Goal: Communication & Community: Ask a question

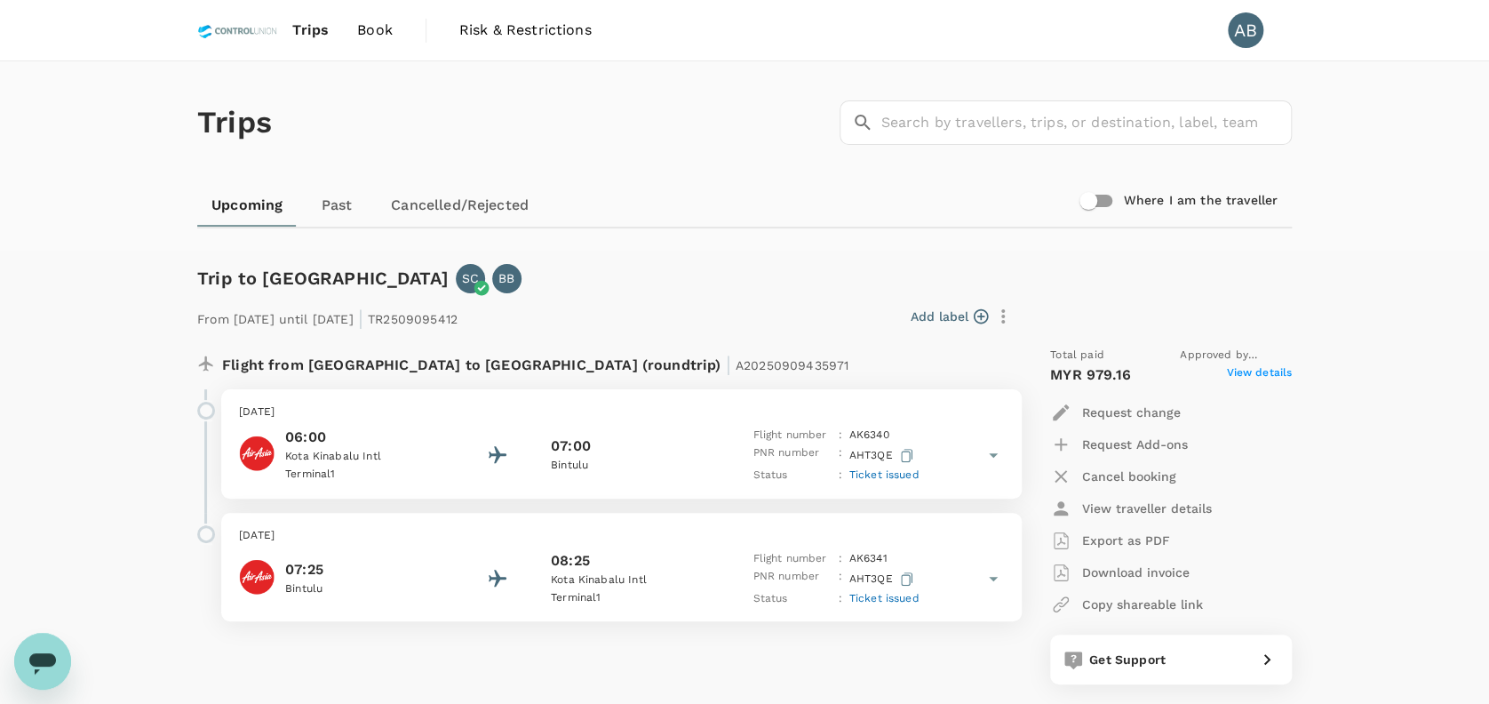
click at [986, 451] on icon at bounding box center [992, 454] width 21 height 21
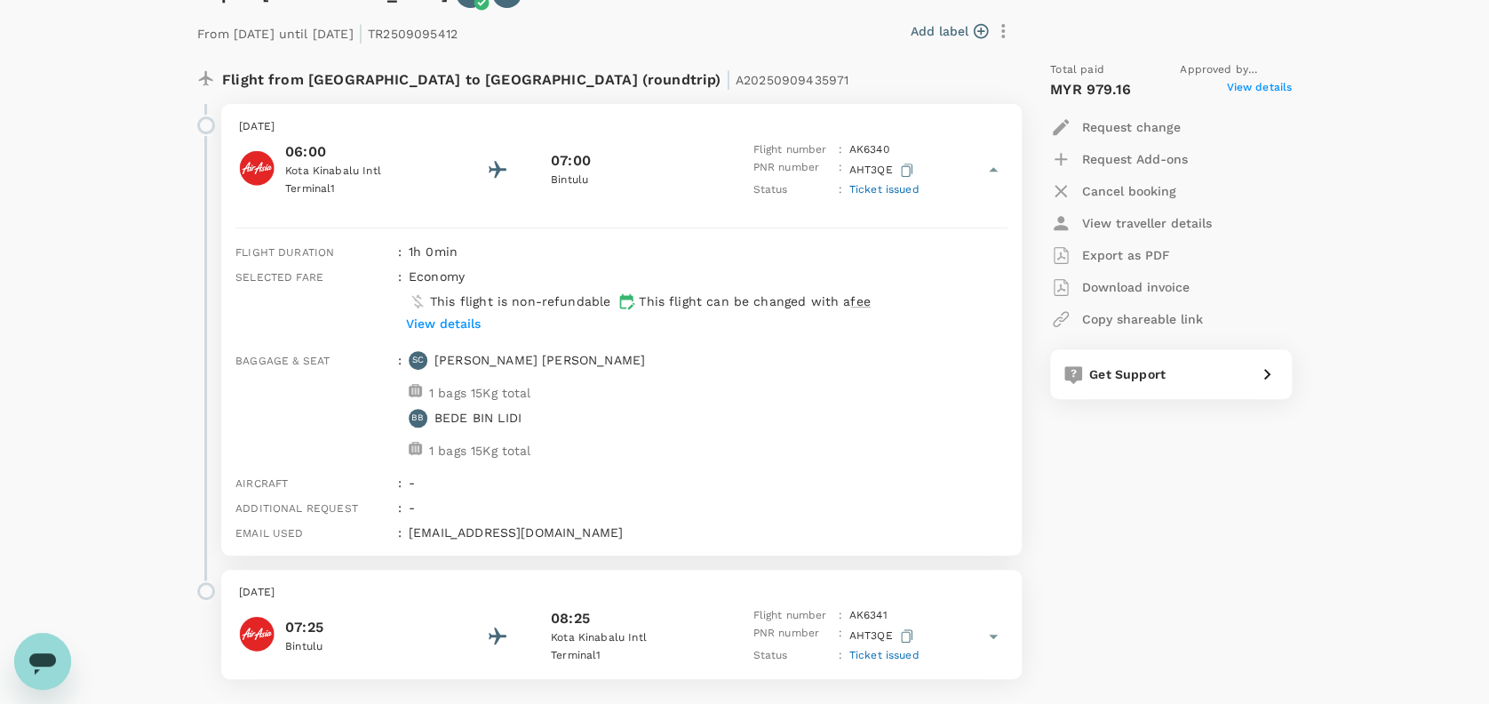
scroll to position [236, 0]
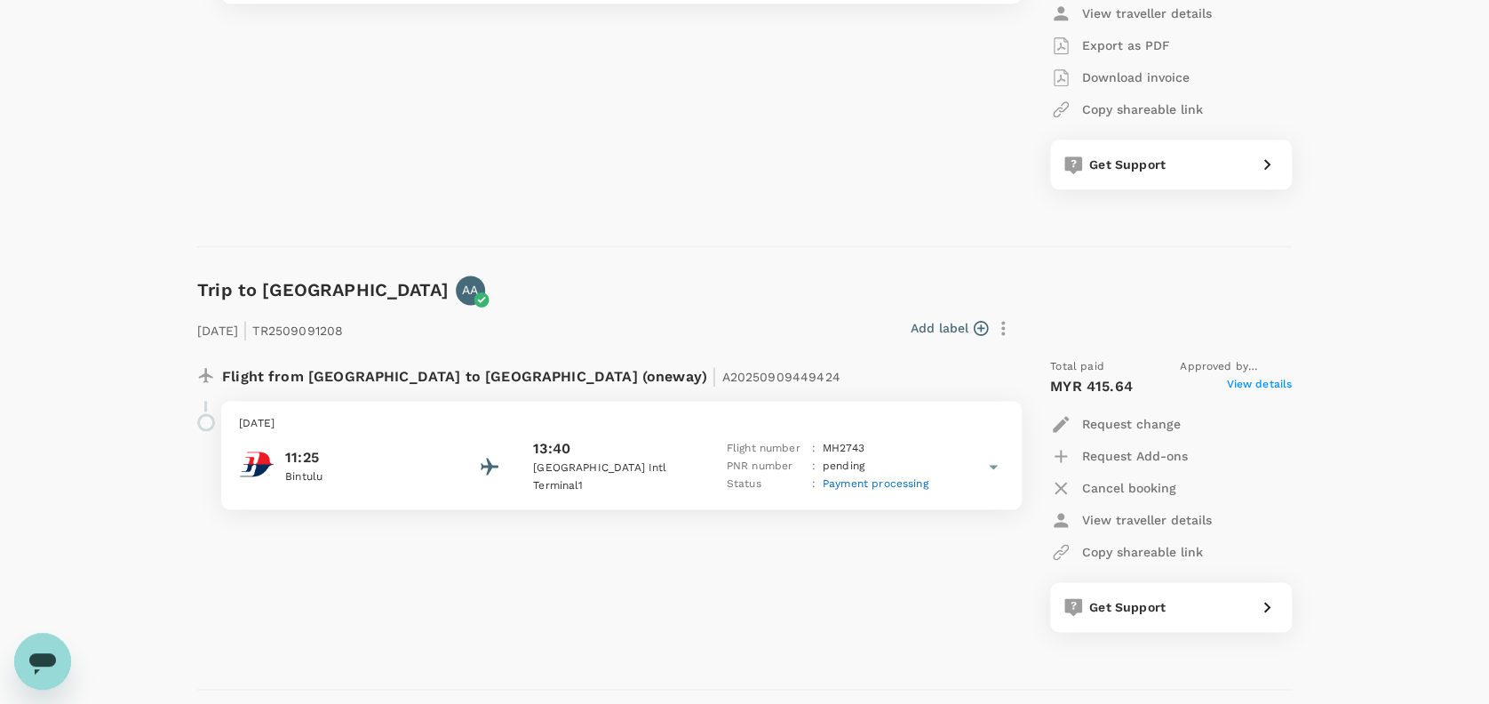
scroll to position [1066, 0]
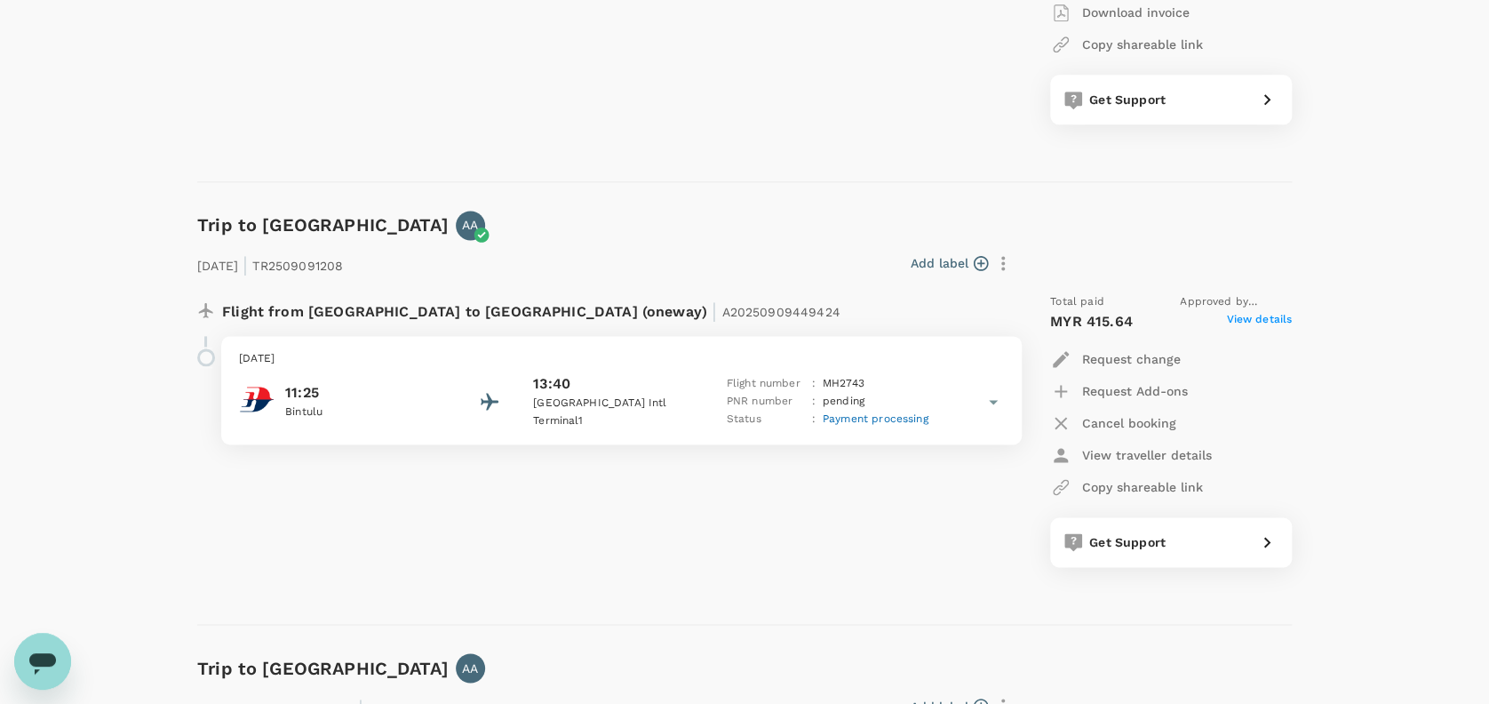
click at [900, 420] on span "Payment processing" at bounding box center [876, 418] width 106 height 12
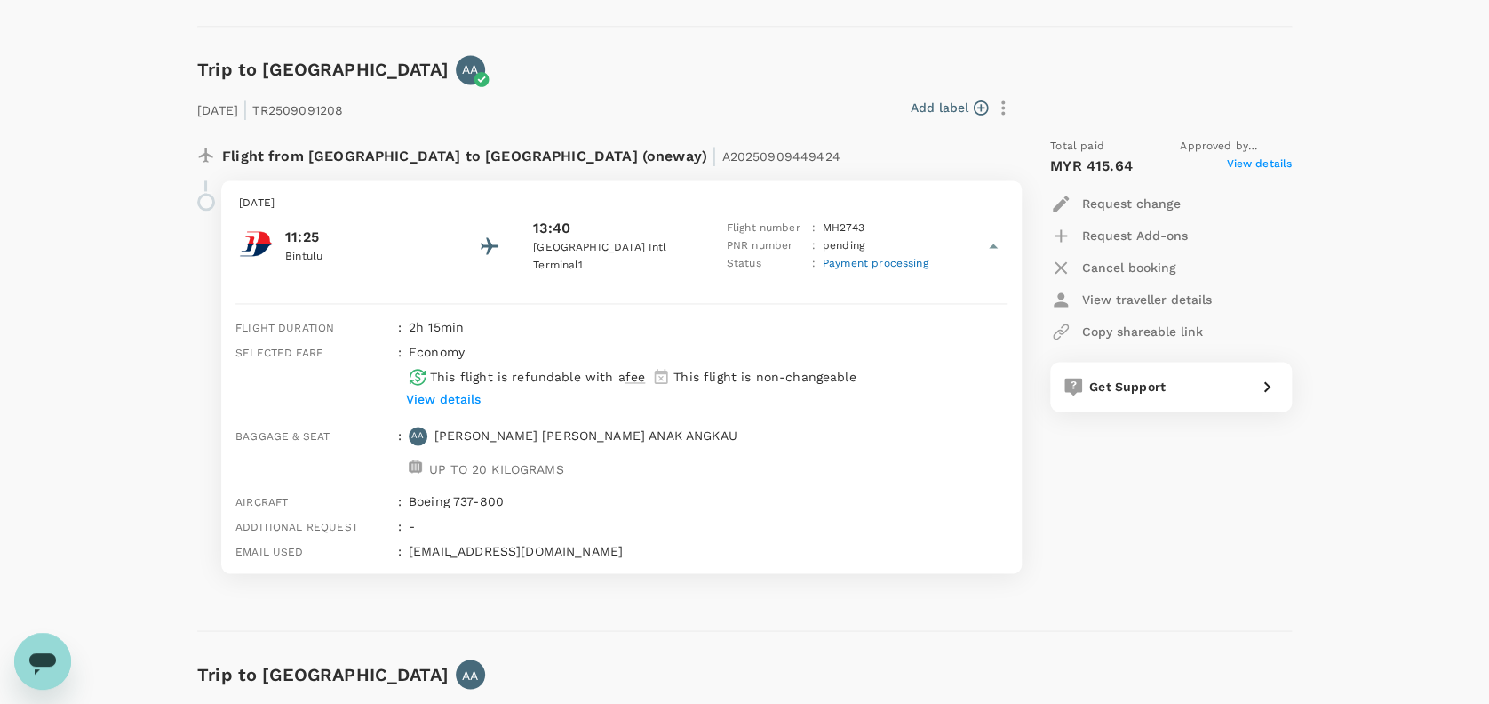
scroll to position [1184, 0]
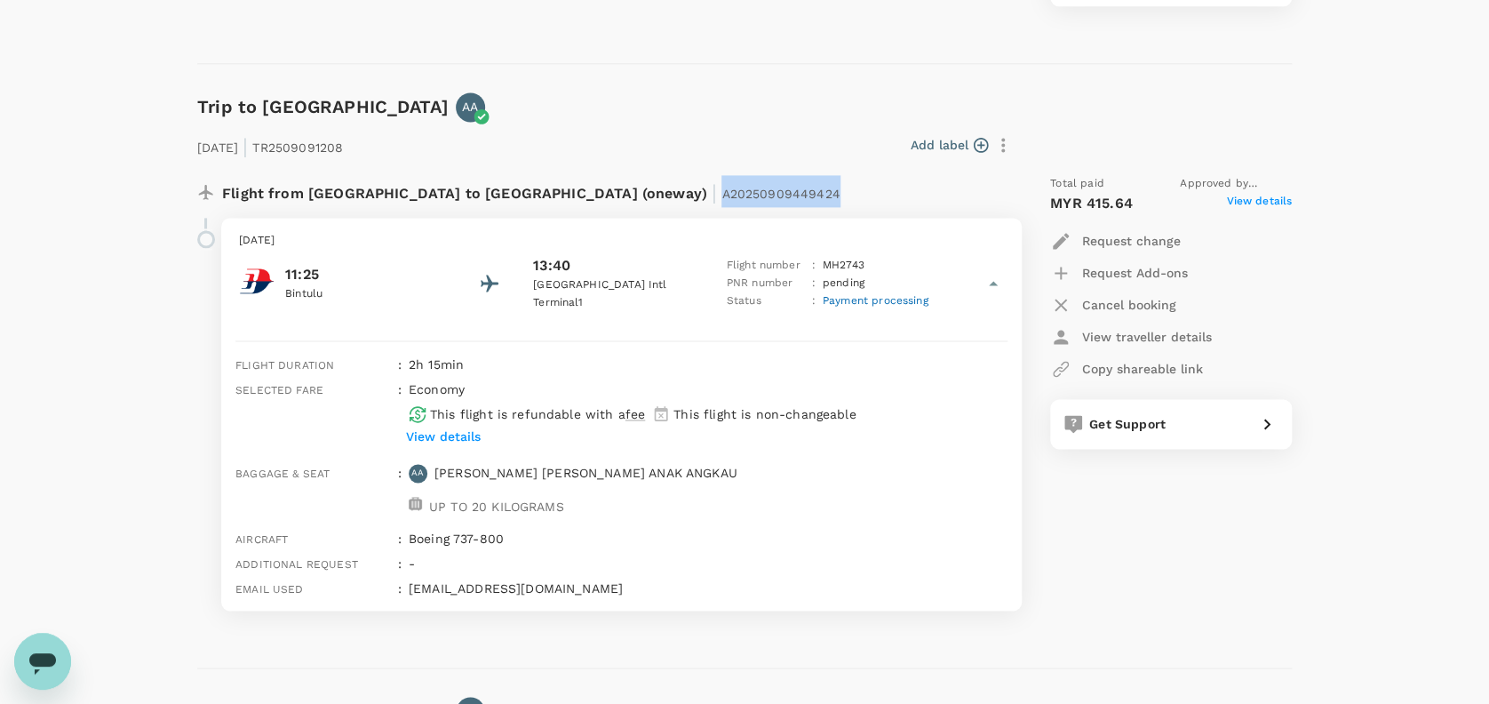
drag, startPoint x: 675, startPoint y: 192, endPoint x: 537, endPoint y: 194, distance: 138.6
click at [537, 194] on div "Flight from Malaysia to Malaysia (oneway) | A20250909449424" at bounding box center [562, 191] width 681 height 32
copy span "A20250909449424"
click at [49, 658] on icon "Open messaging window" at bounding box center [42, 663] width 27 height 21
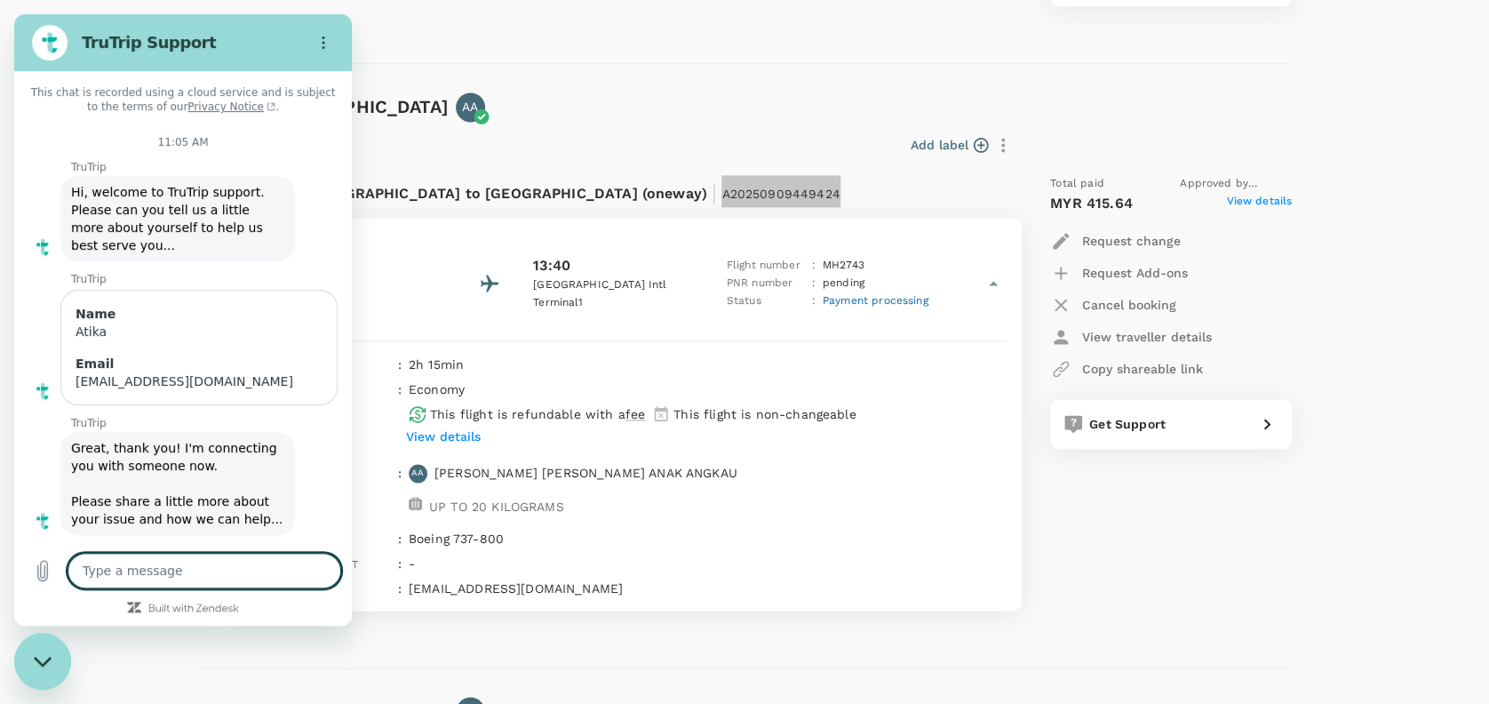
scroll to position [982, 0]
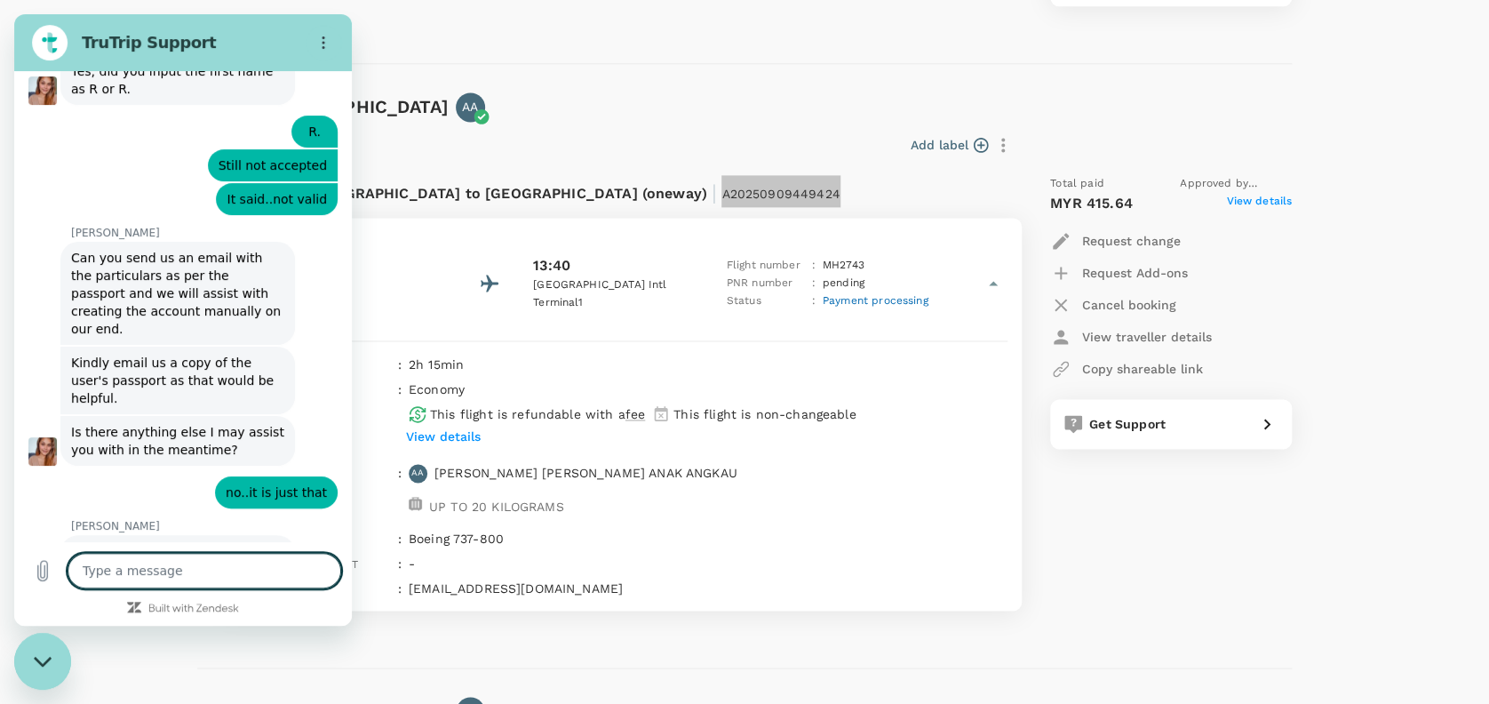
click at [160, 574] on textarea at bounding box center [205, 570] width 274 height 36
type textarea "h"
type textarea "x"
type textarea "hi"
type textarea "x"
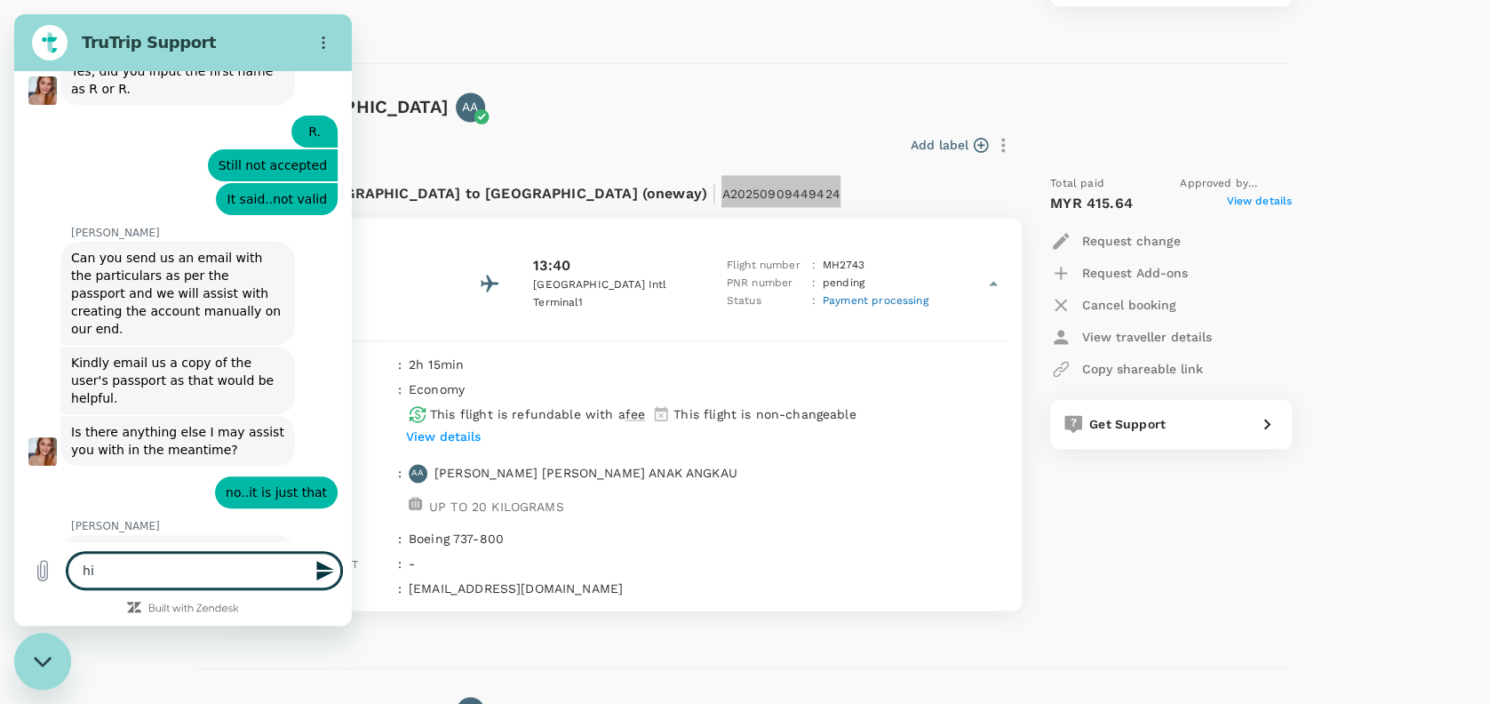
type textarea "hi."
type textarea "x"
type textarea "hi.."
type textarea "x"
type textarea "hi.."
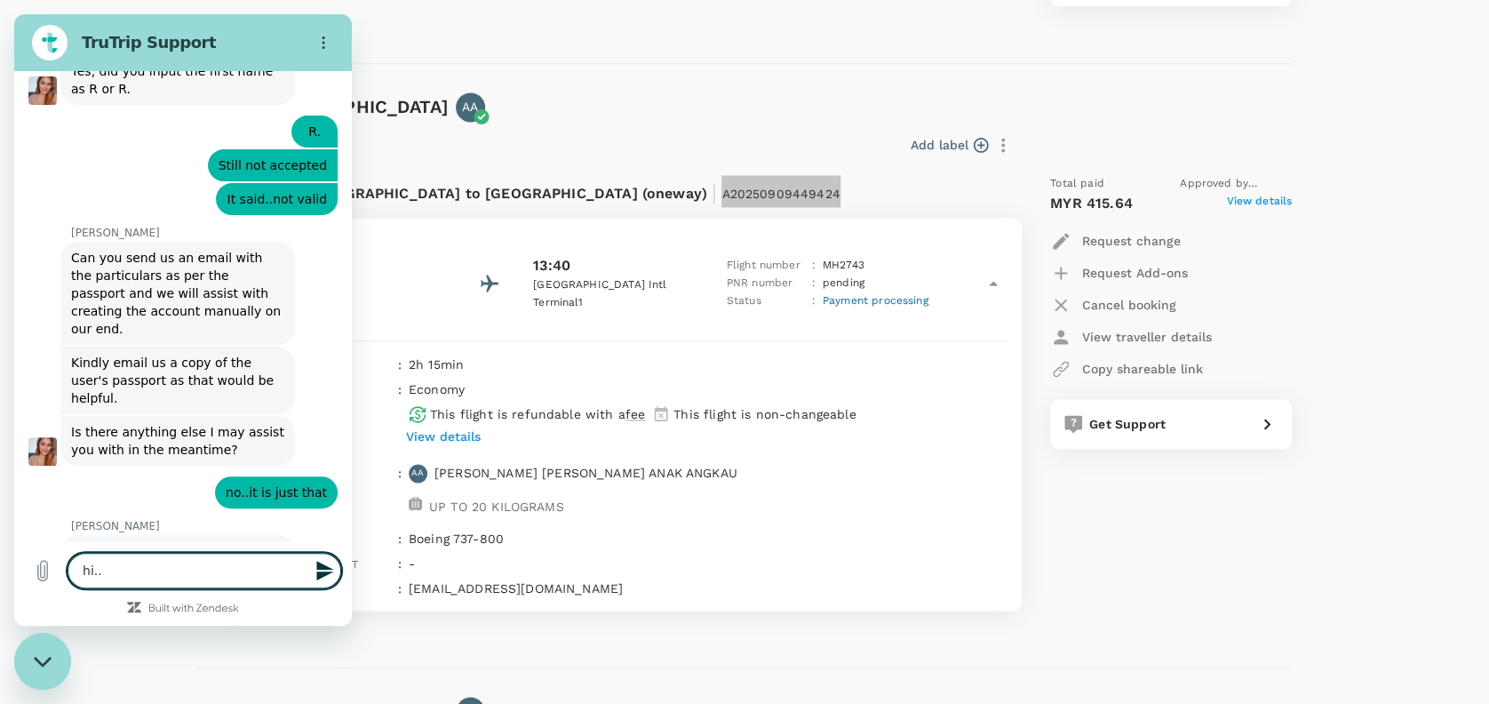
type textarea "x"
type textarea "hi.. i"
type textarea "x"
type textarea "hi.. i"
type textarea "x"
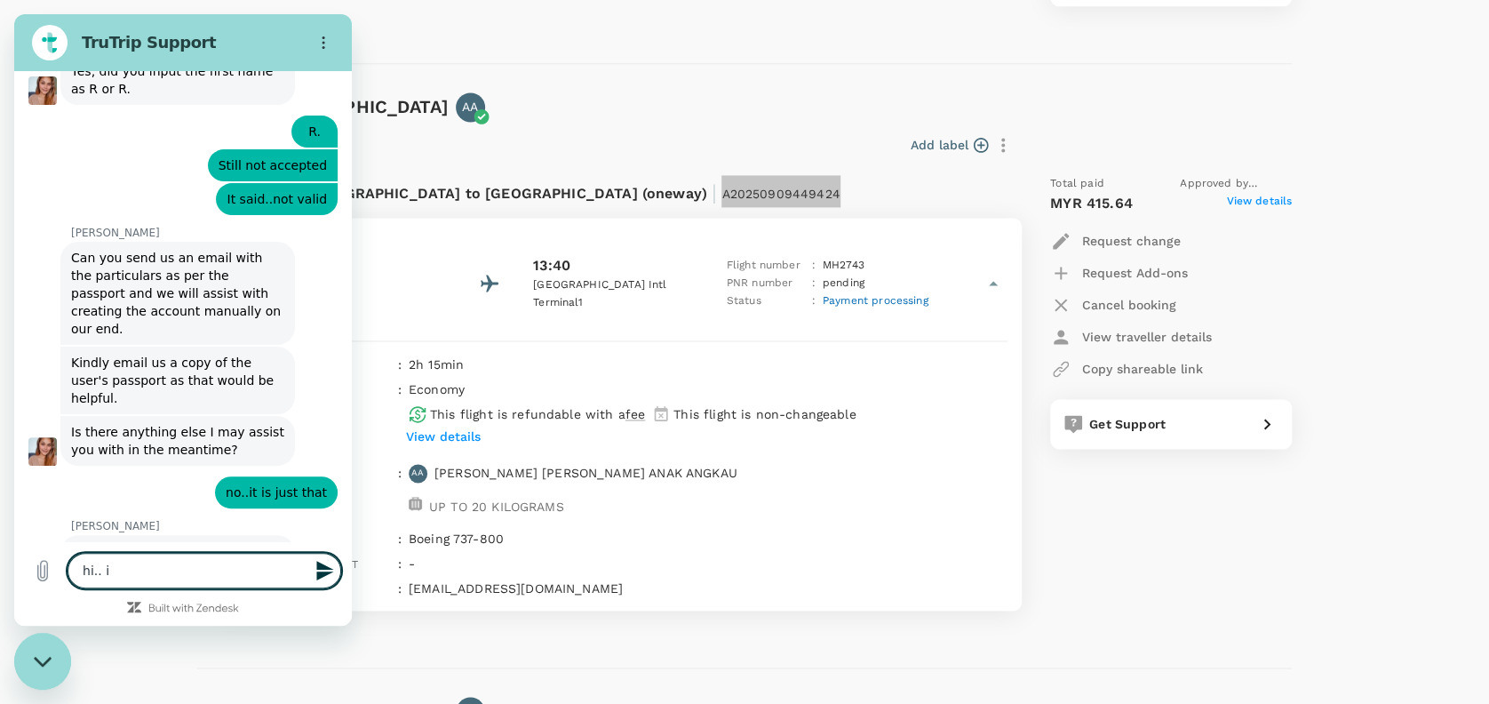
type textarea "hi.. i w"
type textarea "x"
type textarea "hi.. i wo"
type textarea "x"
type textarea "hi.. i wou"
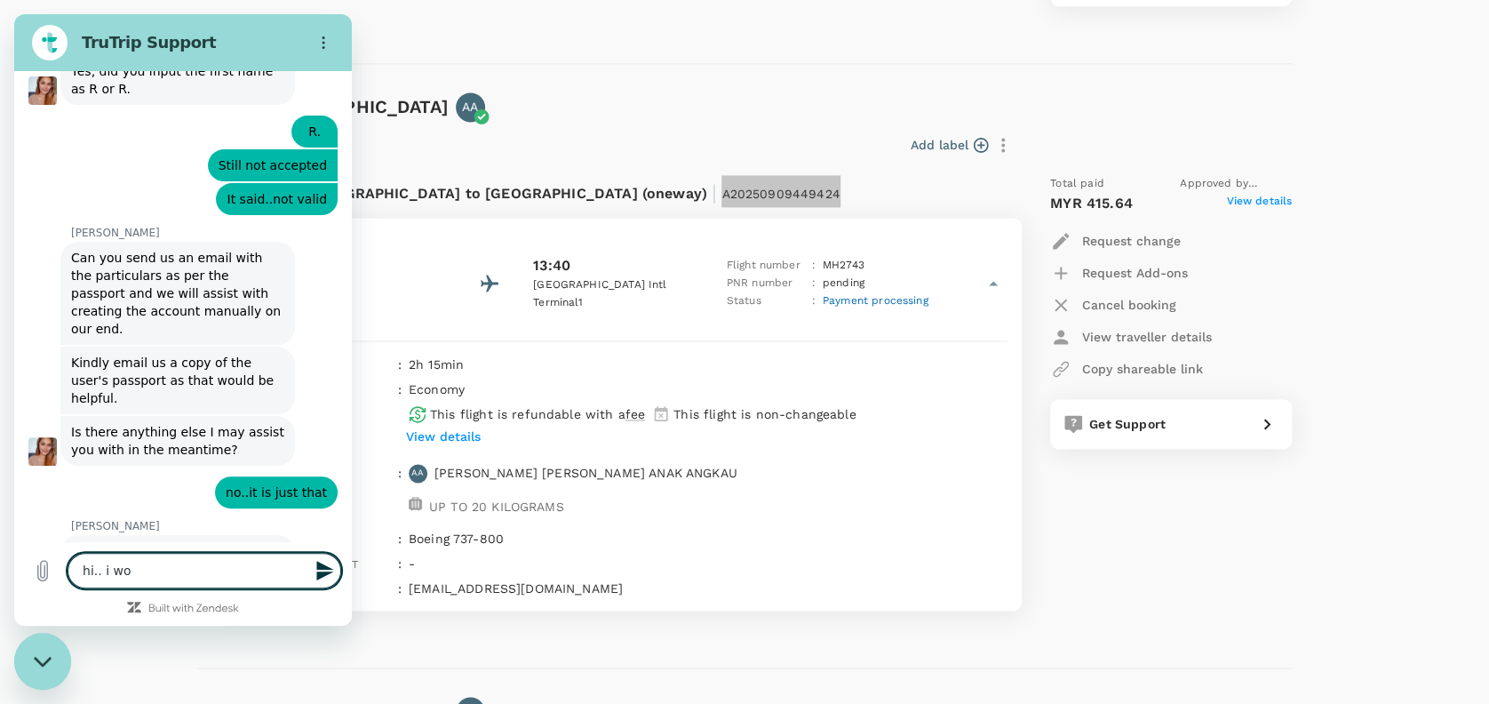
type textarea "x"
type textarea "hi.. i woul"
type textarea "x"
type textarea "hi.. i would"
type textarea "x"
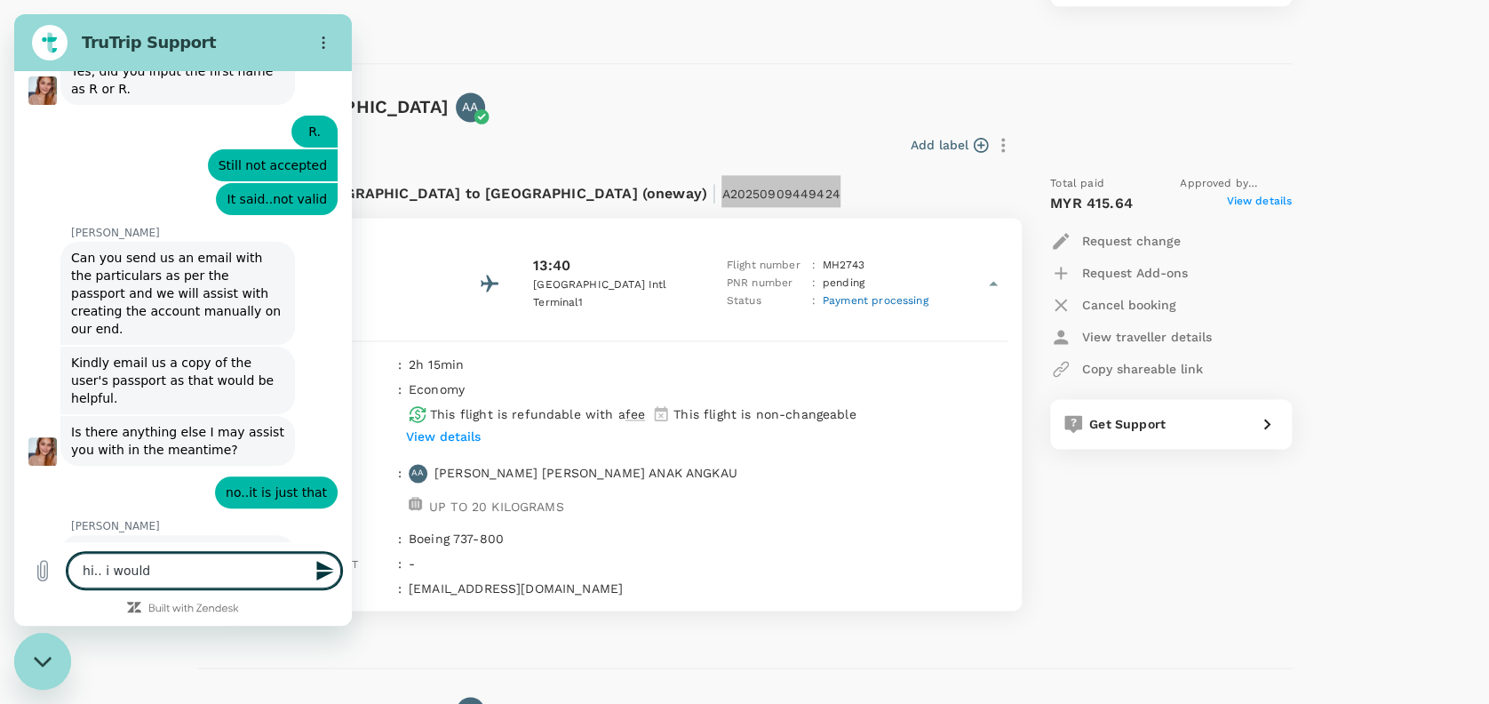
type textarea "hi.. i would"
type textarea "x"
type textarea "hi.. i would l"
type textarea "x"
type textarea "hi.. i would li"
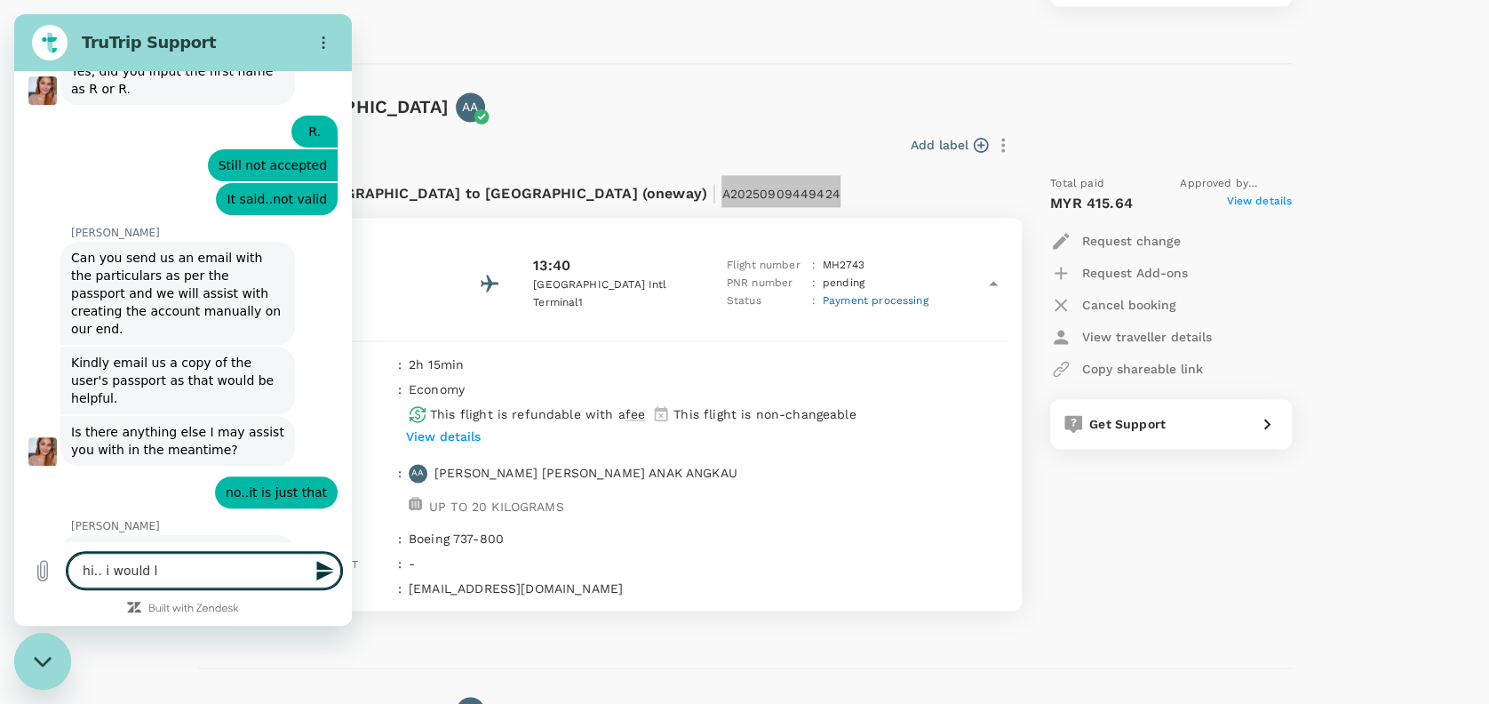
type textarea "x"
type textarea "hi.. i would lik"
type textarea "x"
type textarea "hi.. i would like"
type textarea "x"
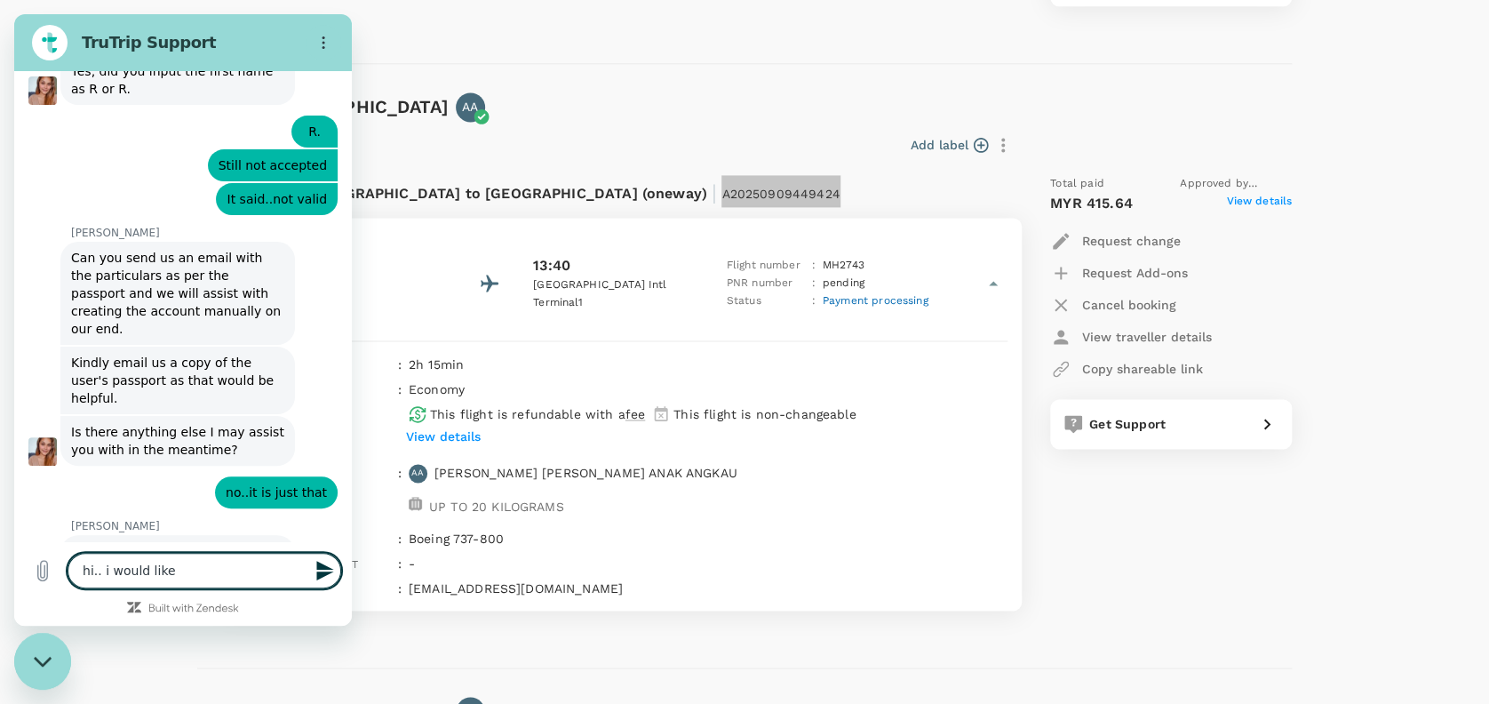
type textarea "hi.. i would like"
type textarea "x"
type textarea "hi.. i would like t"
type textarea "x"
type textarea "hi.. i would like to"
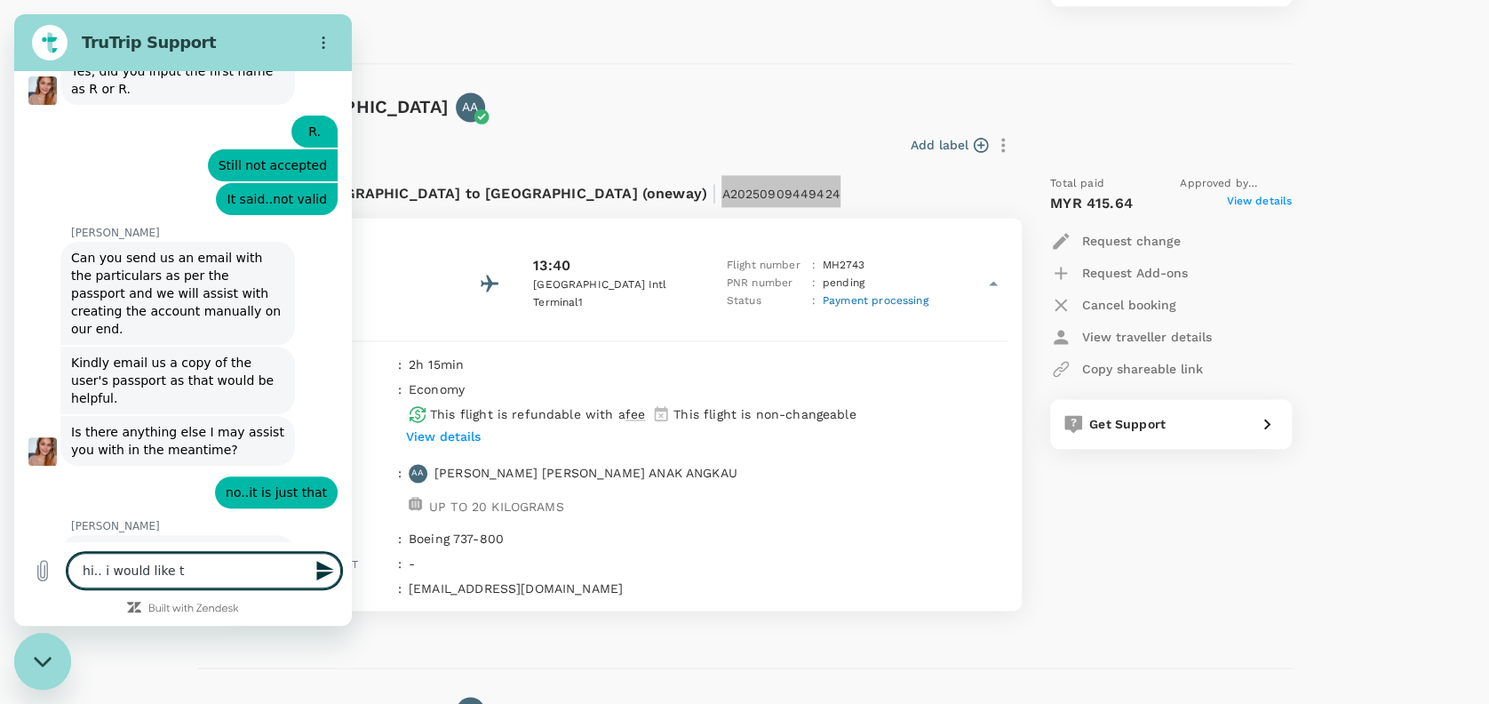
type textarea "x"
type textarea "hi.. i would like to"
type textarea "x"
type textarea "hi.. i would like to f"
type textarea "x"
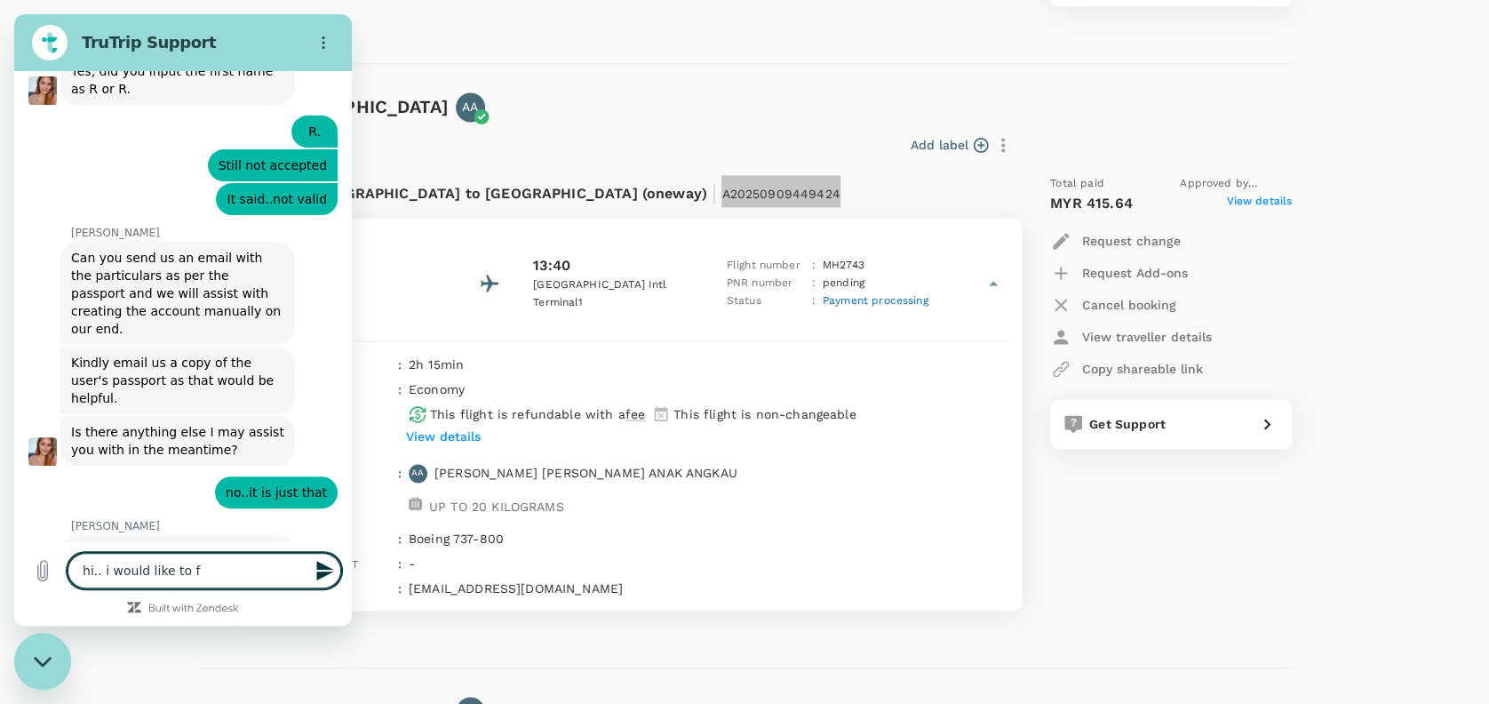
type textarea "hi.. i would like to fo"
type textarea "x"
type textarea "hi.. i would like to fol"
type textarea "x"
type textarea "hi.. i would like to foll"
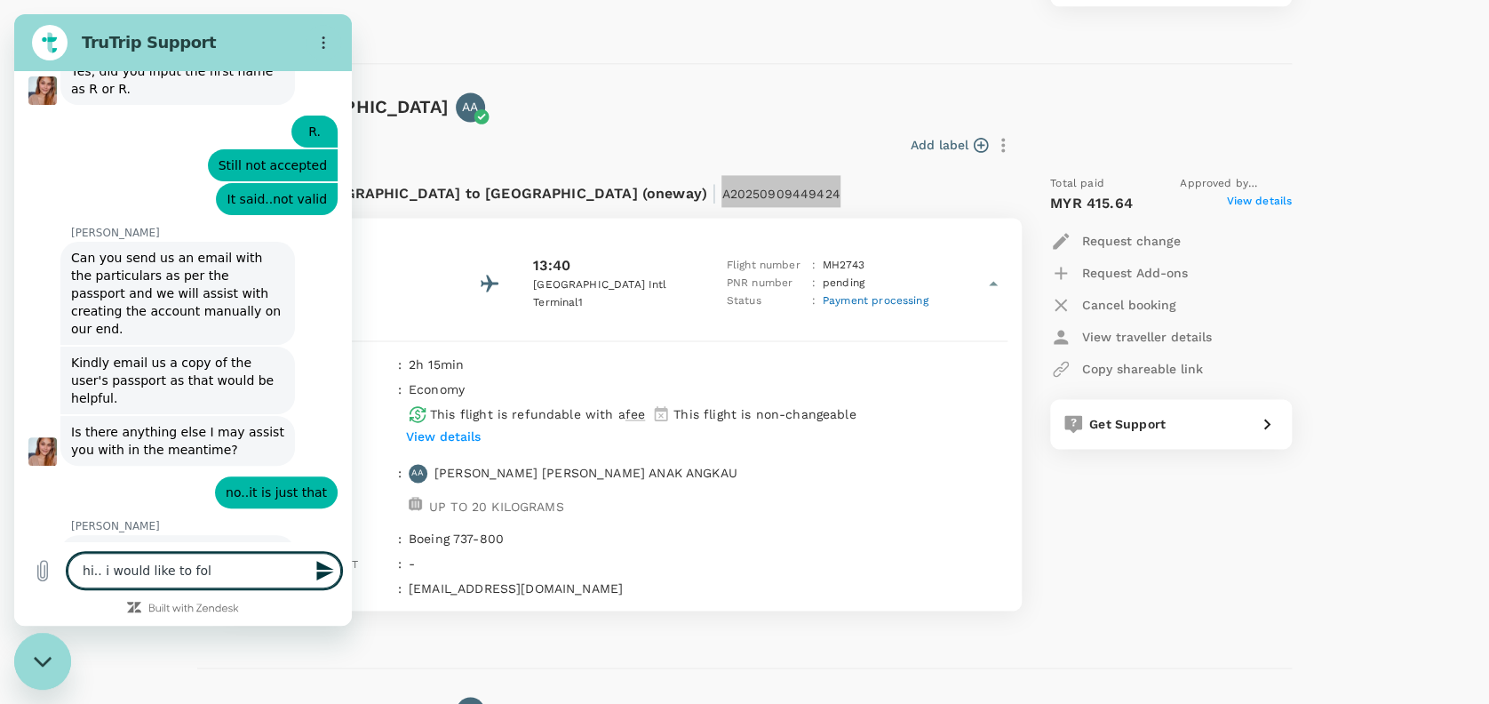
type textarea "x"
type textarea "hi.. i would like to follo"
type textarea "x"
type textarea "hi.. i would like to follow"
type textarea "x"
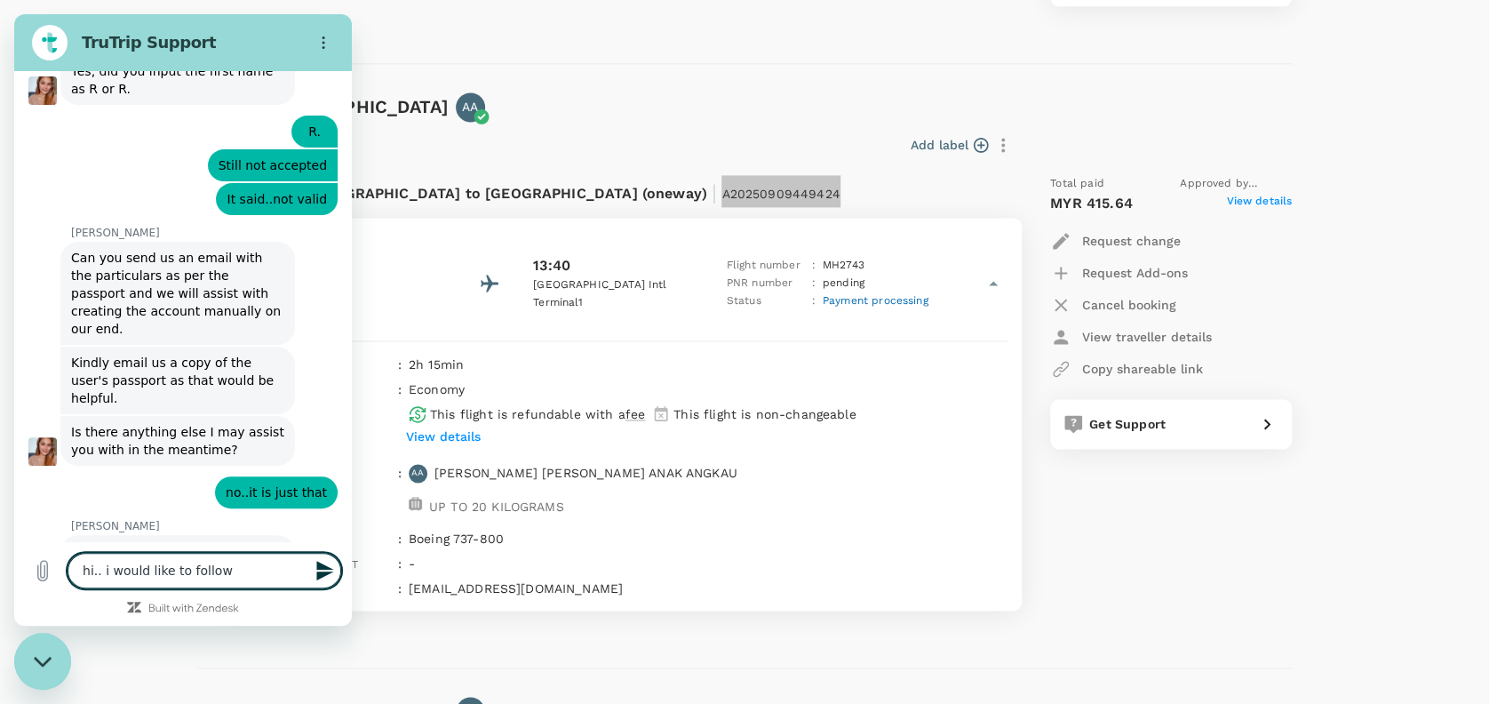
type textarea "hi.. i would like to follow"
type textarea "x"
type textarea "hi.. i would like to follow u"
type textarea "x"
type textarea "hi.. i would like to follow up"
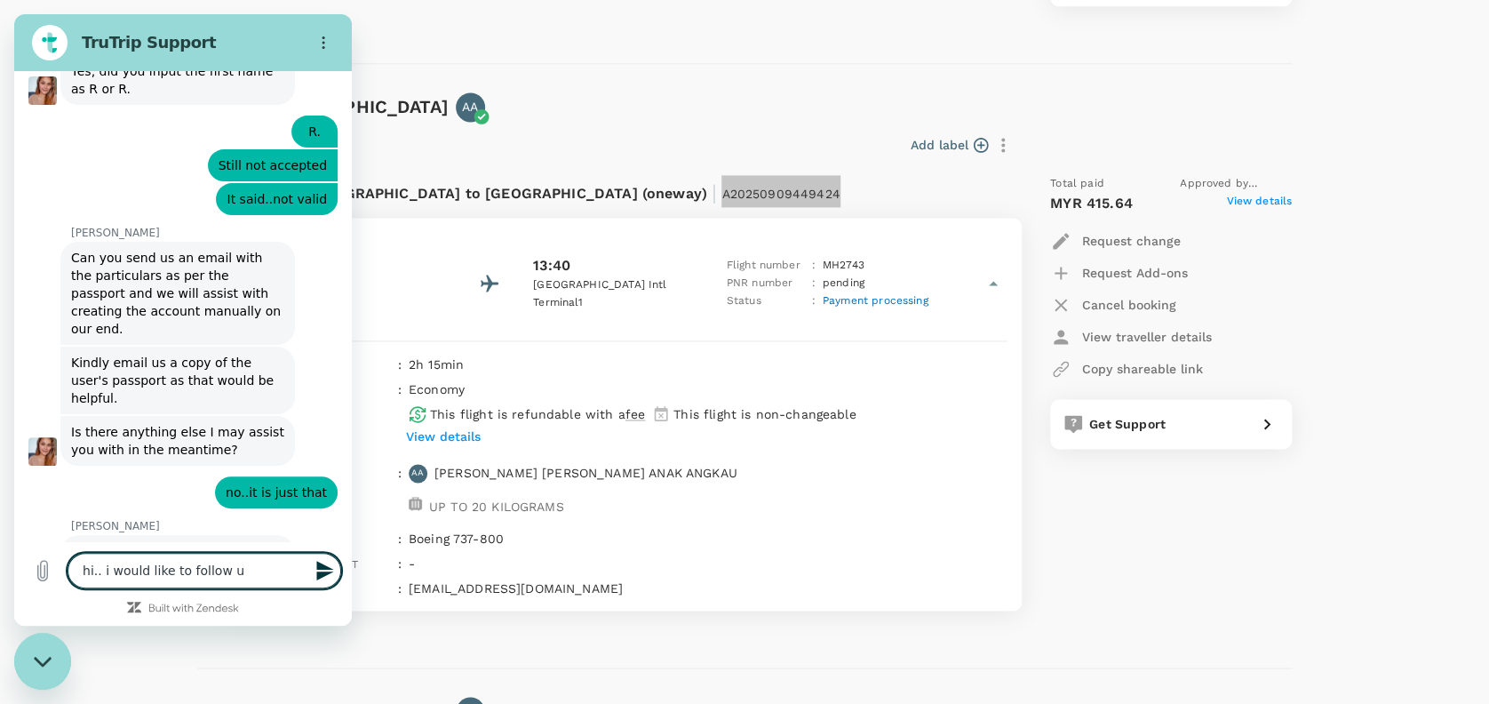
type textarea "x"
type textarea "hi.. i would like to follow up"
type textarea "x"
type textarea "hi.. i would like to follow up b"
type textarea "x"
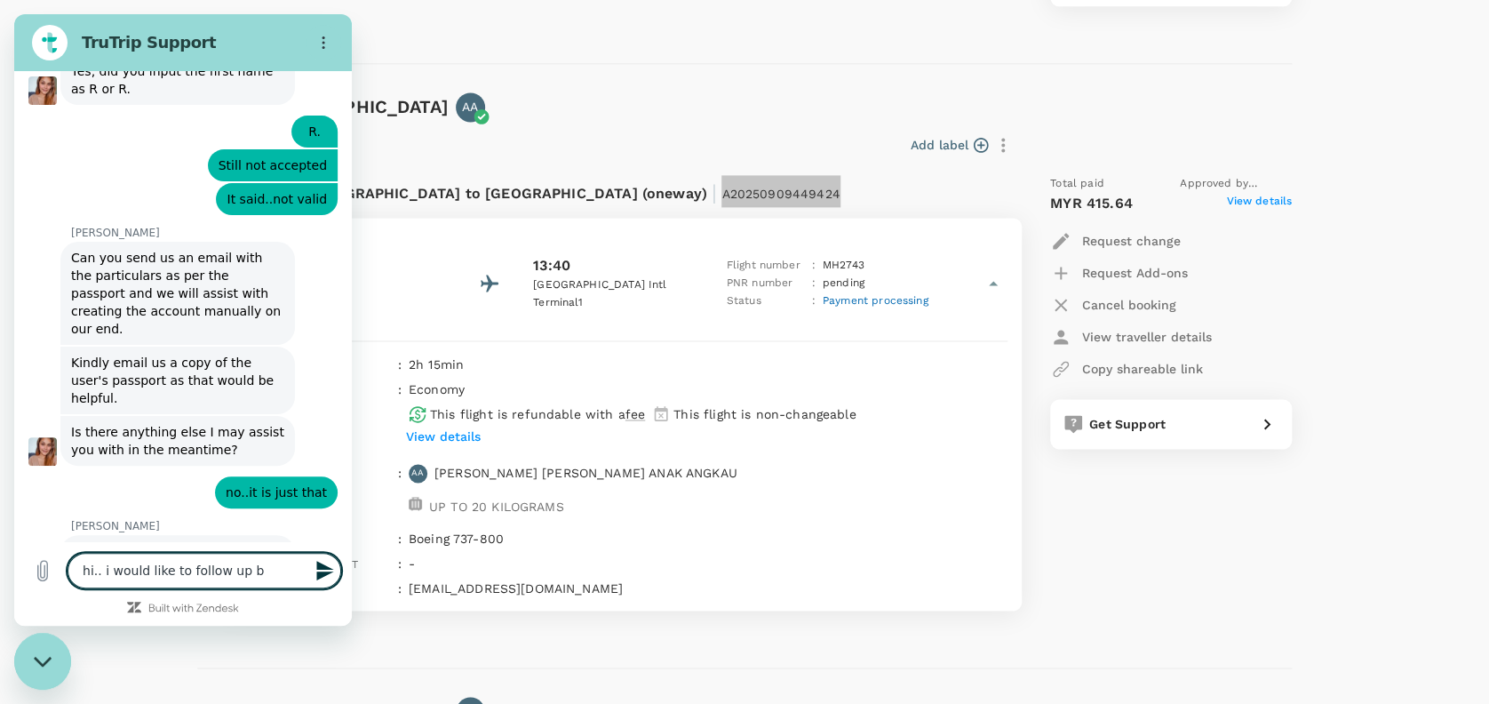
type textarea "hi.. i would like to follow up bo"
type textarea "x"
type textarea "hi.. i would like to follow up boo"
type textarea "x"
type textarea "hi.. i would like to follow up book"
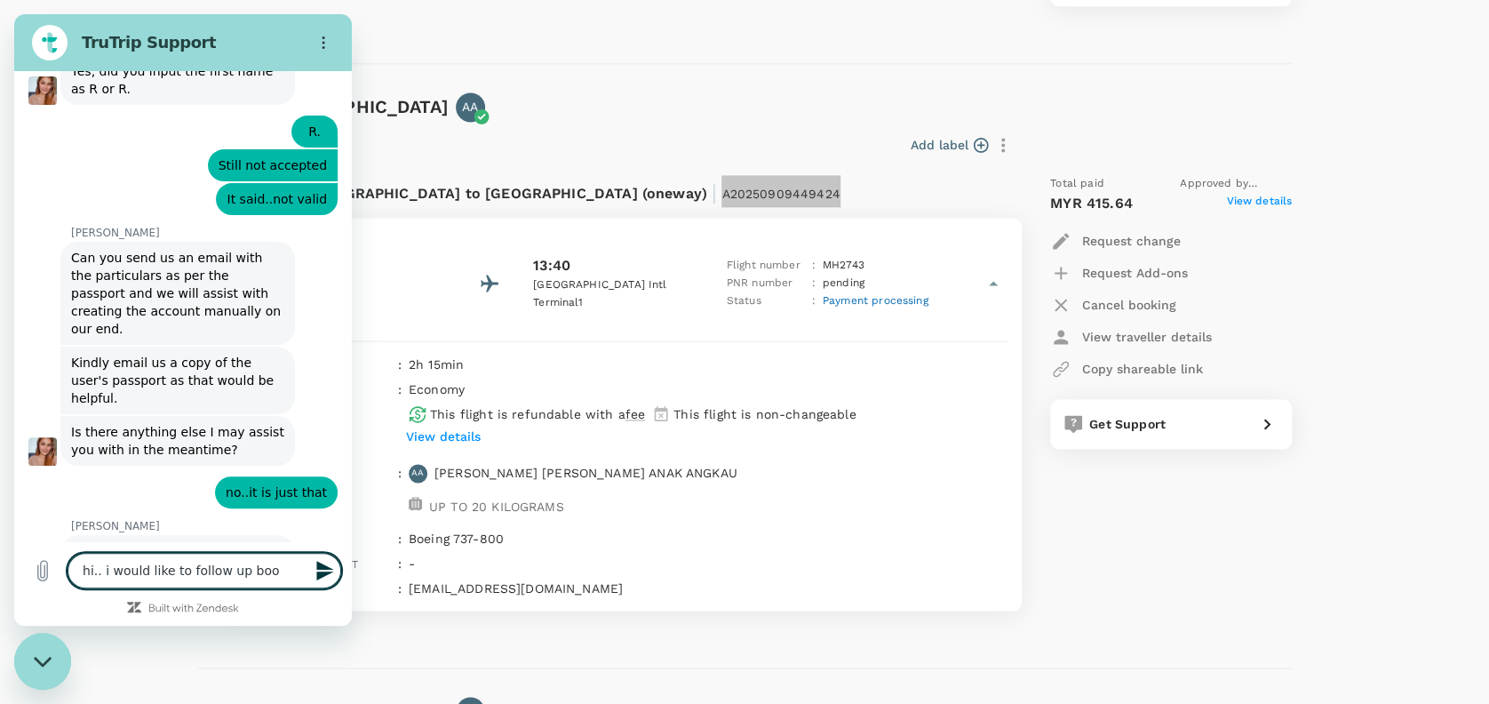
type textarea "x"
type textarea "hi.. i would like to follow up booki"
type textarea "x"
type textarea "hi.. i would like to follow up bookin"
type textarea "x"
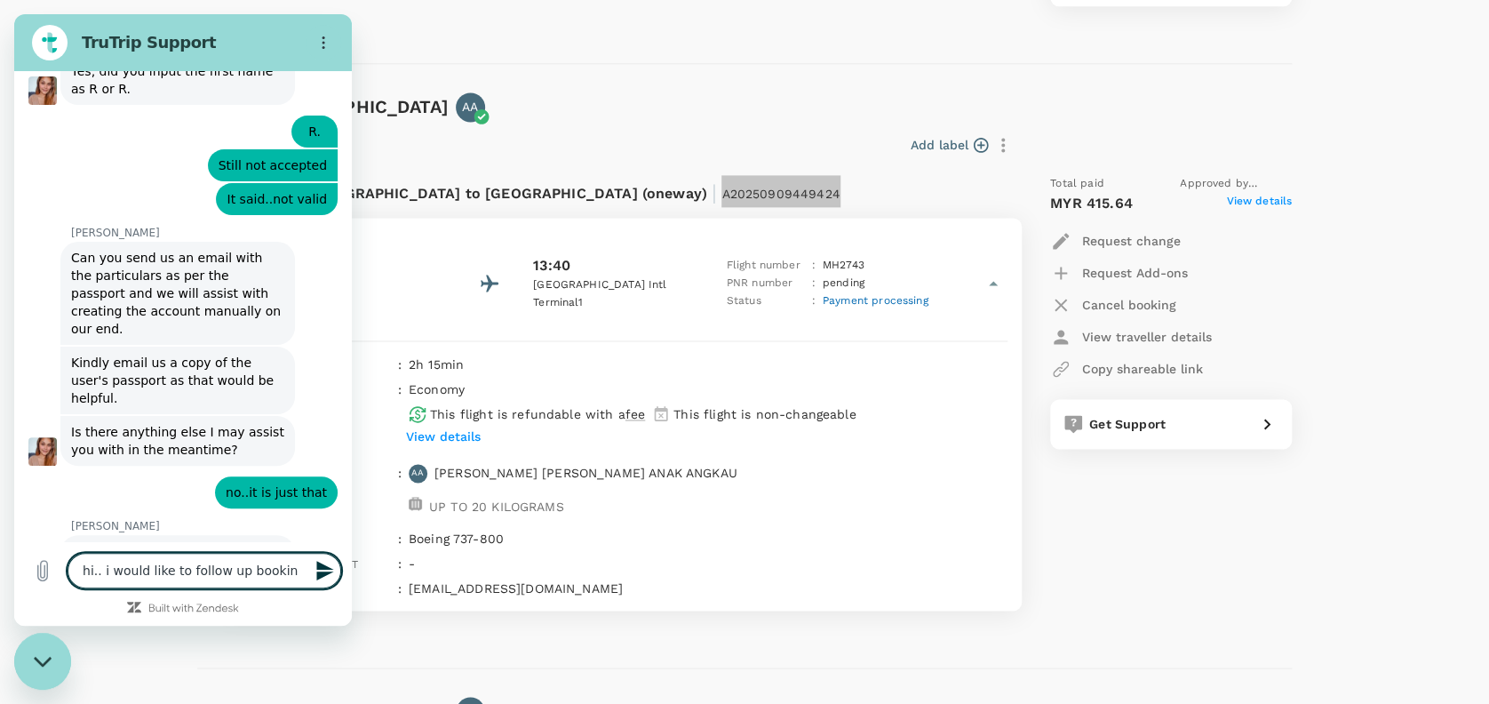
type textarea "hi.. i would like to follow up booking"
type textarea "x"
type textarea "hi.. i would like to follow up booking"
type textarea "x"
type textarea "hi.. i would like to follow up booking f"
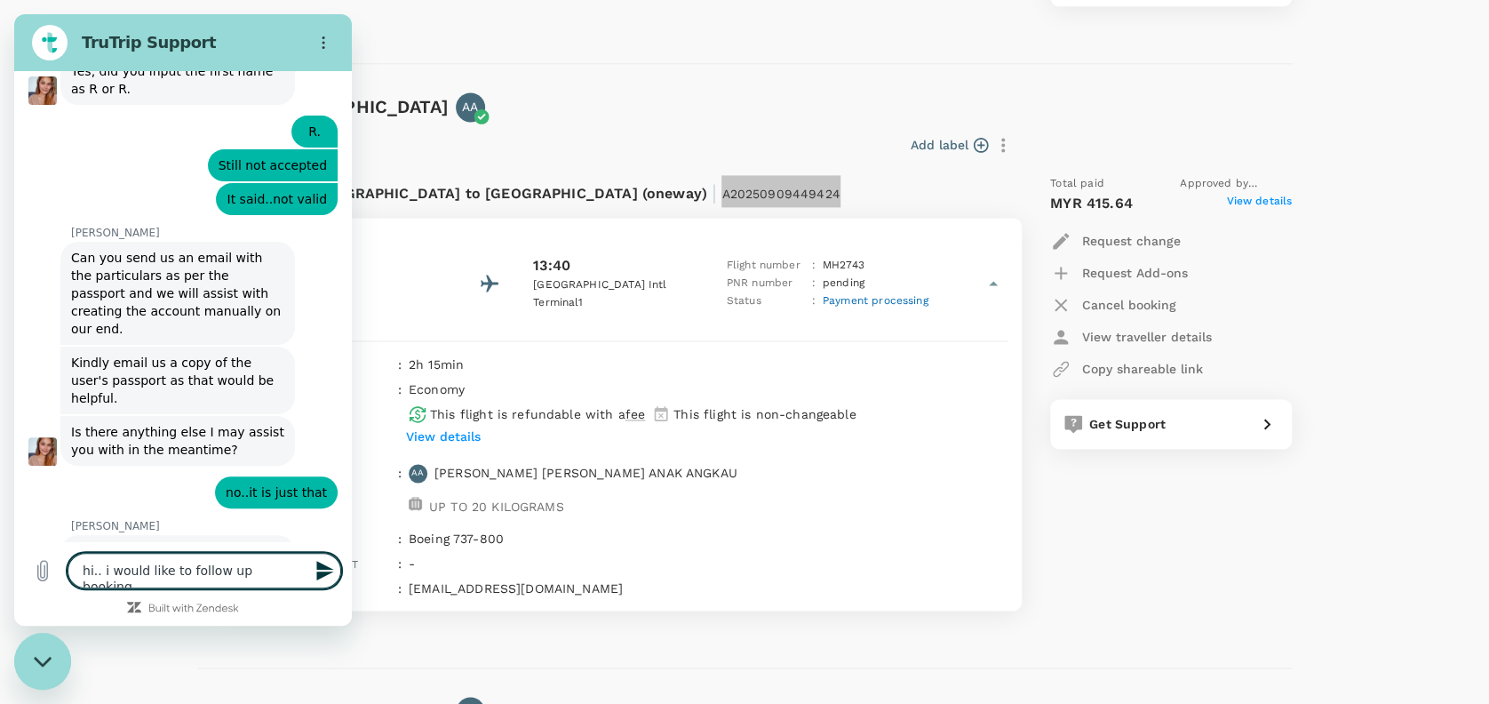
type textarea "x"
type textarea "hi.. i would like to follow up booking fo"
type textarea "x"
type textarea "hi.. i would like to follow up booking for"
type textarea "x"
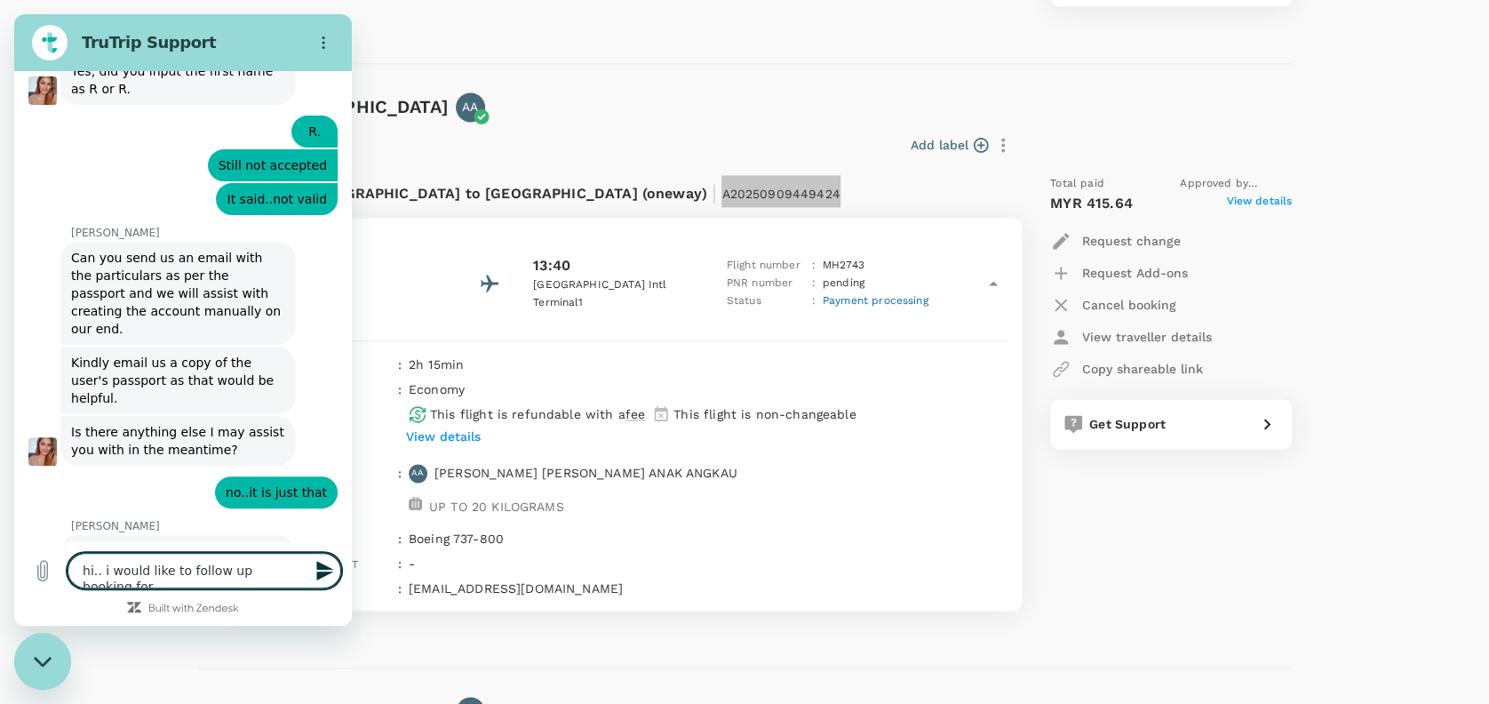
type textarea "hi.. i would like to follow up booking for"
type textarea "x"
type textarea "hi.. i would like to follow up booking for v"
type textarea "x"
type textarea "hi.. i would like to follow up booking for"
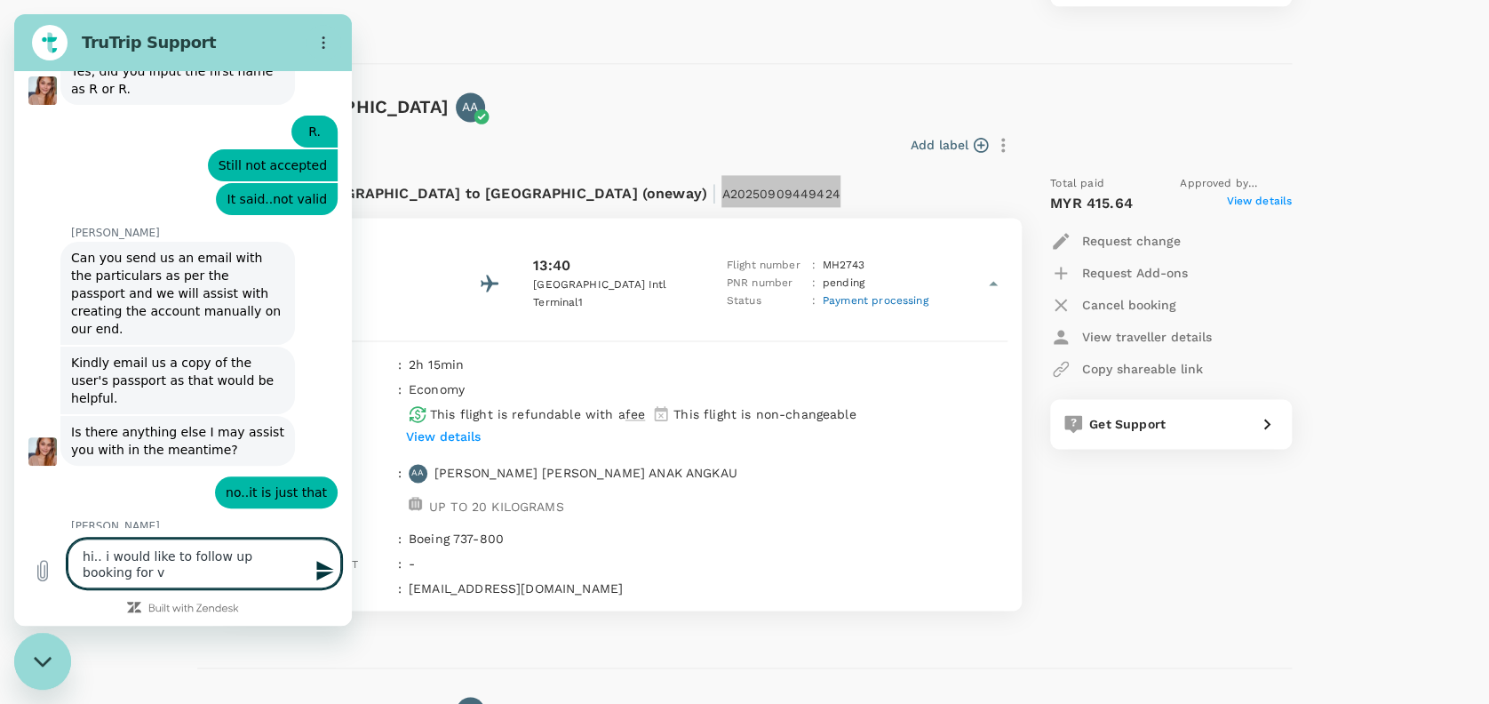
type textarea "x"
type textarea "hi.. i would like to follow up booking for A20250909449424"
type textarea "x"
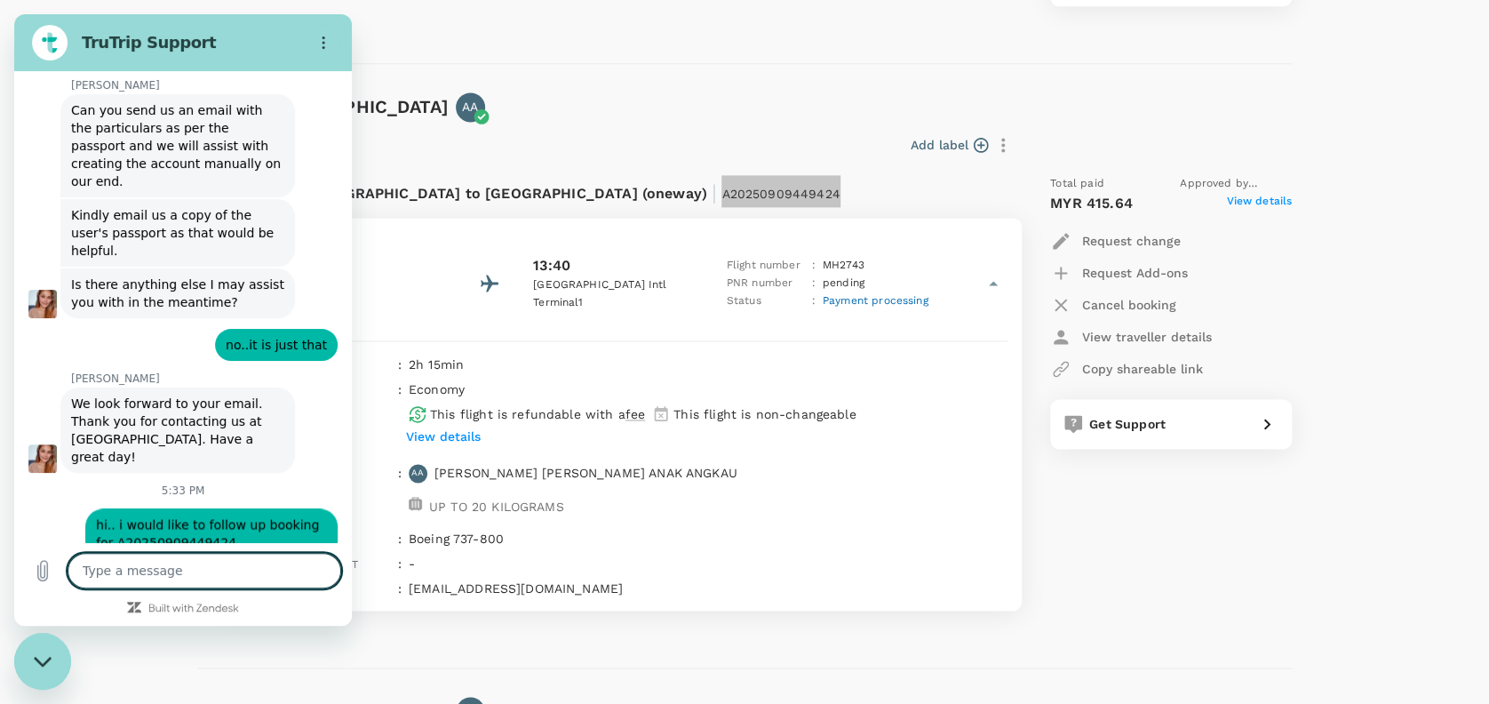
scroll to position [1129, 0]
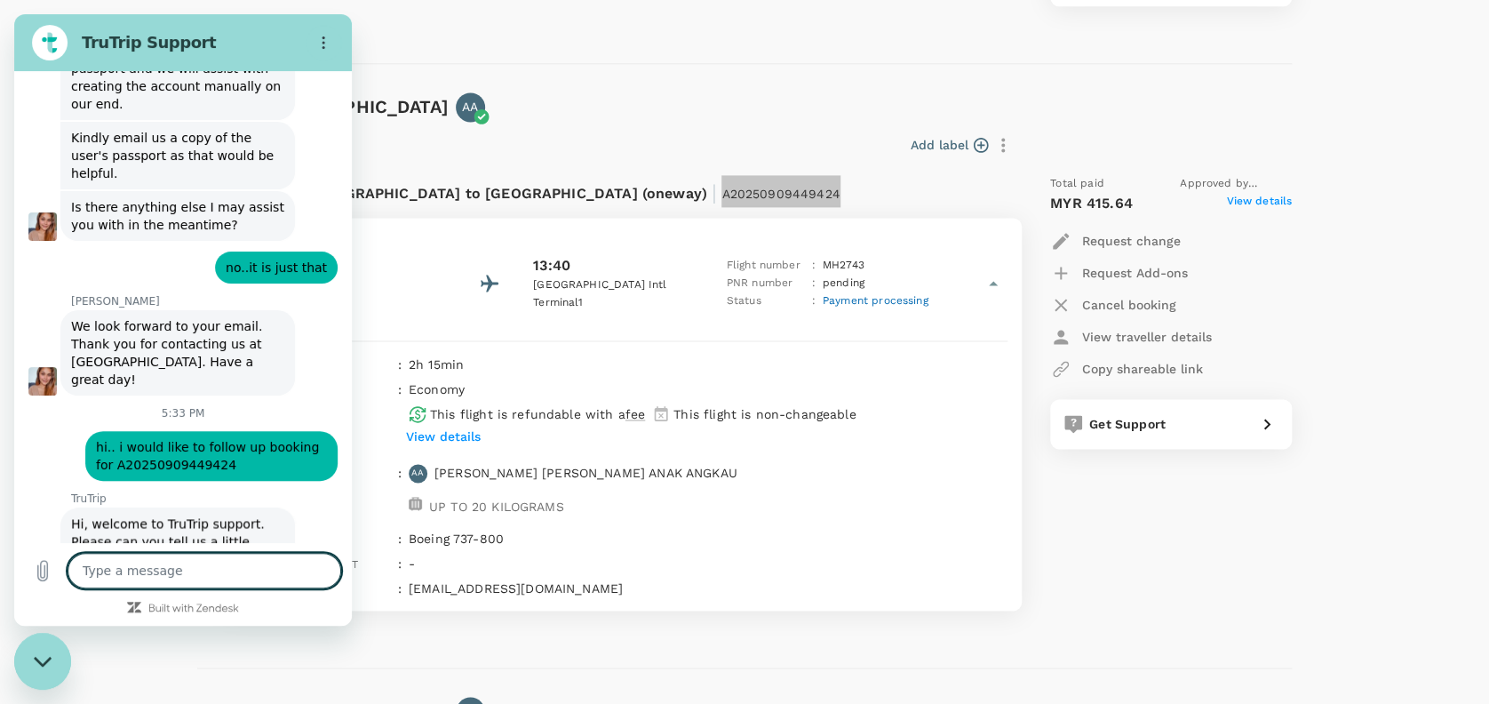
type textarea "x"
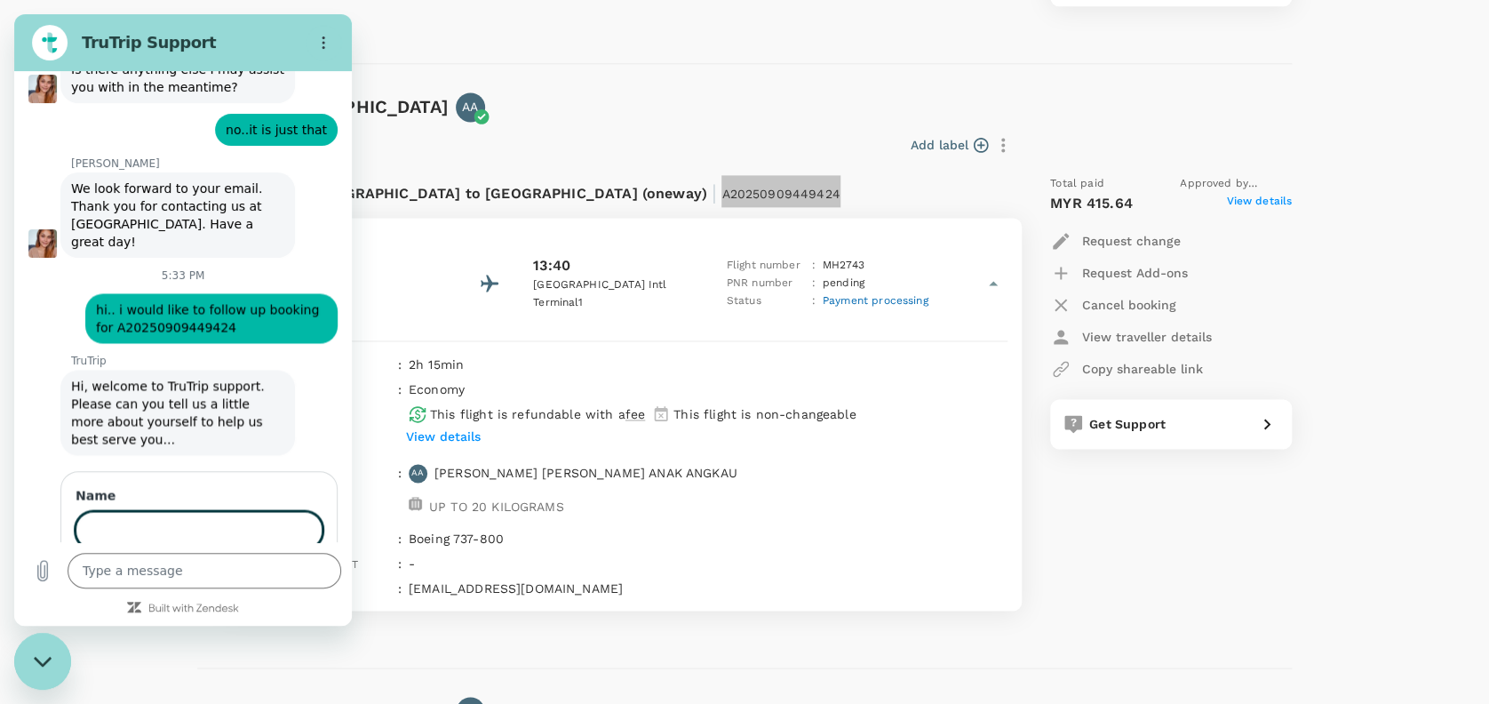
click at [232, 467] on div "Name 1 of 2 Next" at bounding box center [189, 540] width 323 height 146
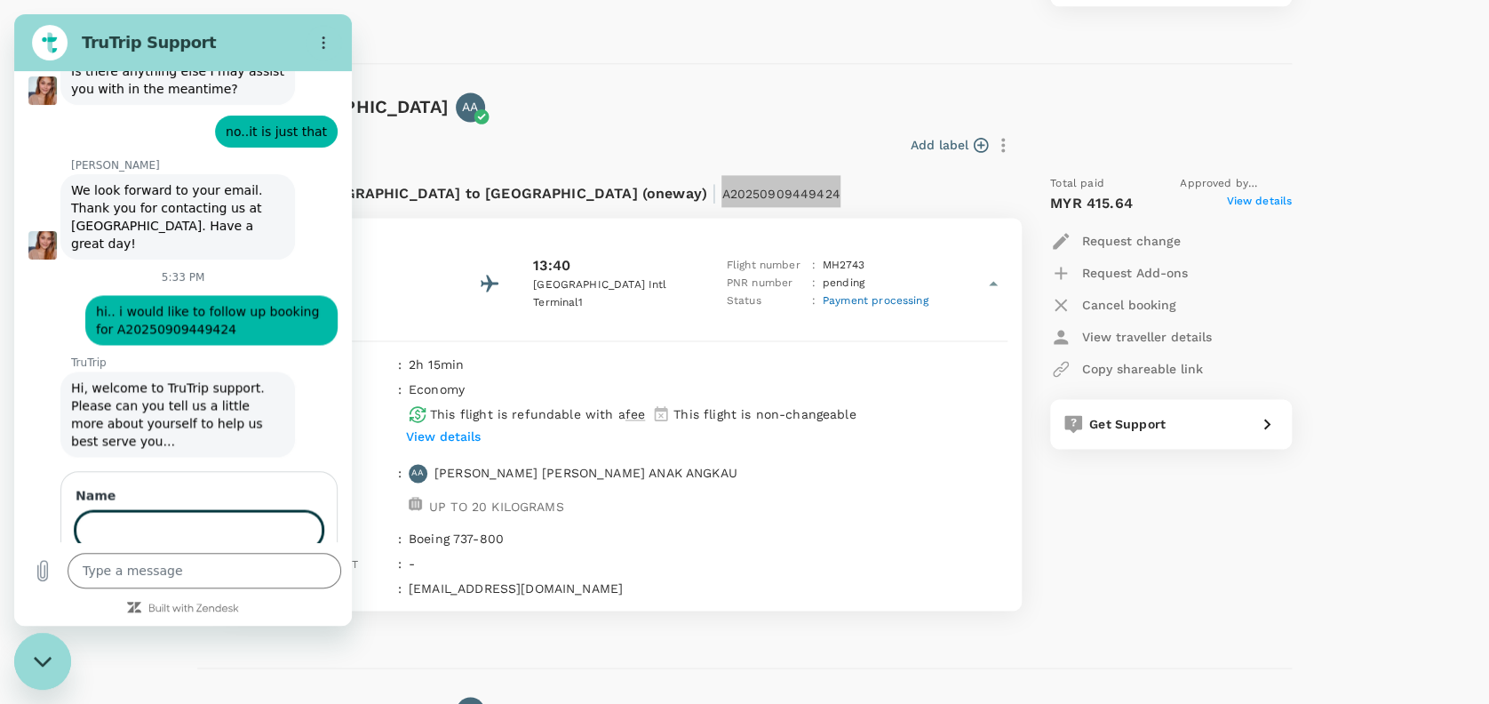
click at [163, 511] on input "Name" at bounding box center [199, 529] width 247 height 37
type input "Atika"
click at [279, 569] on span "Next" at bounding box center [292, 579] width 29 height 21
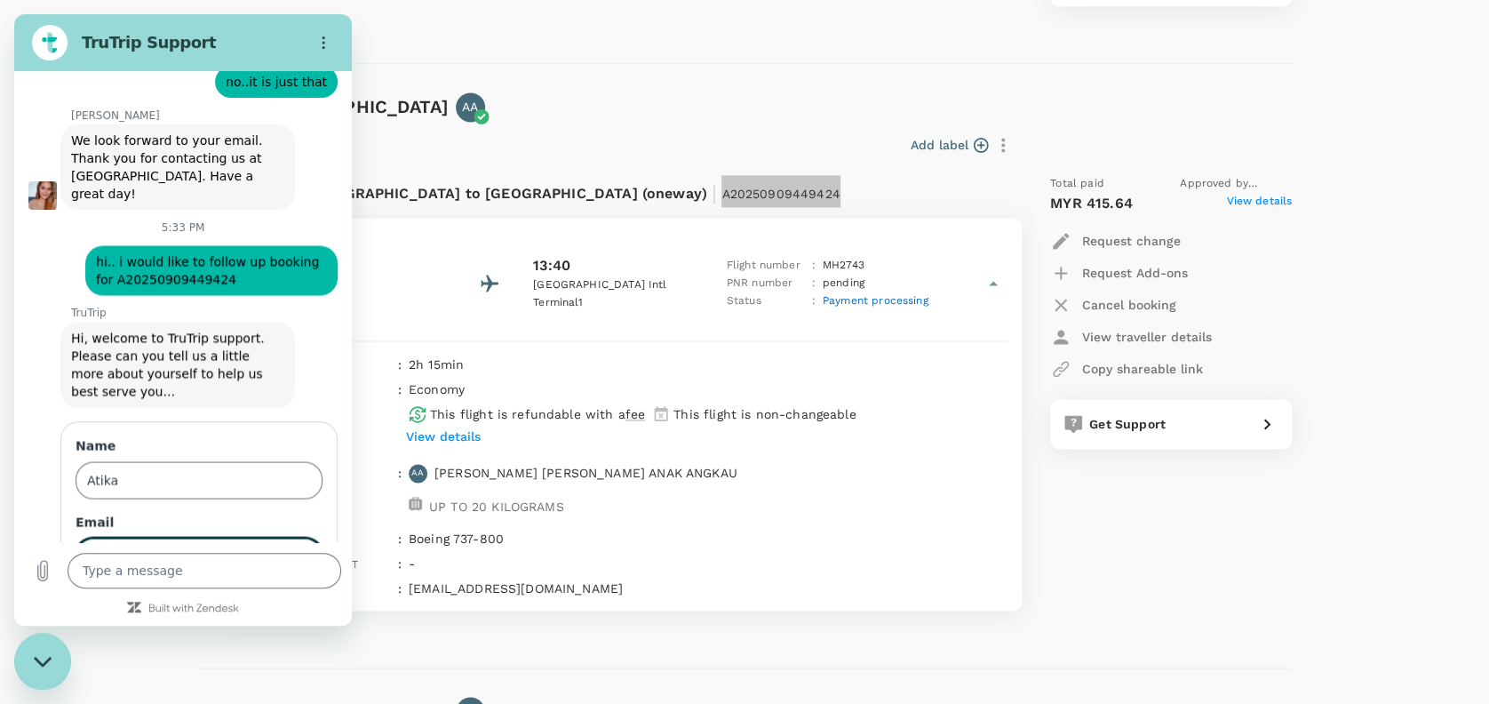
scroll to position [1419, 0]
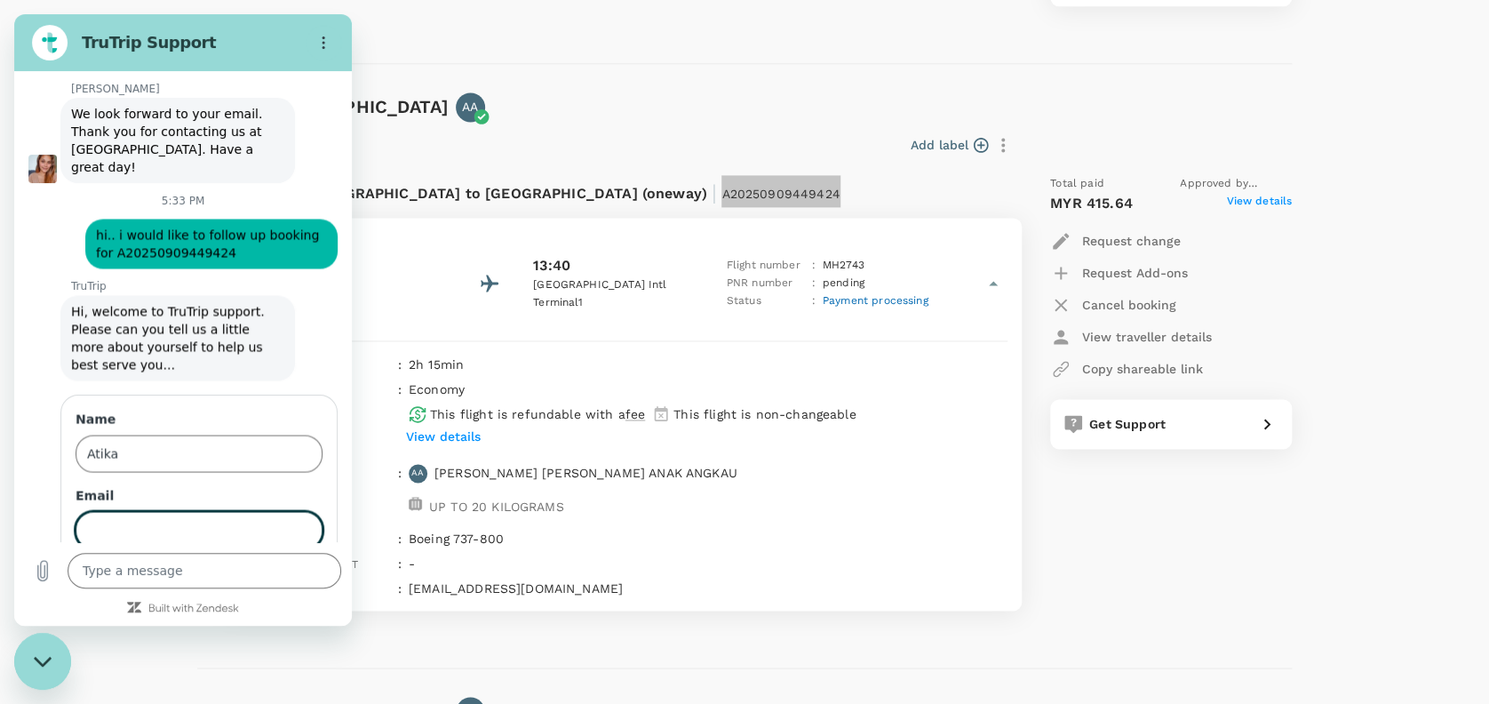
click at [137, 511] on input "Email" at bounding box center [199, 529] width 247 height 37
type input "atika@controlunion.com"
click at [284, 569] on span "Send" at bounding box center [291, 579] width 31 height 21
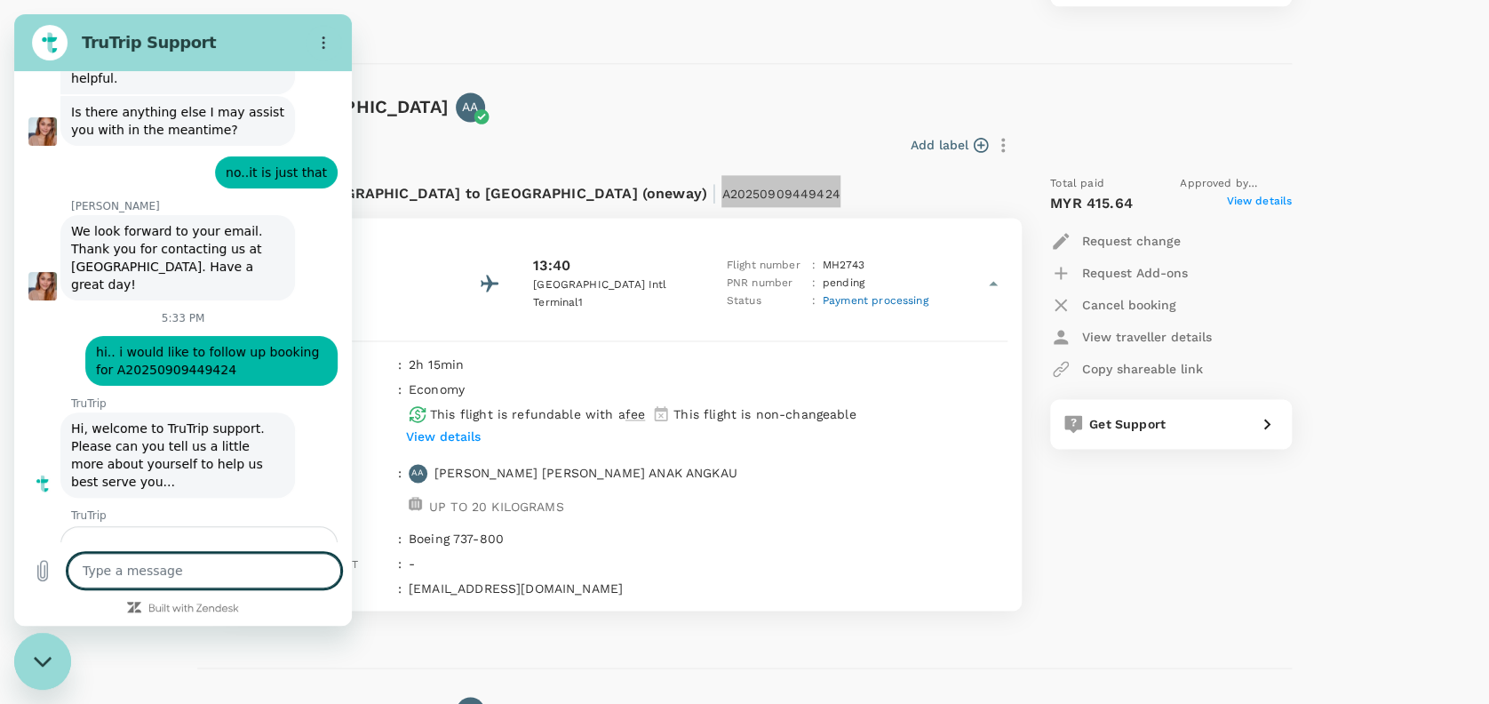
scroll to position [1252, 0]
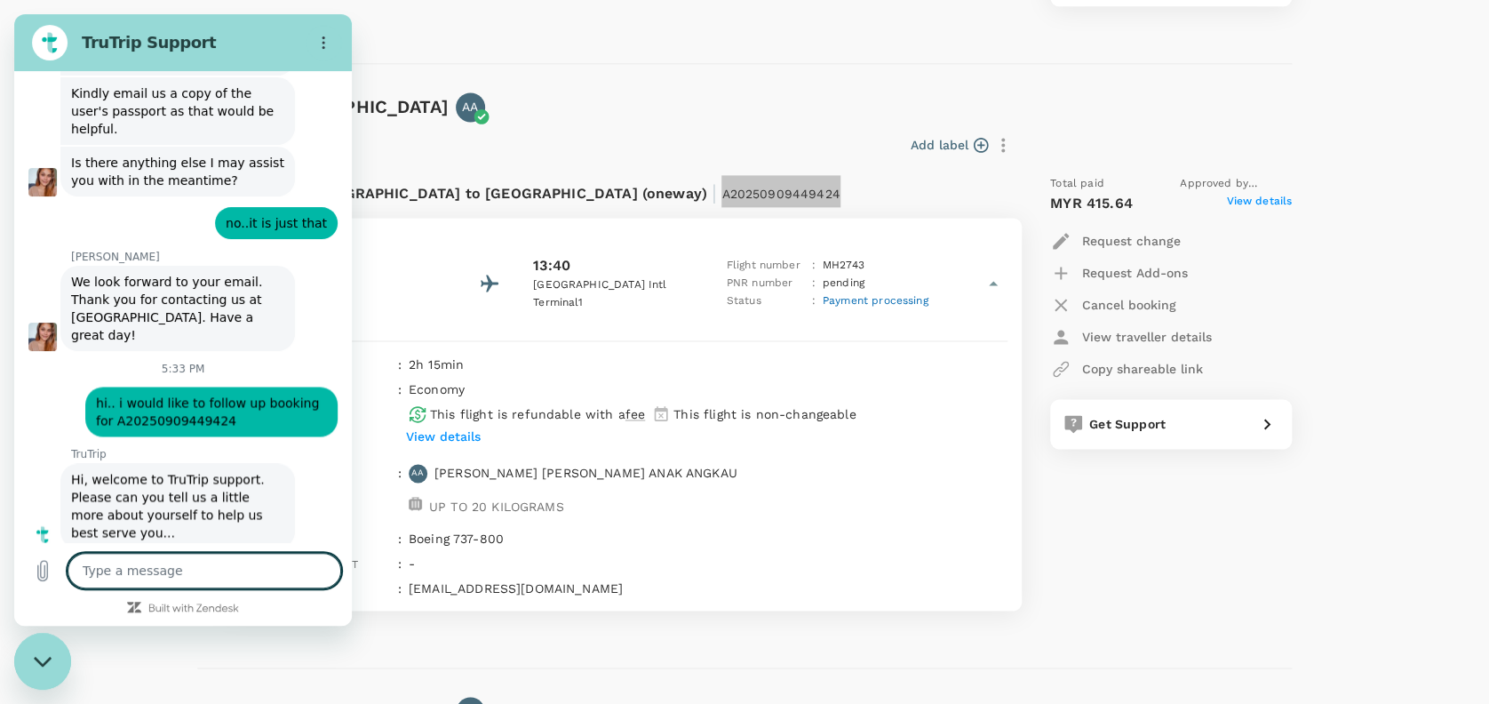
type textarea "x"
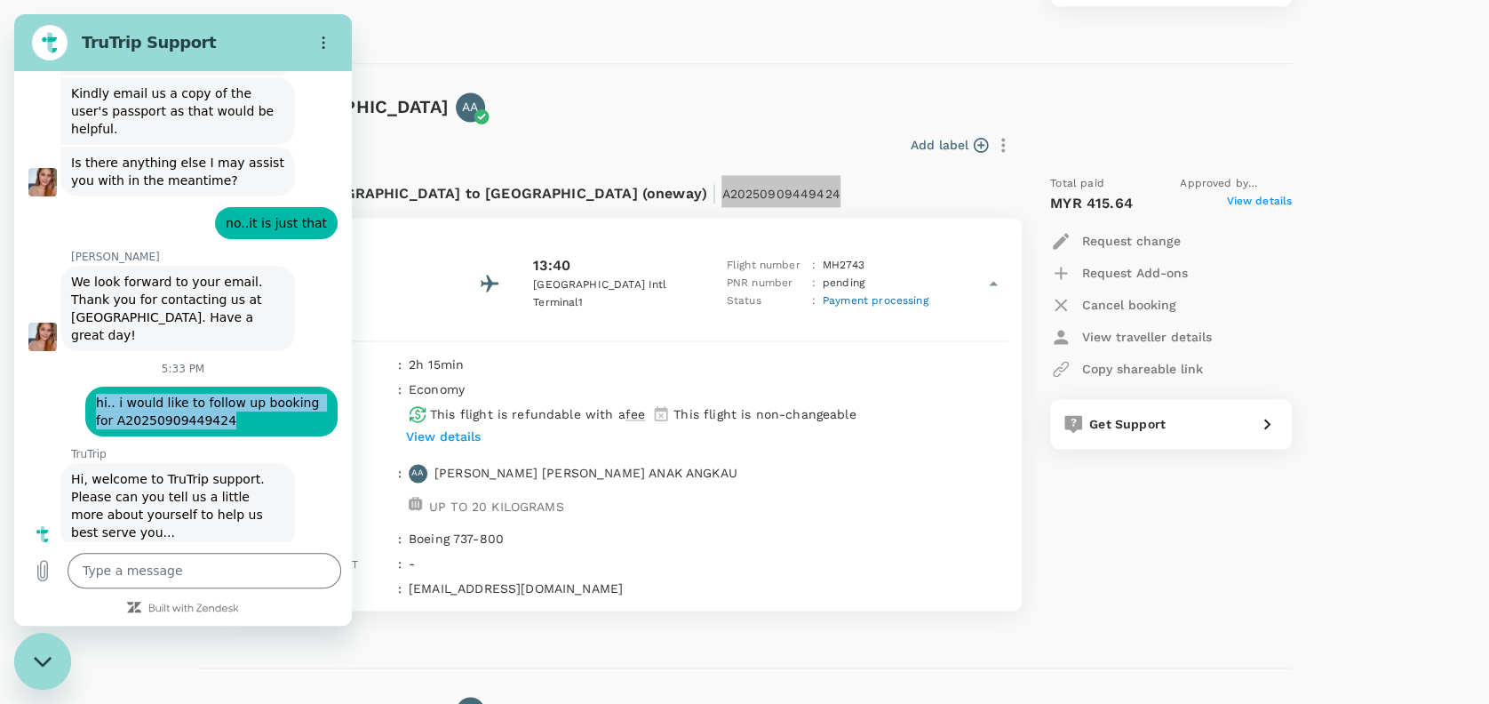
drag, startPoint x: 195, startPoint y: 345, endPoint x: 122, endPoint y: 325, distance: 76.3
click at [90, 386] on div "says: hi.. i would like to follow up booking for A20250909449424" at bounding box center [211, 411] width 252 height 50
copy span "hi.. i would like to follow up booking for A20250909449424"
click at [151, 579] on textarea at bounding box center [205, 570] width 274 height 36
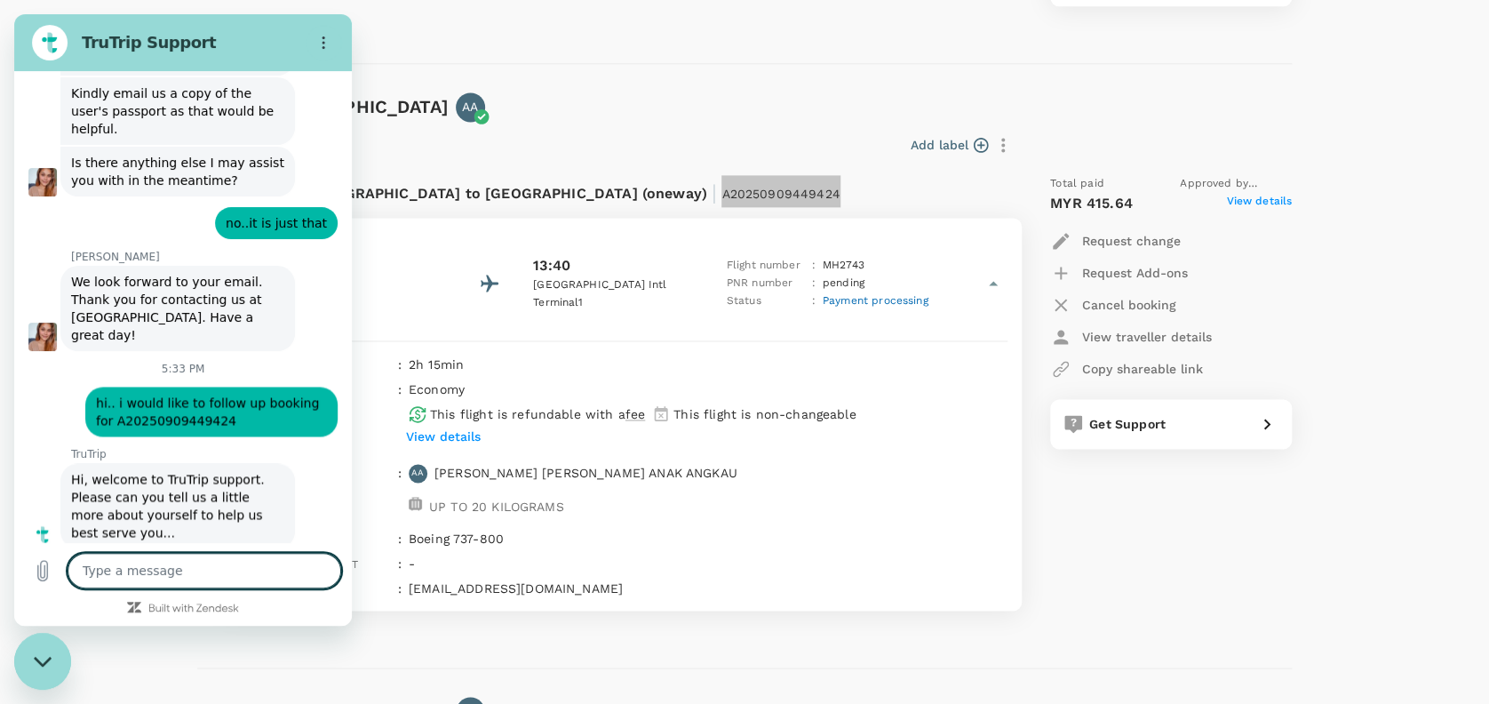
paste textarea "hi.. i would like to follow up booking for A20250909449424"
type textarea "hi.. i would like to follow up booking for A20250909449424"
type textarea "x"
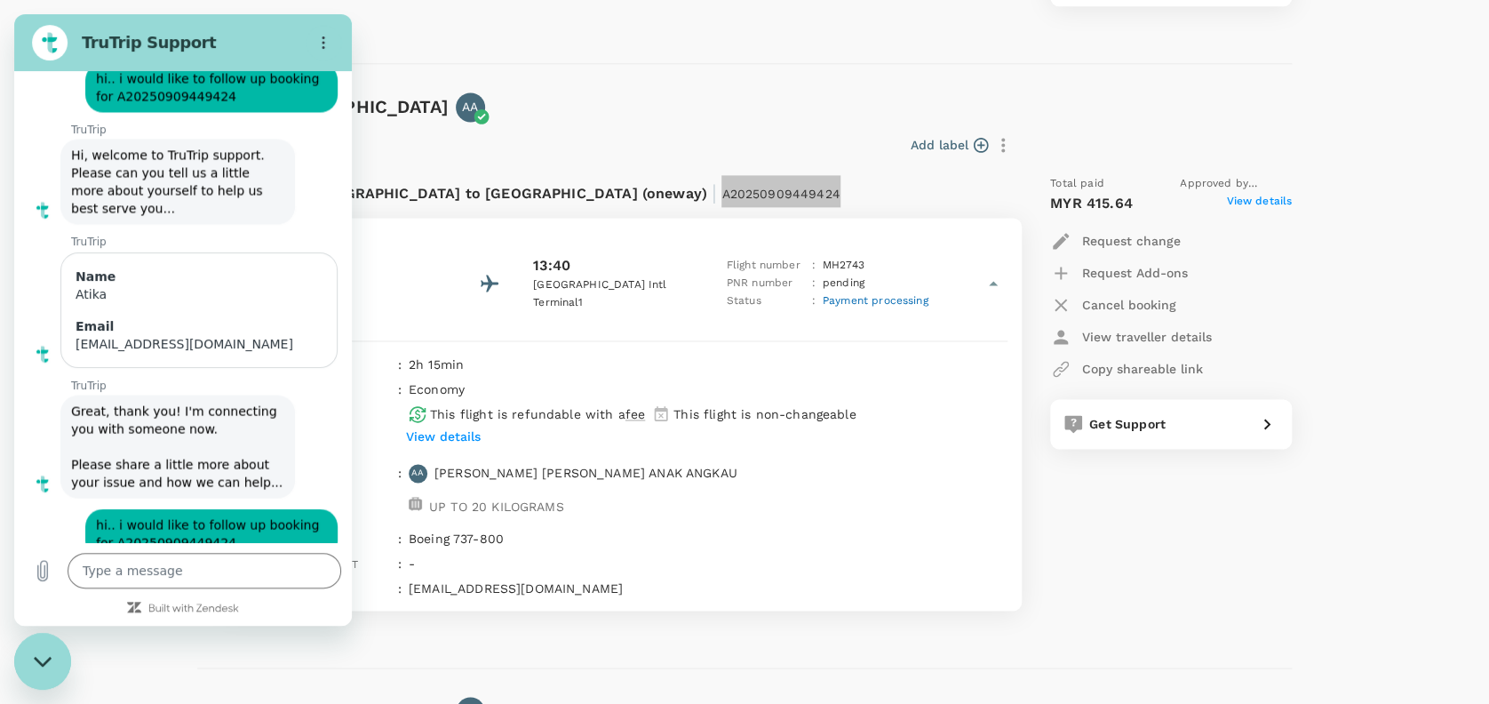
scroll to position [1574, 0]
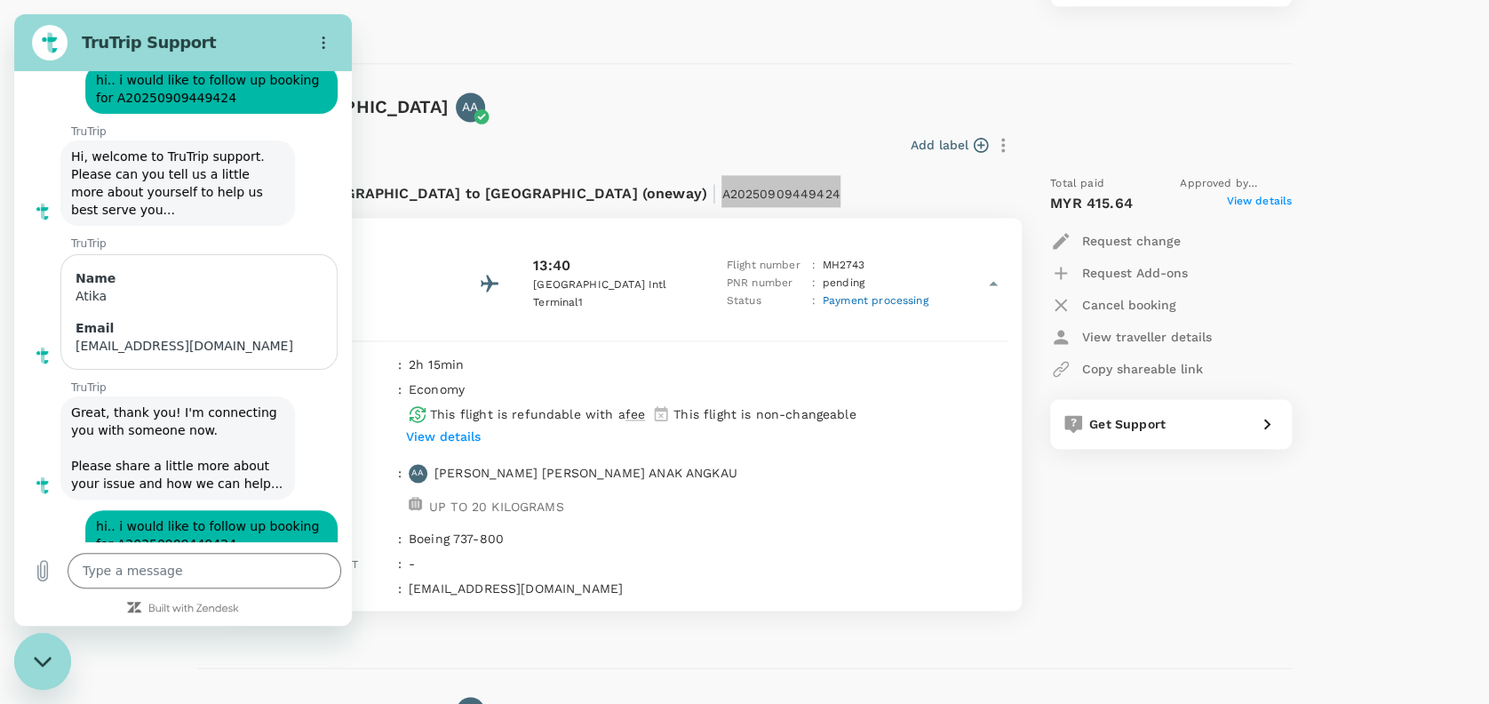
type textarea "x"
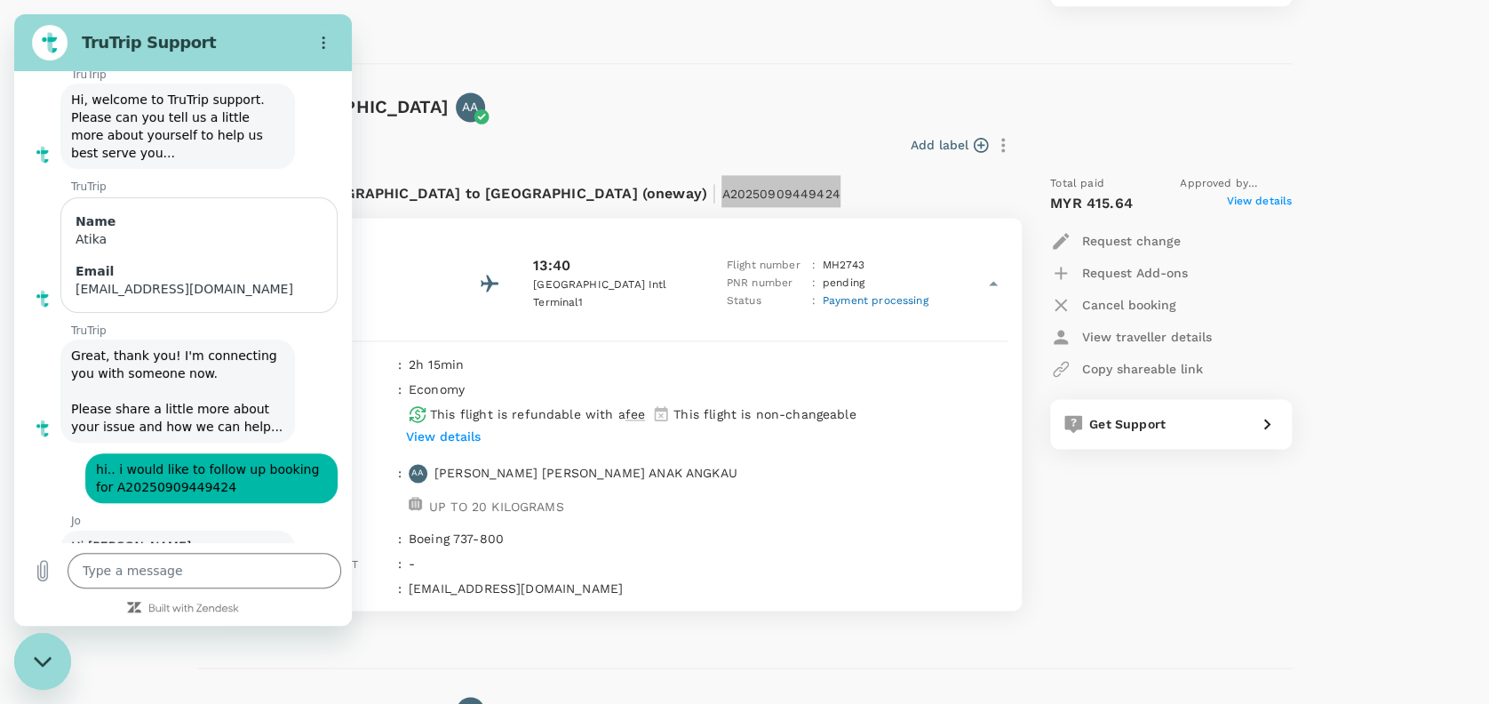
scroll to position [1634, 0]
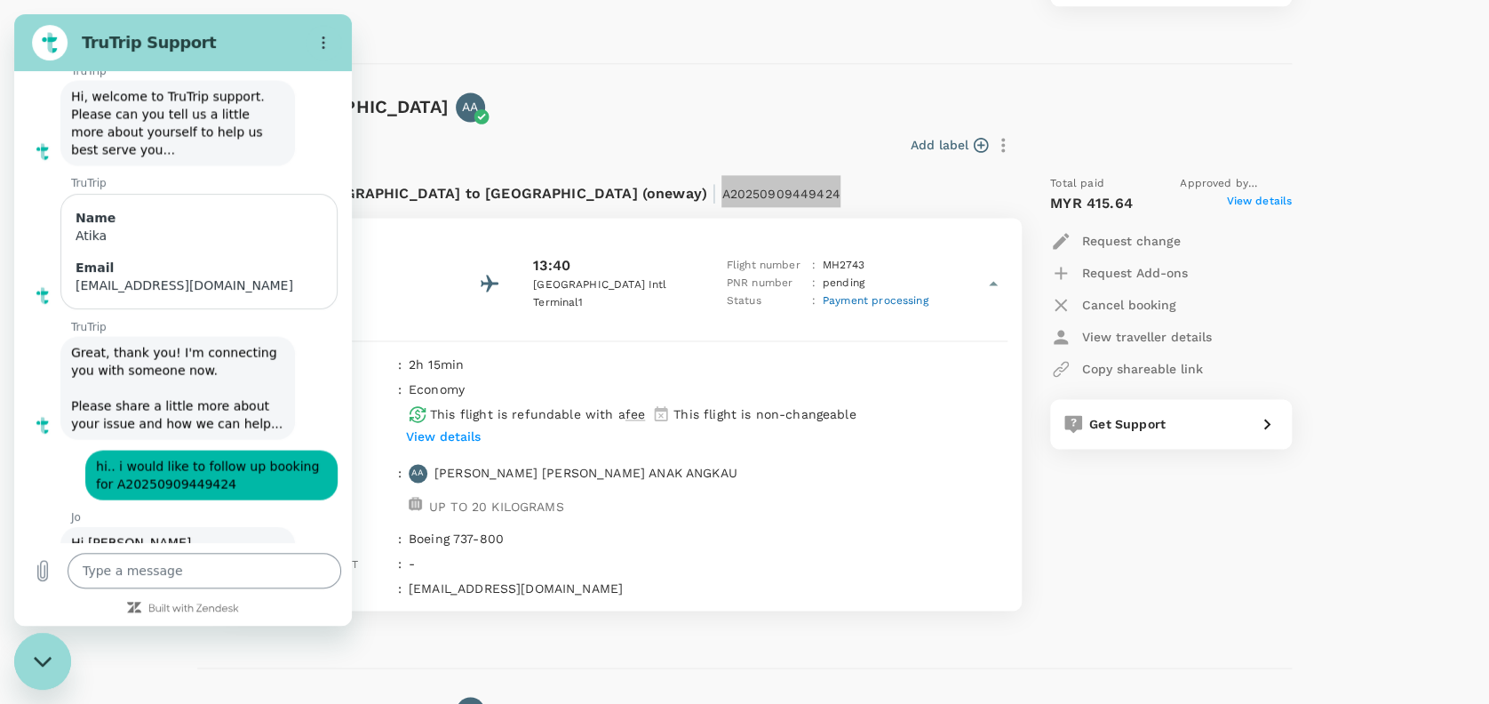
click at [107, 573] on textarea at bounding box center [205, 570] width 274 height 36
type textarea "h"
type textarea "x"
type textarea "hi"
type textarea "x"
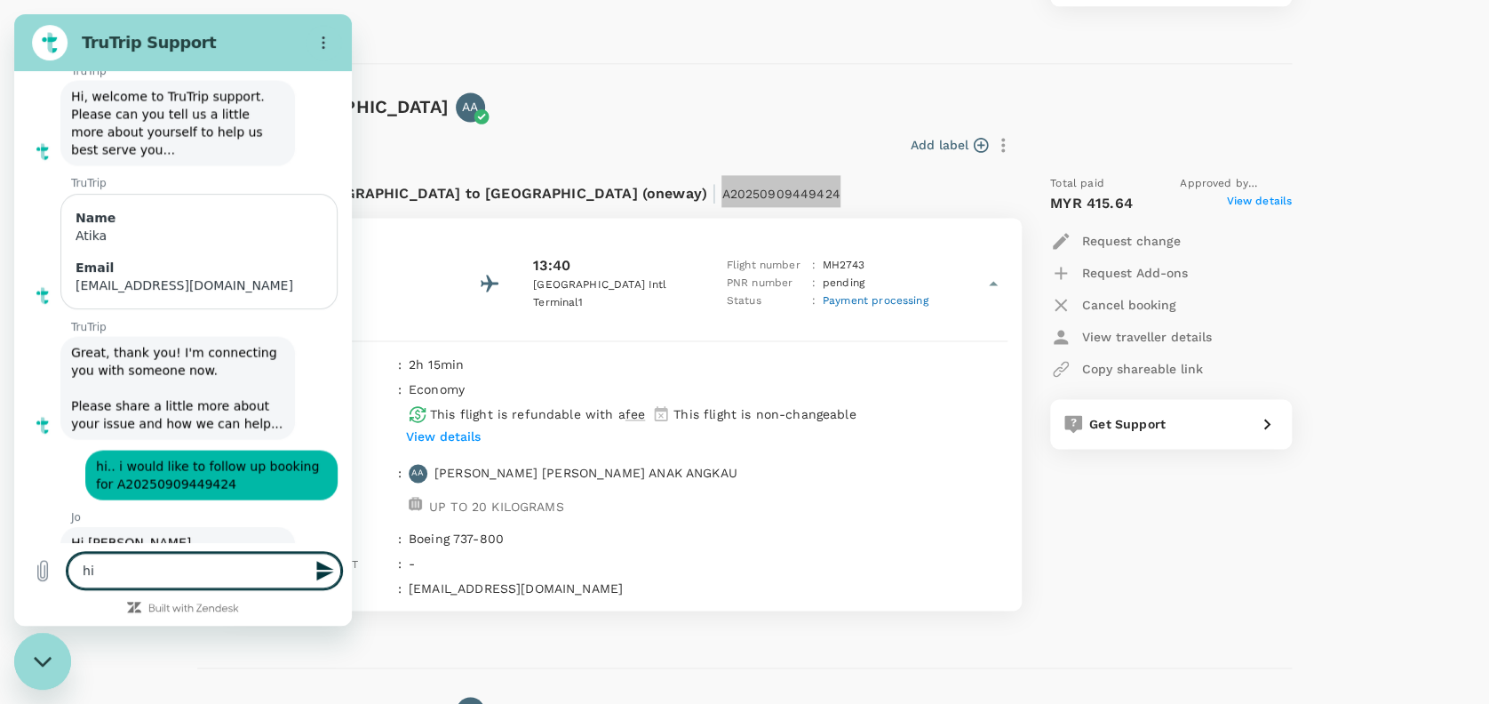
type textarea "hi."
type textarea "x"
type textarea "hi.."
type textarea "x"
type textarea "hi.."
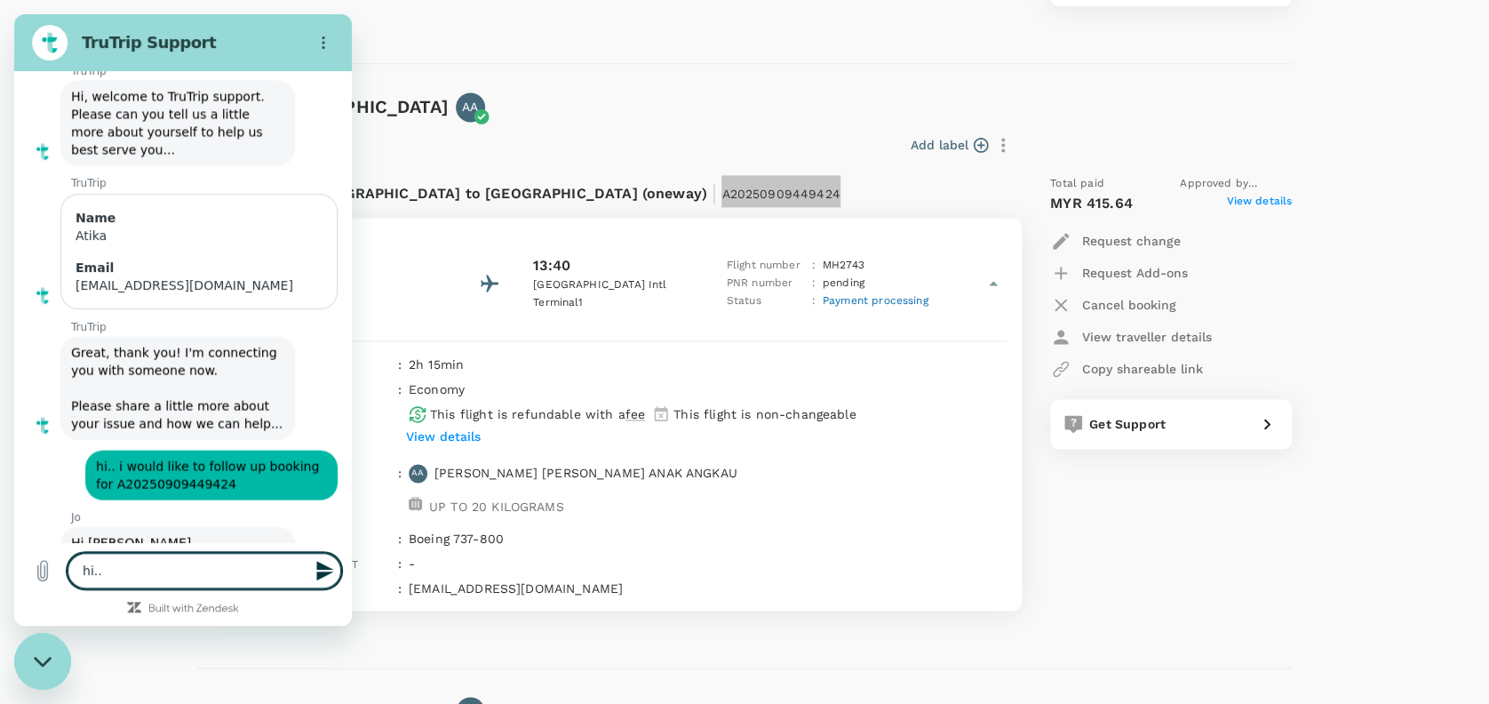
type textarea "x"
type textarea "hi.. h"
type textarea "x"
type textarea "hi.. ho"
type textarea "x"
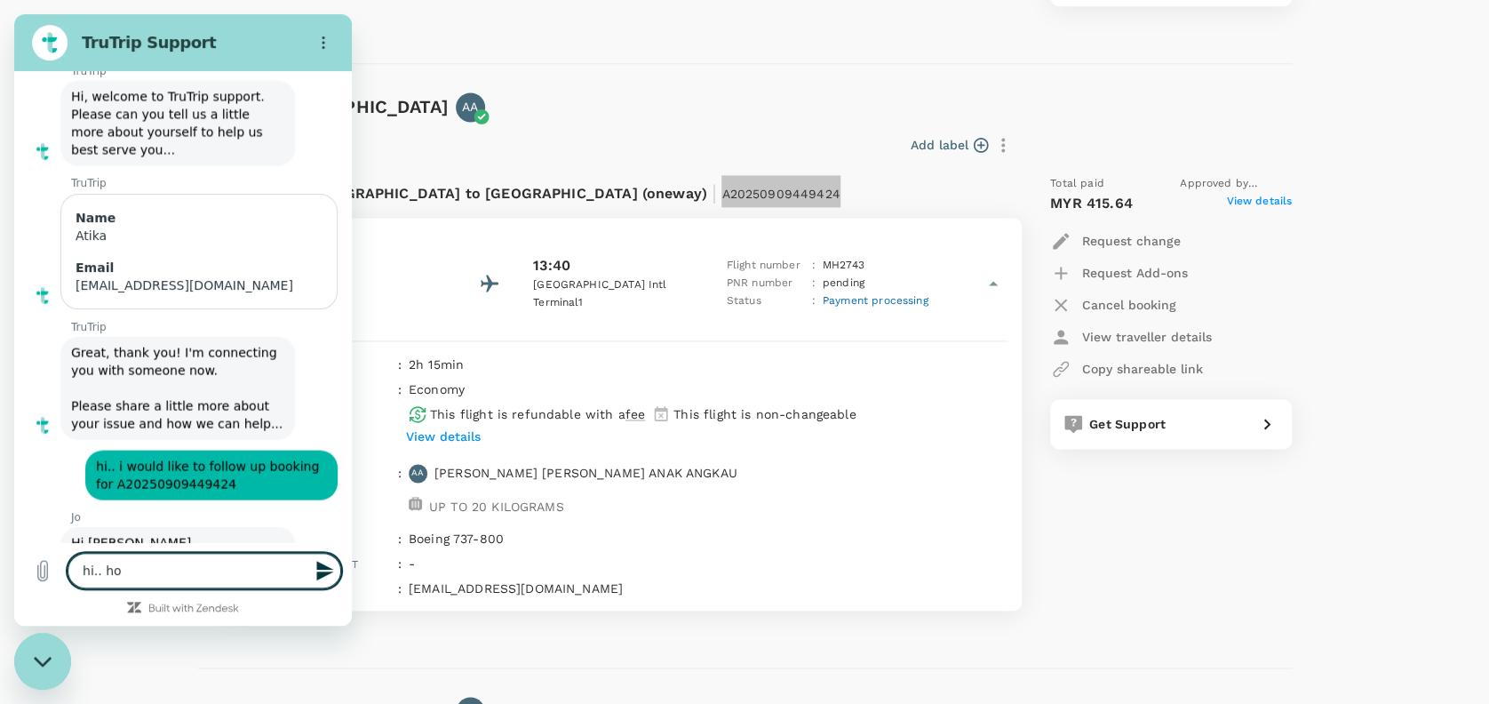
type textarea "hi.. how"
type textarea "x"
type textarea "hi.. how"
type textarea "x"
type textarea "hi.. how d"
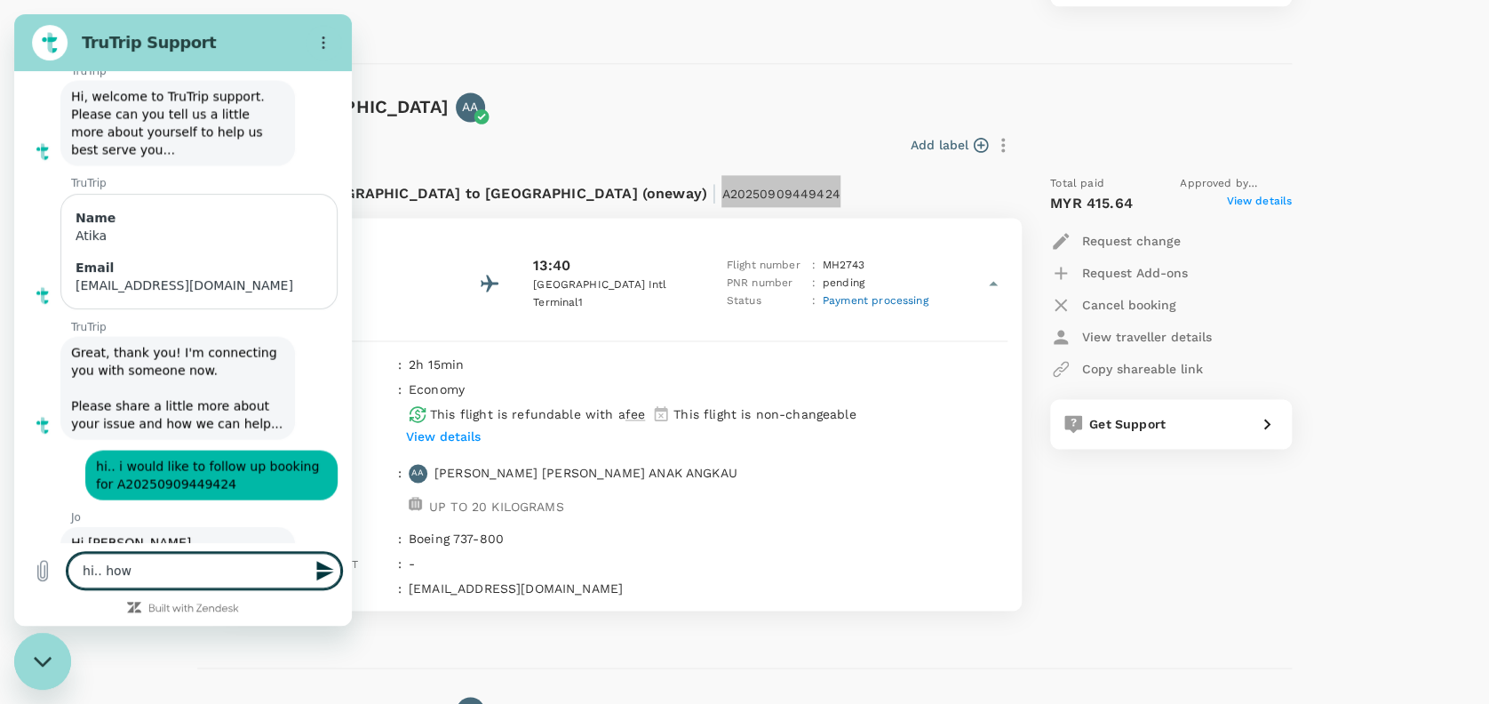
type textarea "x"
type textarea "hi.. how do"
type textarea "x"
type textarea "hi.. how d"
type textarea "x"
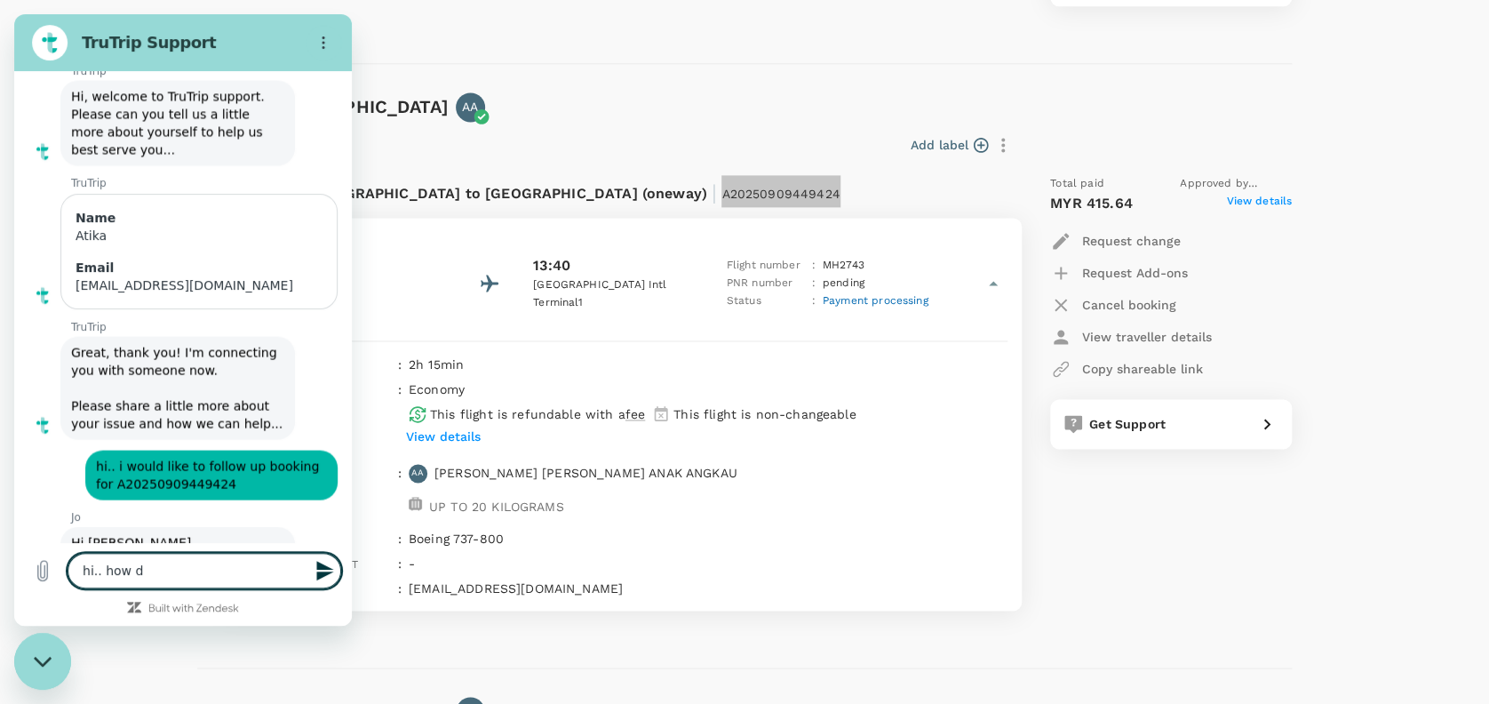
type textarea "hi.. how"
type textarea "x"
type textarea "hi.. how"
type textarea "x"
type textarea "hi.. ho"
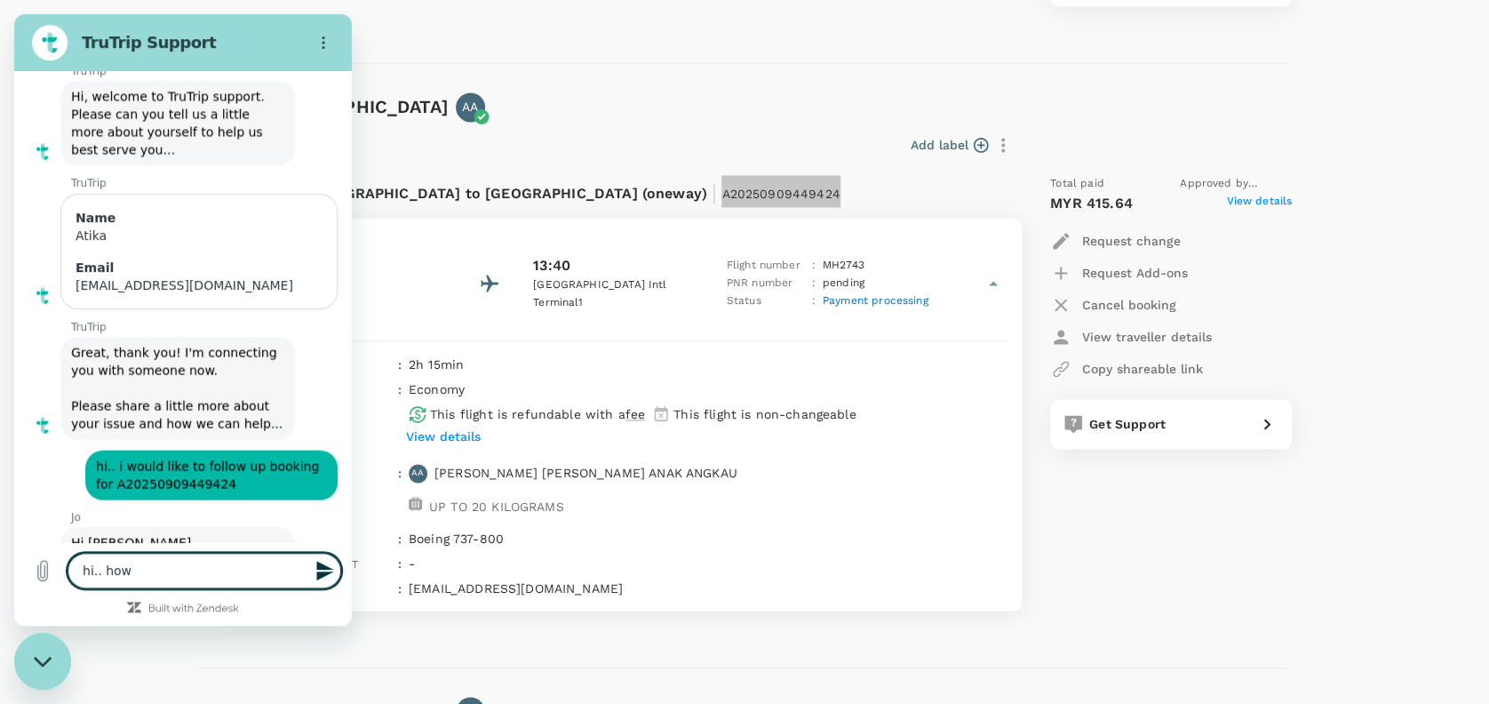
type textarea "x"
type textarea "hi.. h"
type textarea "x"
type textarea "hi.."
type textarea "x"
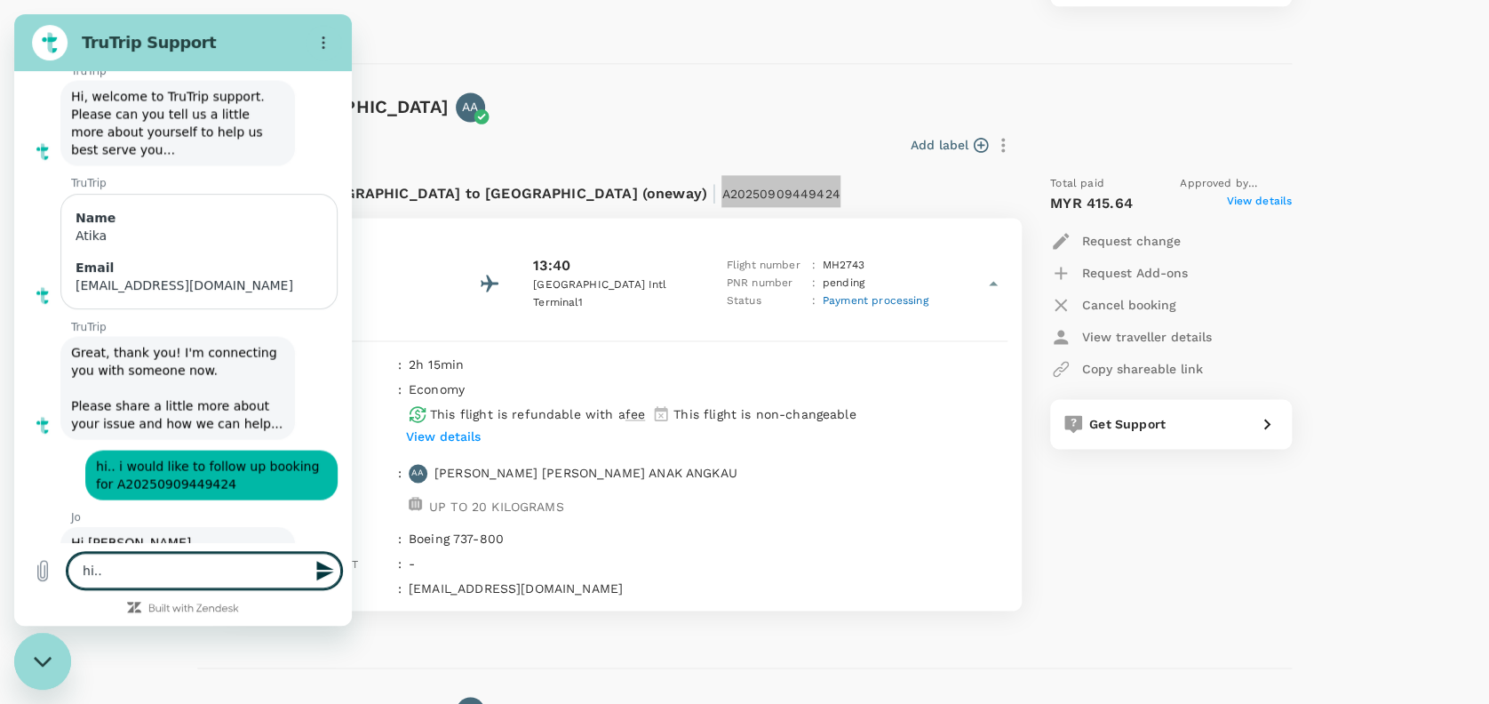
type textarea "hi.. w"
type textarea "x"
type textarea "hi.. wh"
type textarea "x"
type textarea "hi.. wha"
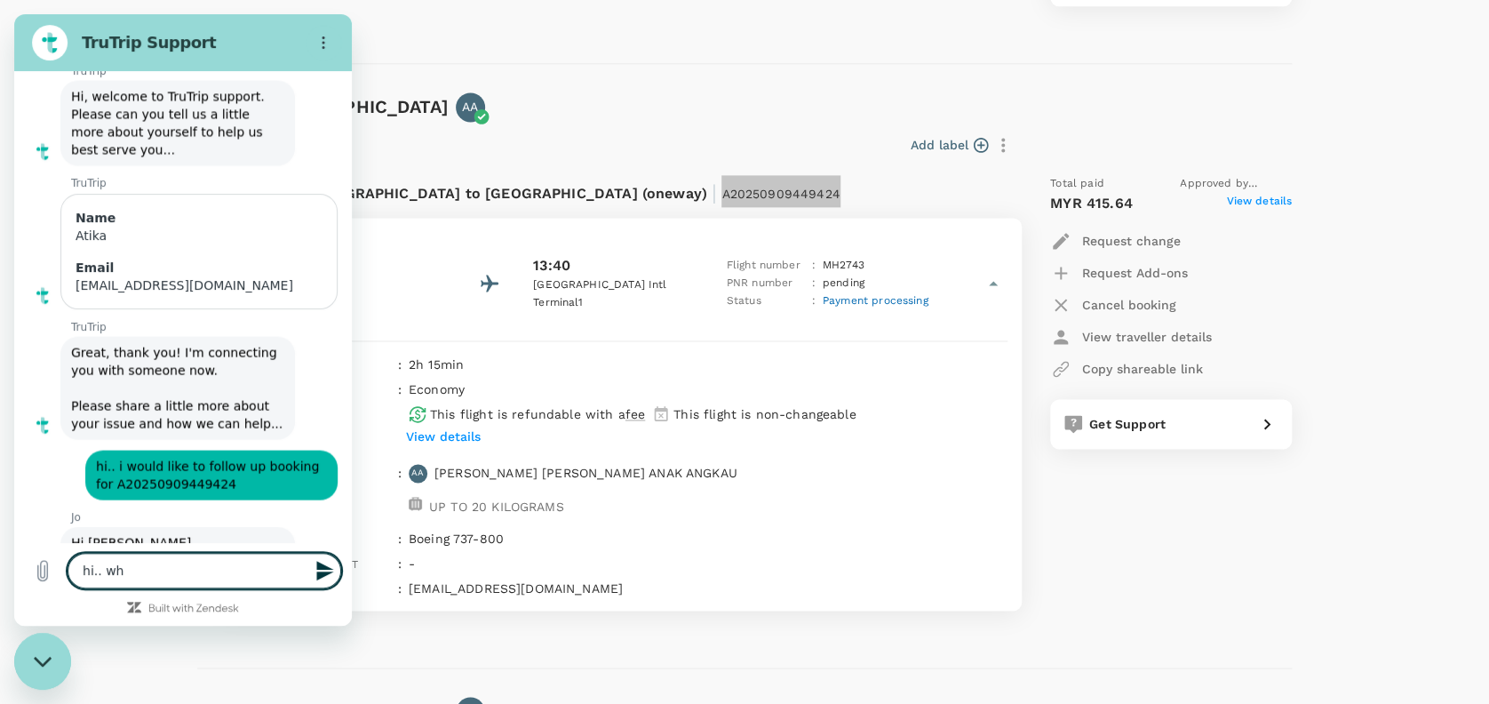
type textarea "x"
type textarea "hi.. what"
type textarea "x"
type textarea "hi.. what"
type textarea "x"
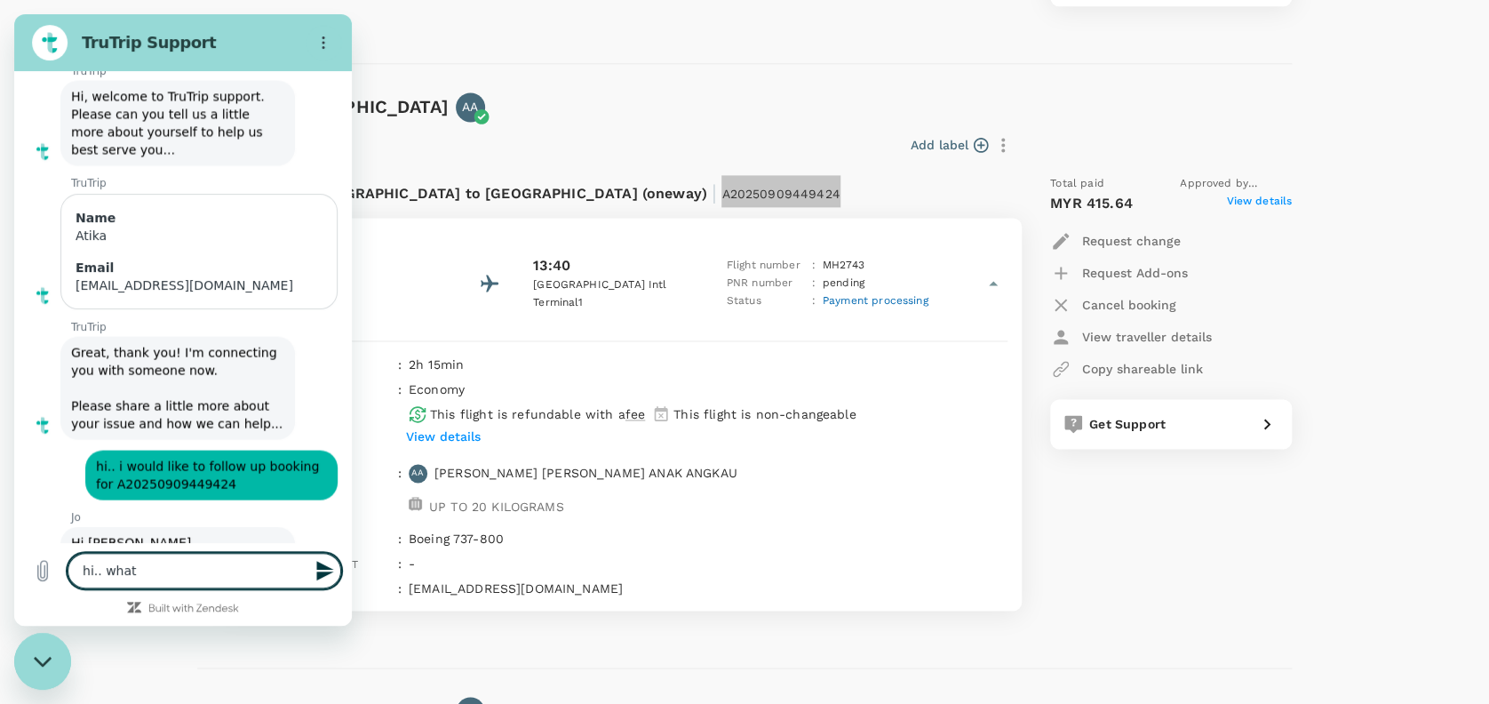
type textarea "hi.. what i"
type textarea "x"
type textarea "hi.. what is"
type textarea "x"
type textarea "hi.. what is"
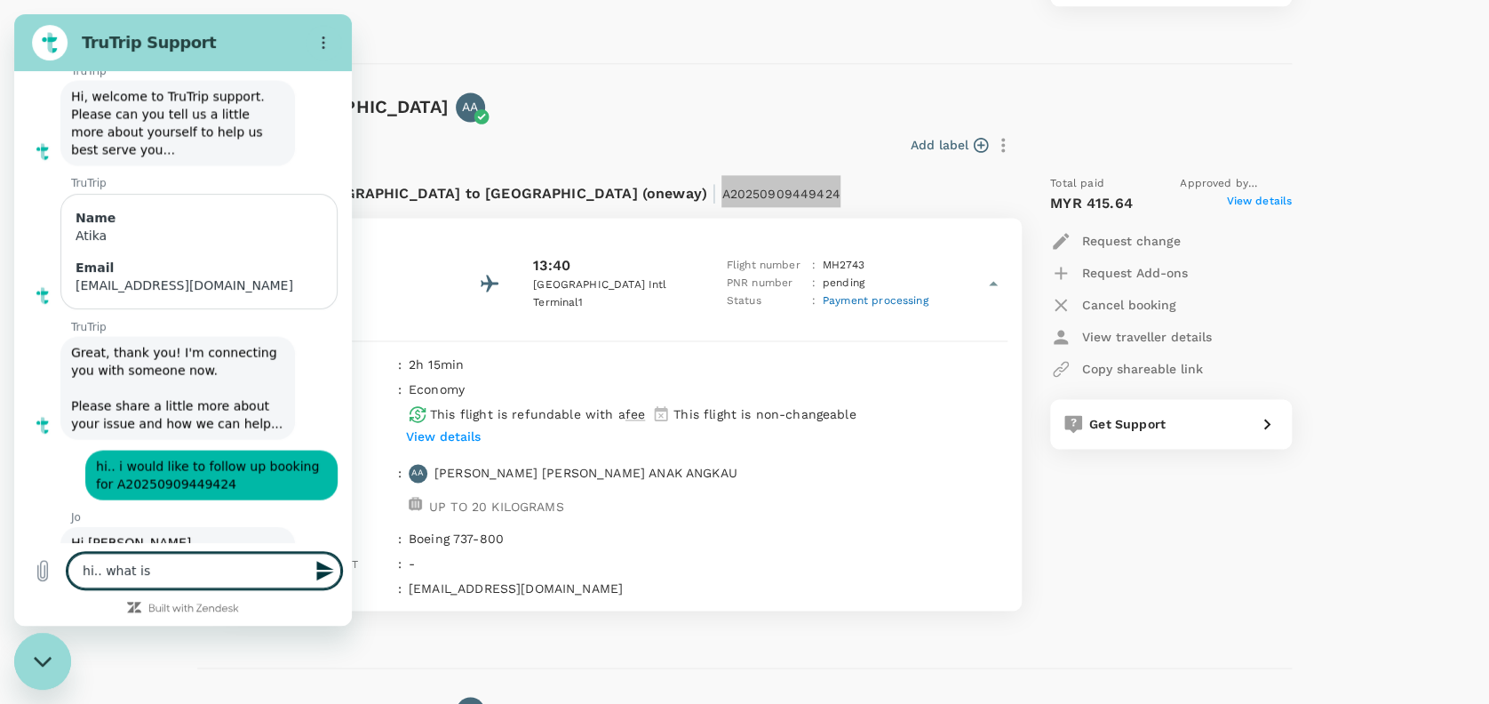
type textarea "x"
type textarea "hi.. what is t"
type textarea "x"
type textarea "hi.. what is th"
type textarea "x"
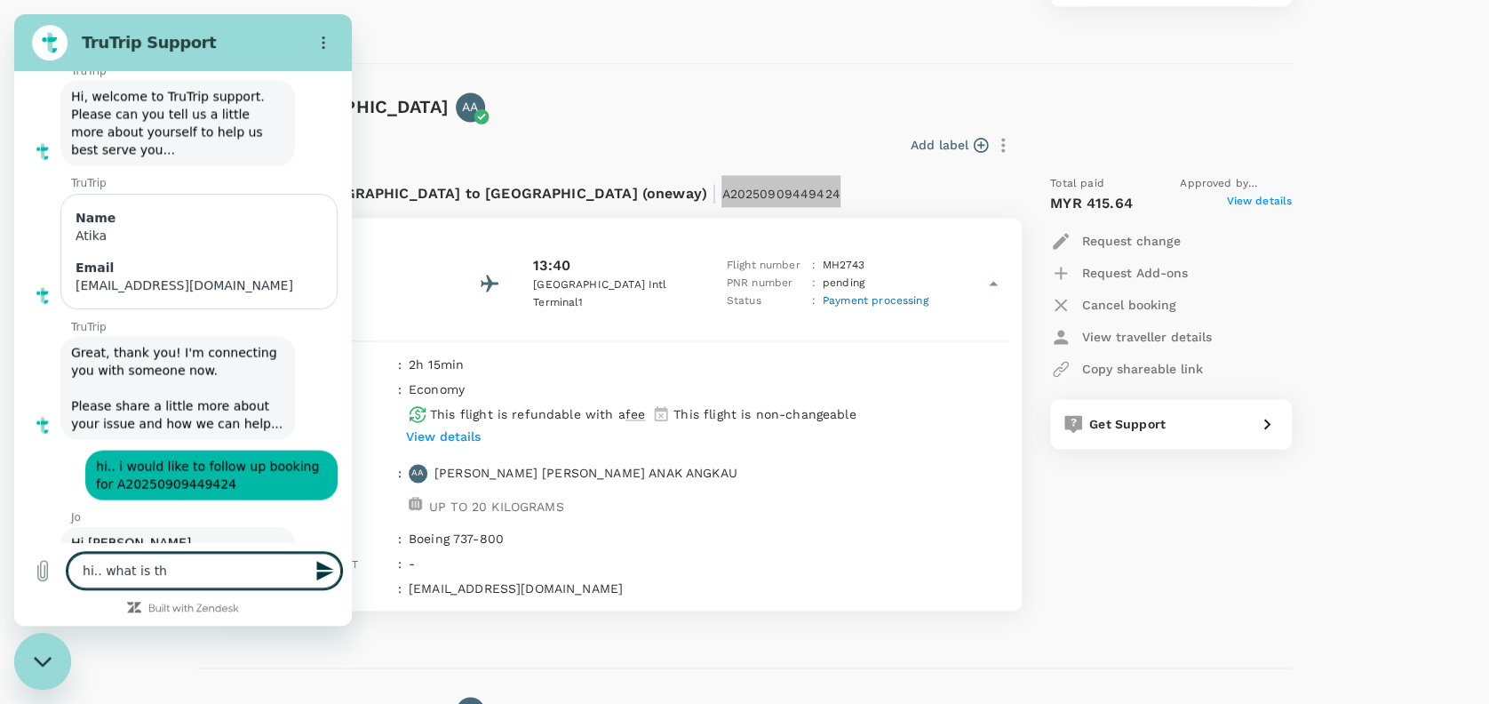
type textarea "hi.. what is the"
type textarea "x"
type textarea "hi.. what is the"
type textarea "x"
type textarea "hi.. what is the u"
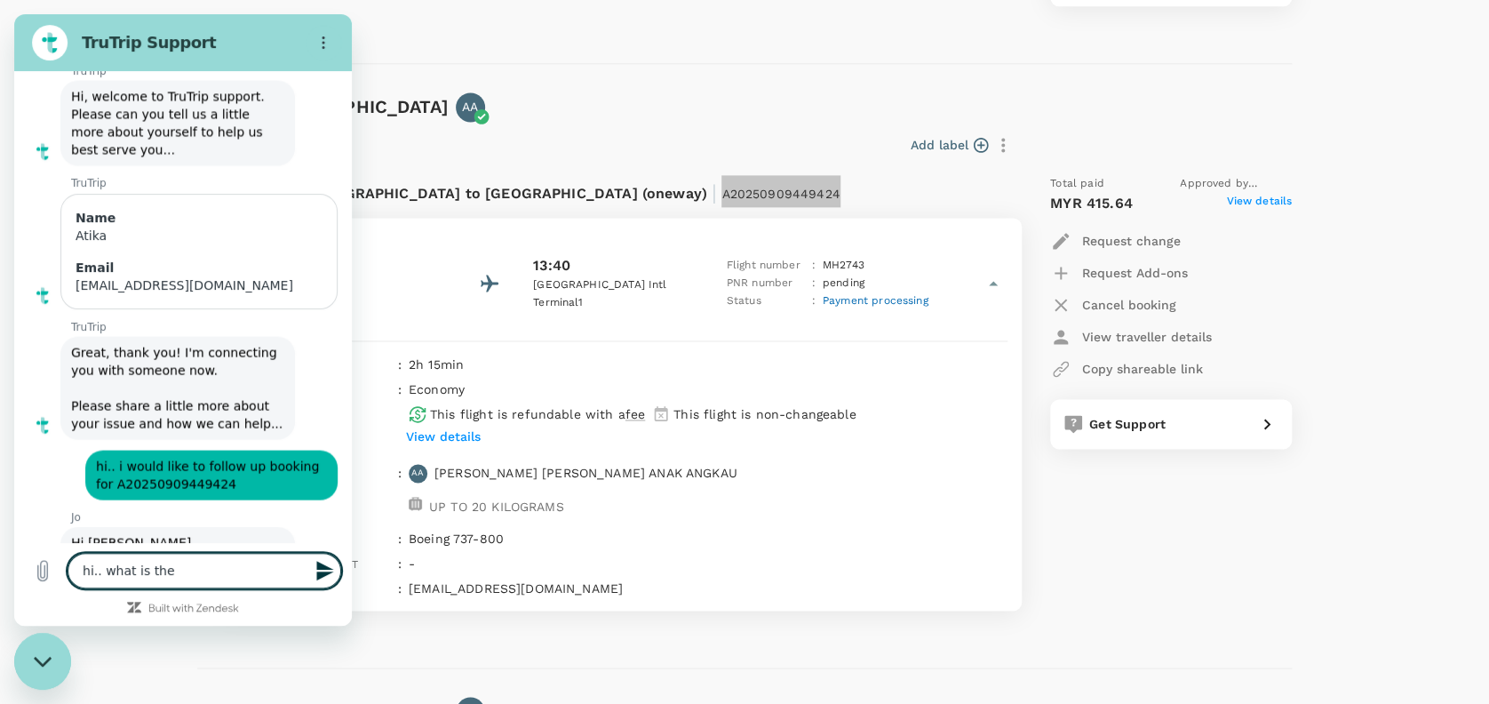
type textarea "x"
type textarea "hi.. what is the up"
type textarea "x"
type textarea "hi.. what is the upd"
type textarea "x"
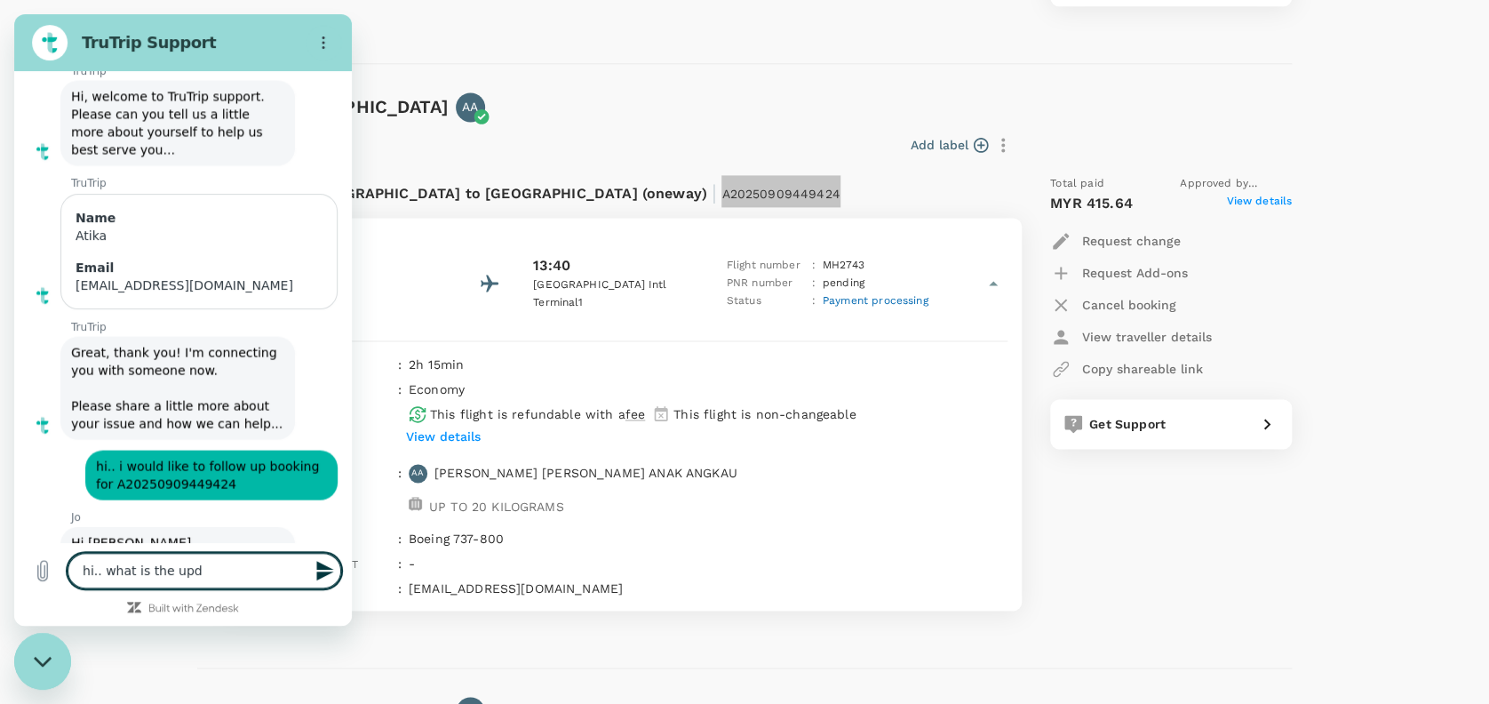
type textarea "hi.. what is the upda"
type textarea "x"
type textarea "hi.. what is the updat"
type textarea "x"
type textarea "hi.. what is the update"
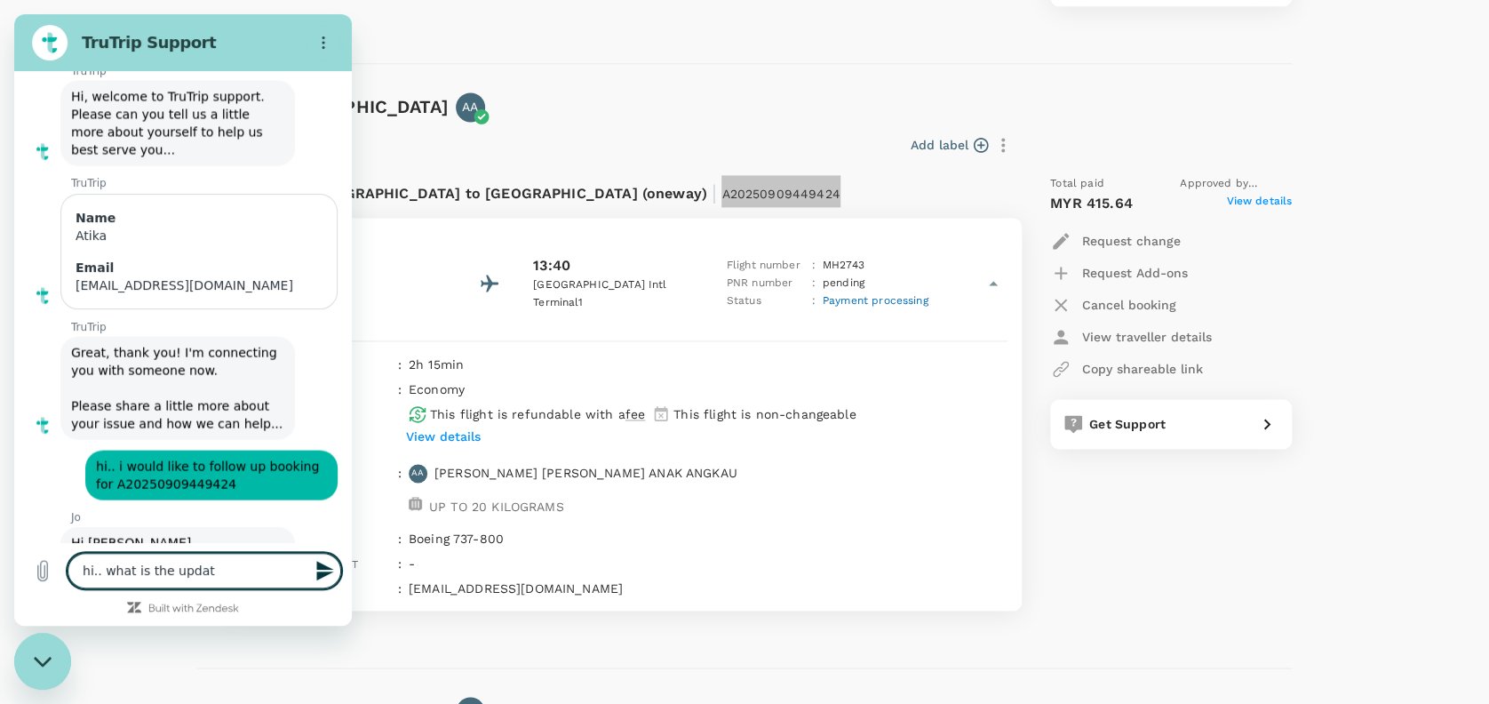
type textarea "x"
type textarea "hi.. what is the update?"
type textarea "x"
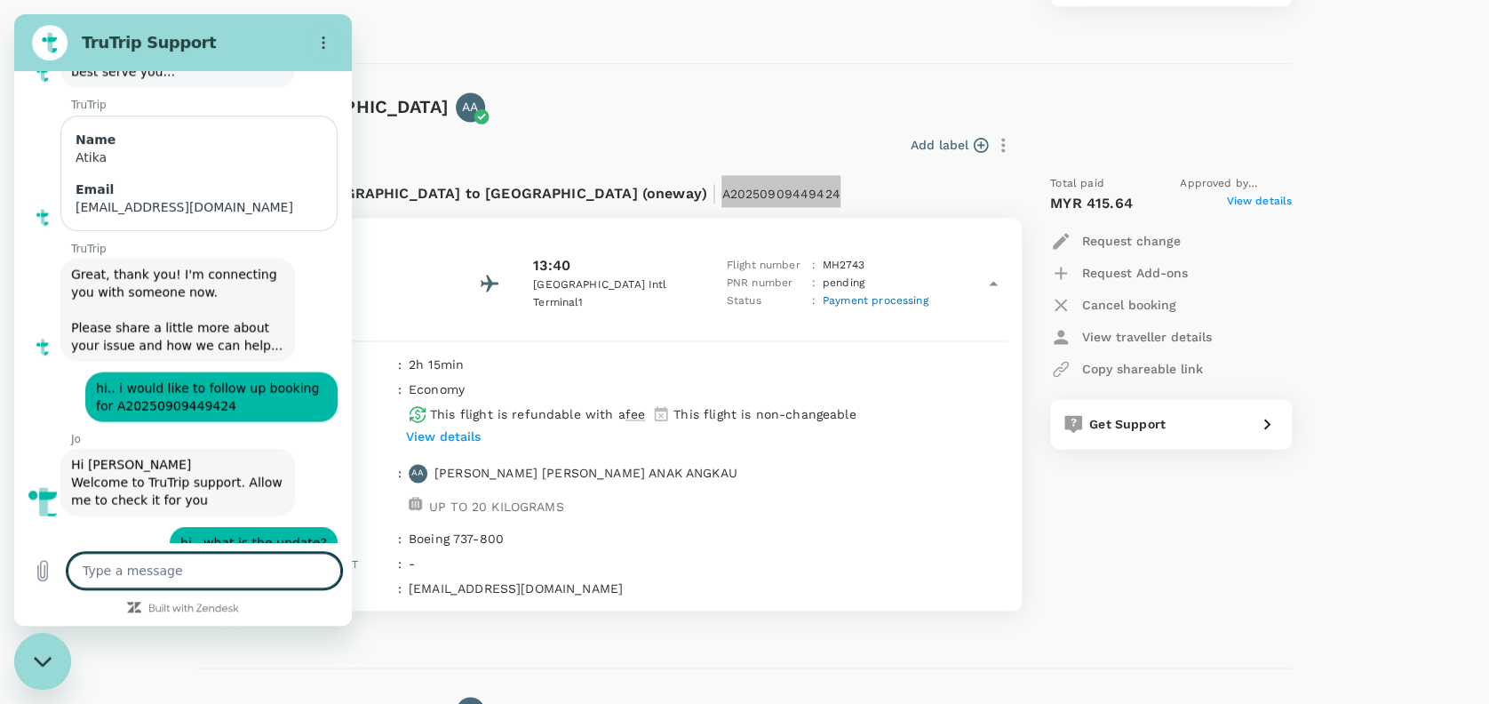
scroll to position [1712, 0]
type textarea "x"
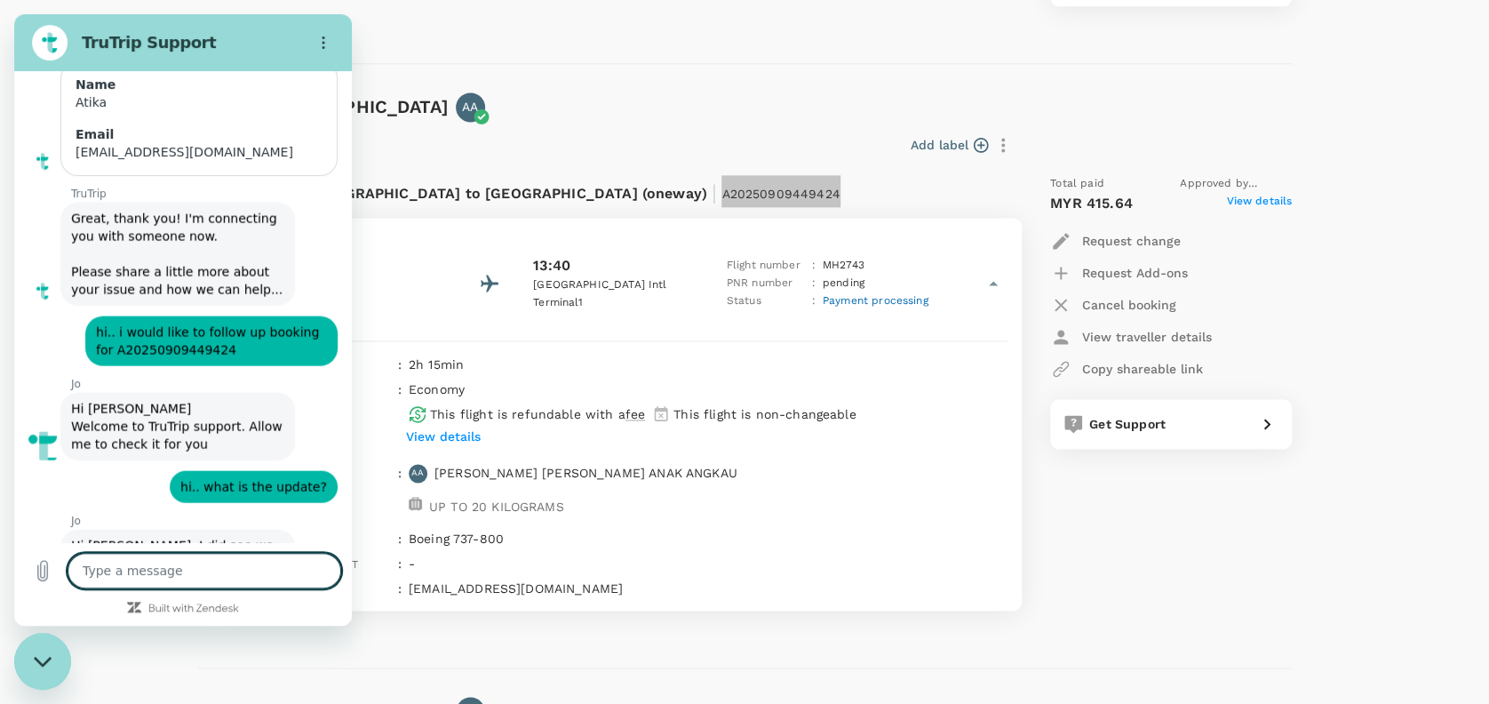
scroll to position [1771, 0]
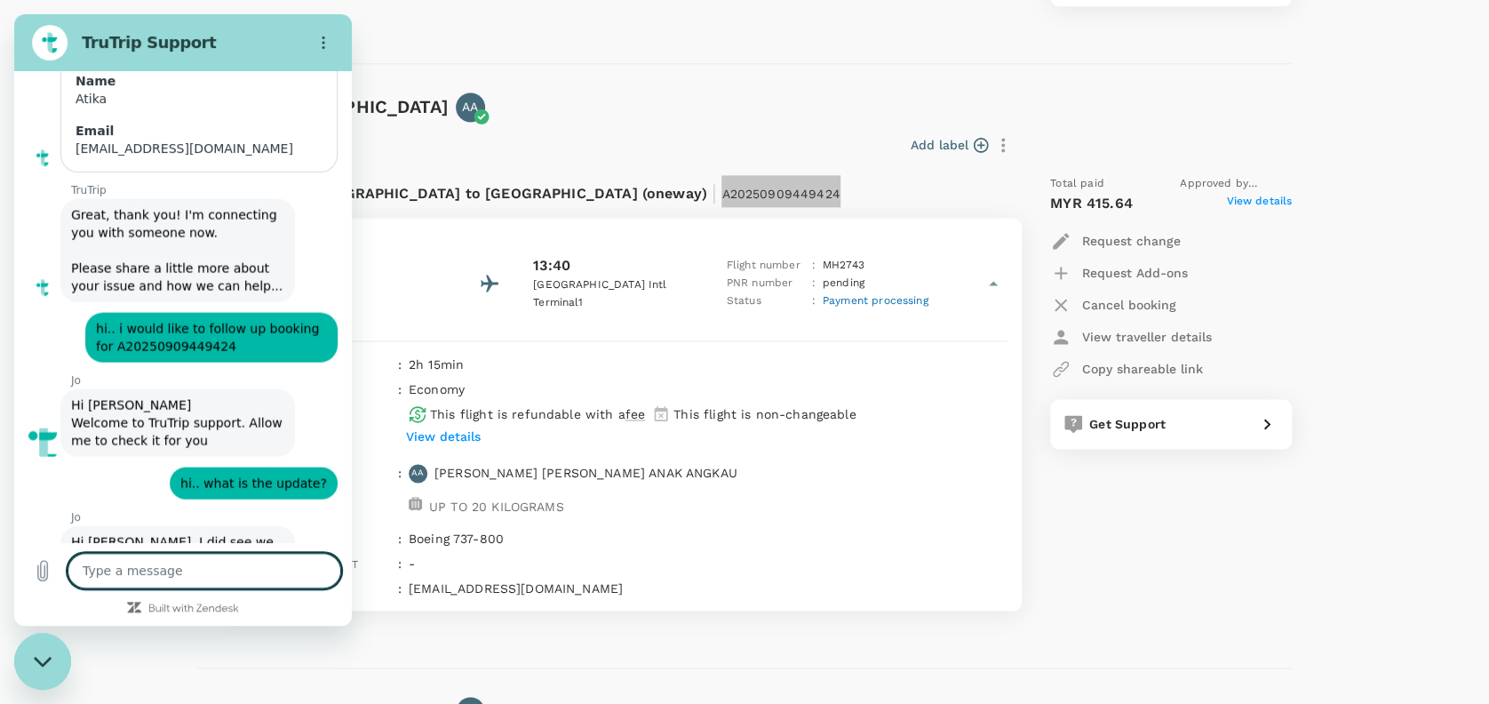
click at [189, 561] on textarea at bounding box center [205, 570] width 274 height 36
type textarea "t"
type textarea "x"
type textarea "th"
type textarea "x"
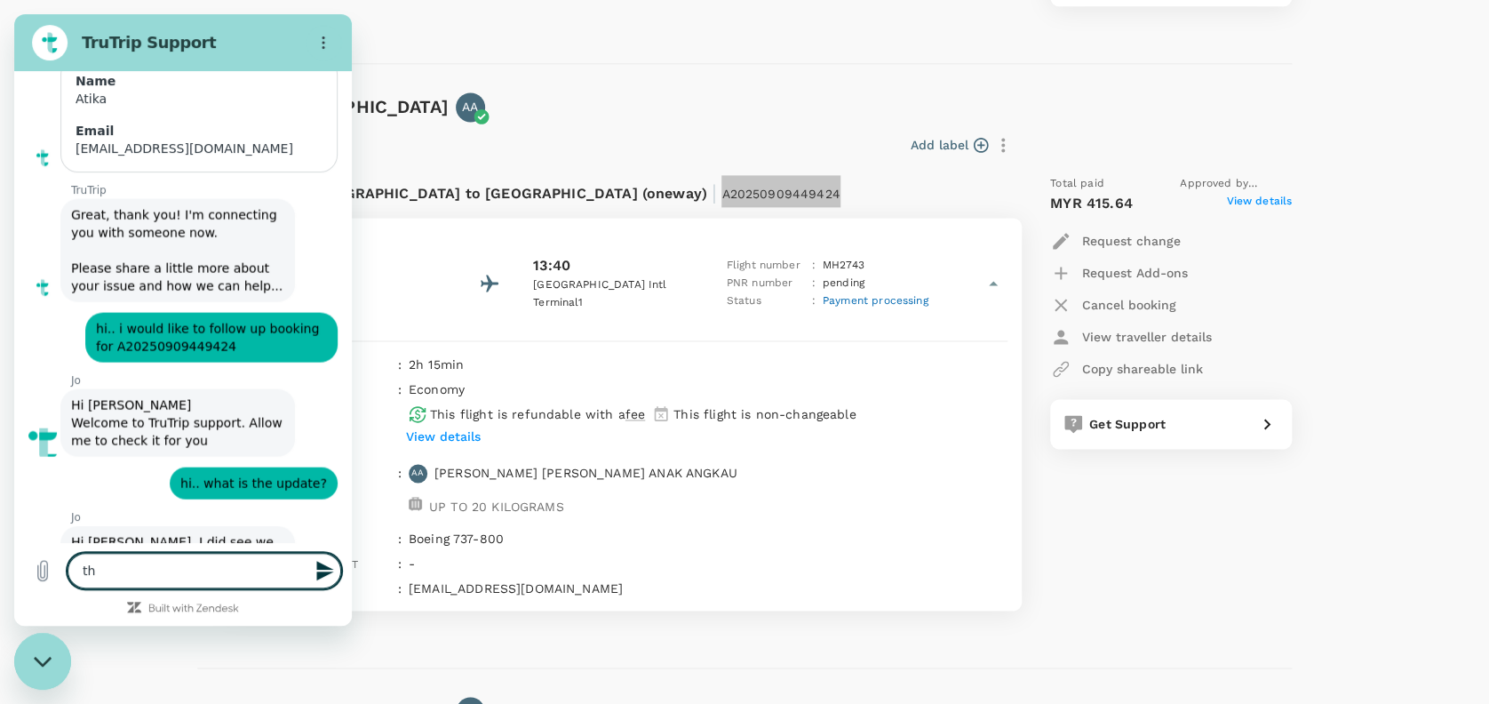
type textarea "tha"
type textarea "x"
type textarea "than"
type textarea "x"
type textarea "thank"
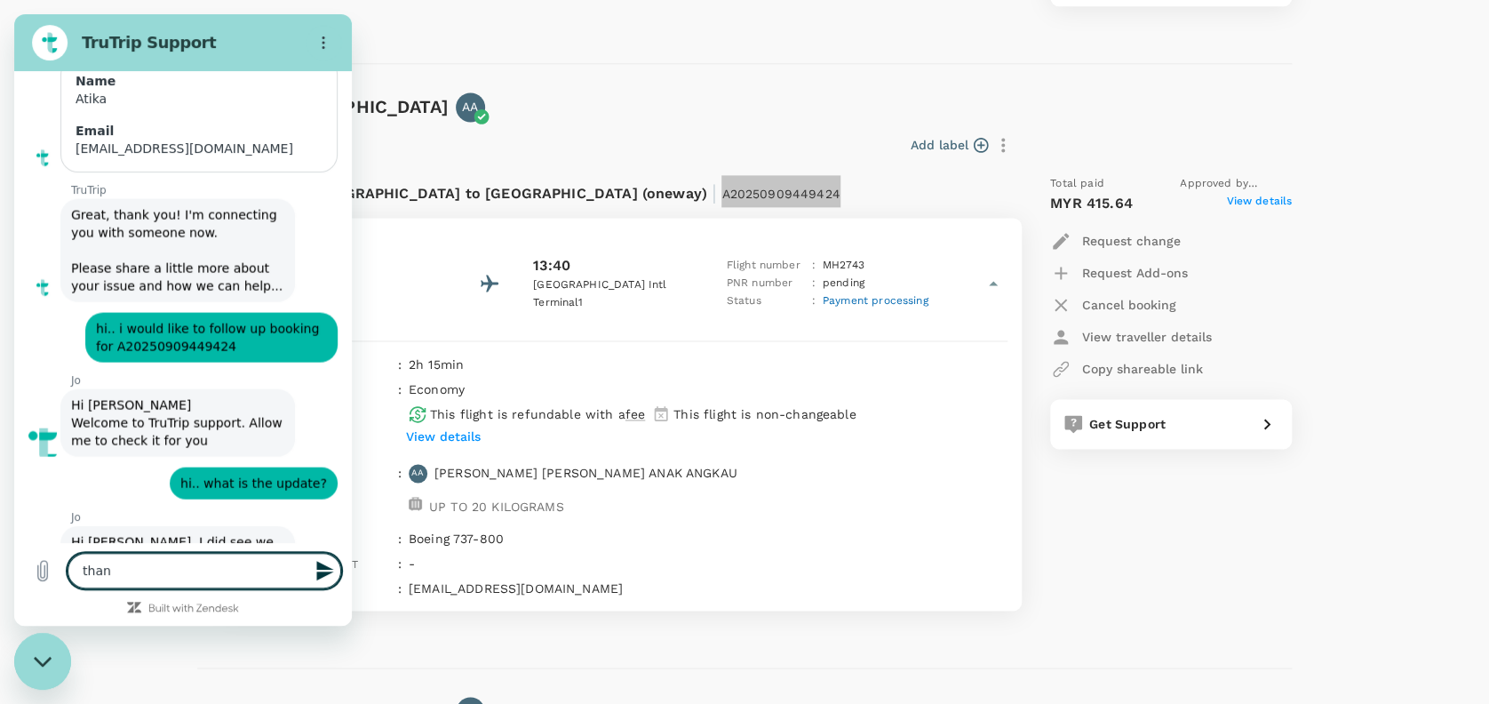
type textarea "x"
type textarea "thanks"
type textarea "x"
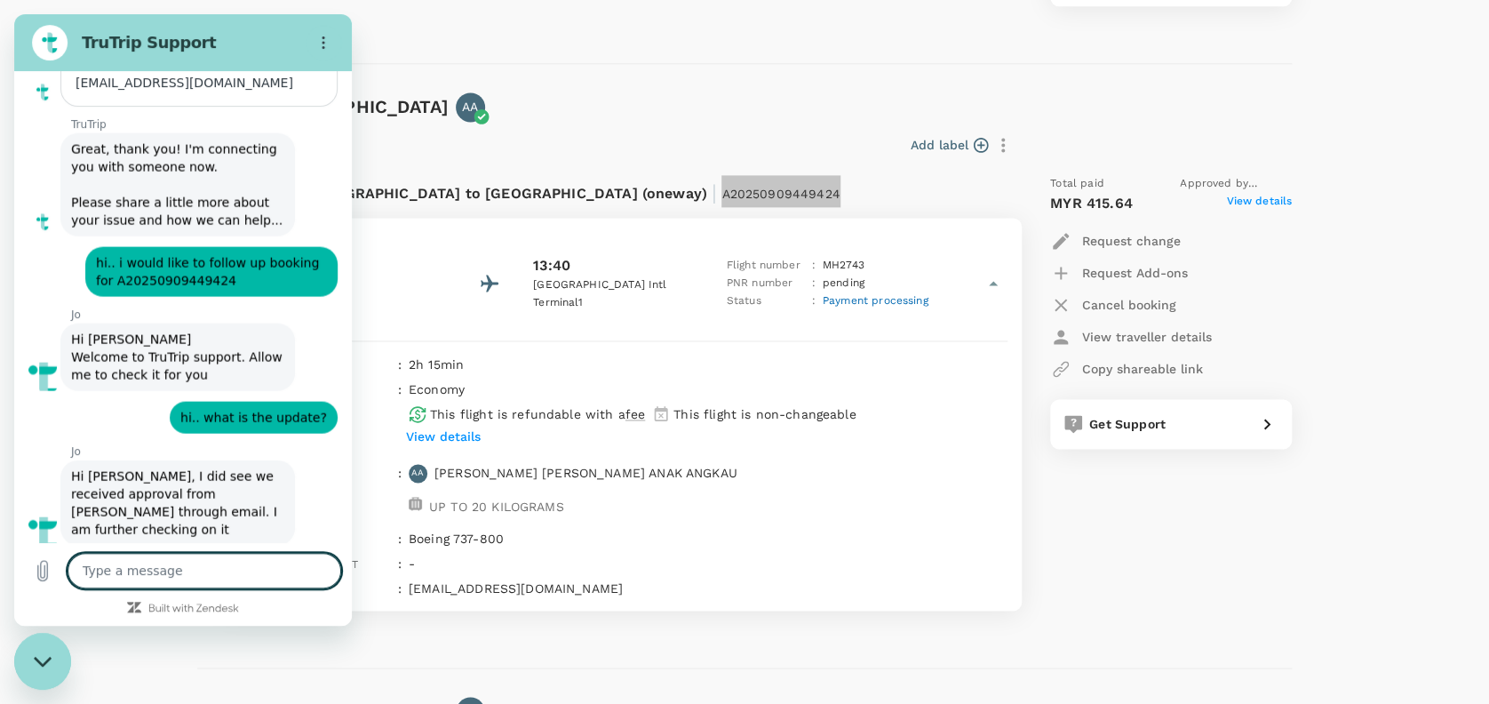
type textarea "x"
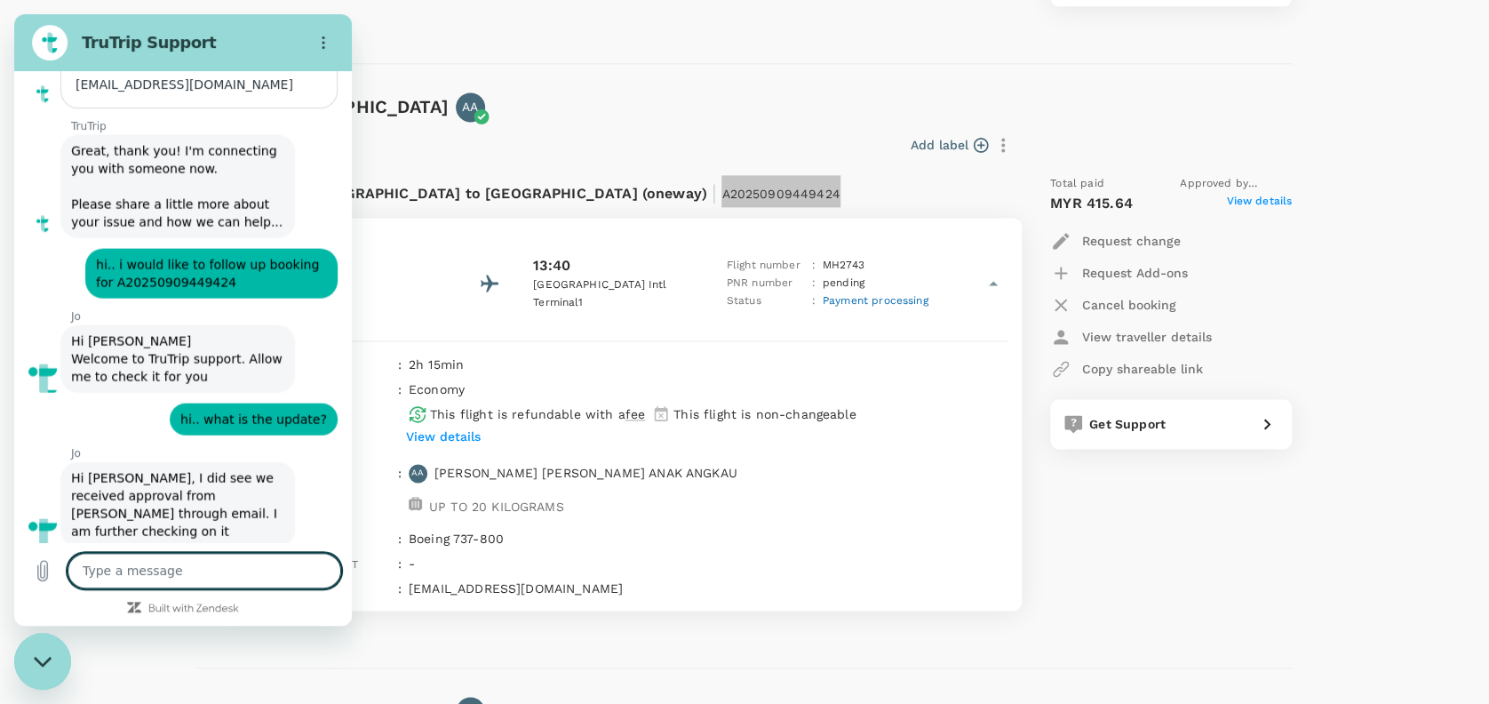
scroll to position [1839, 0]
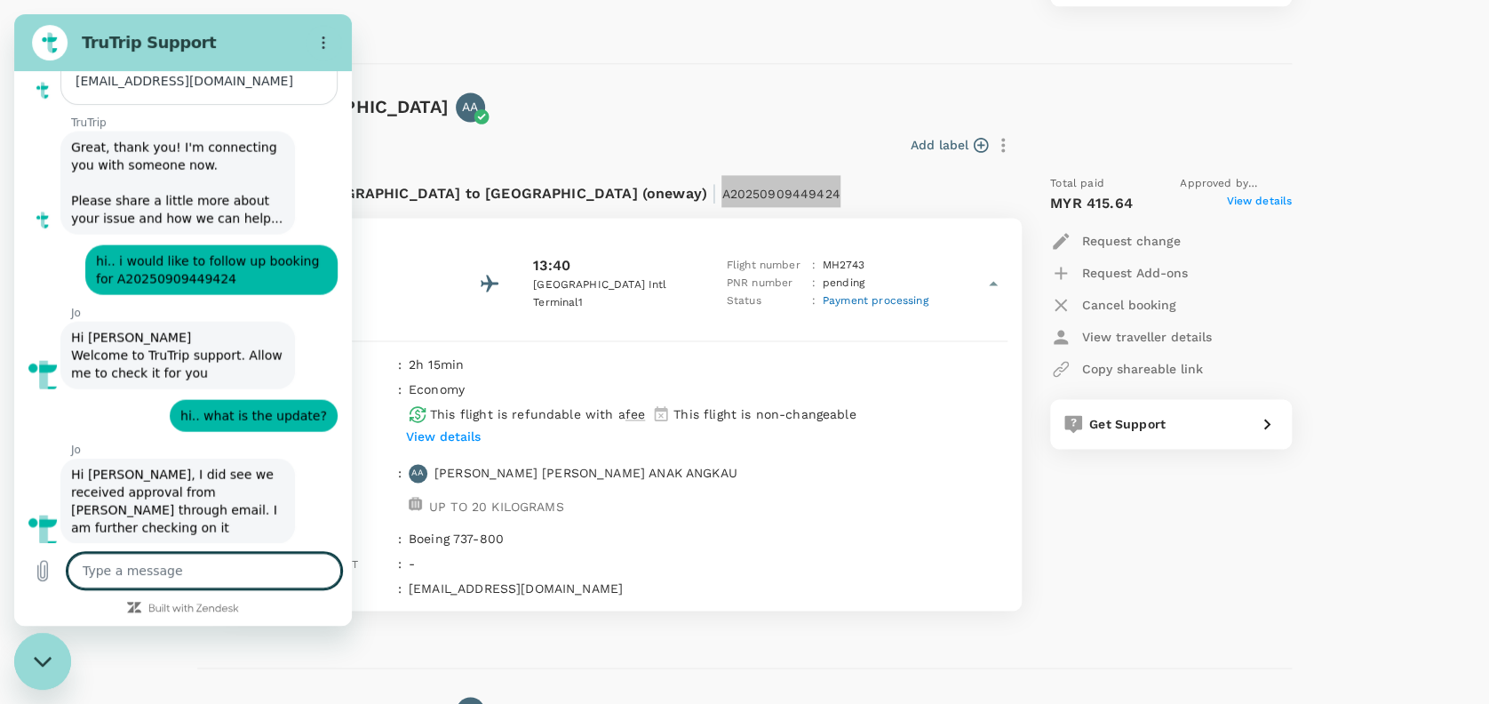
click at [130, 573] on textarea at bounding box center [205, 570] width 274 height 36
type textarea "w"
type textarea "x"
type textarea "we"
type textarea "x"
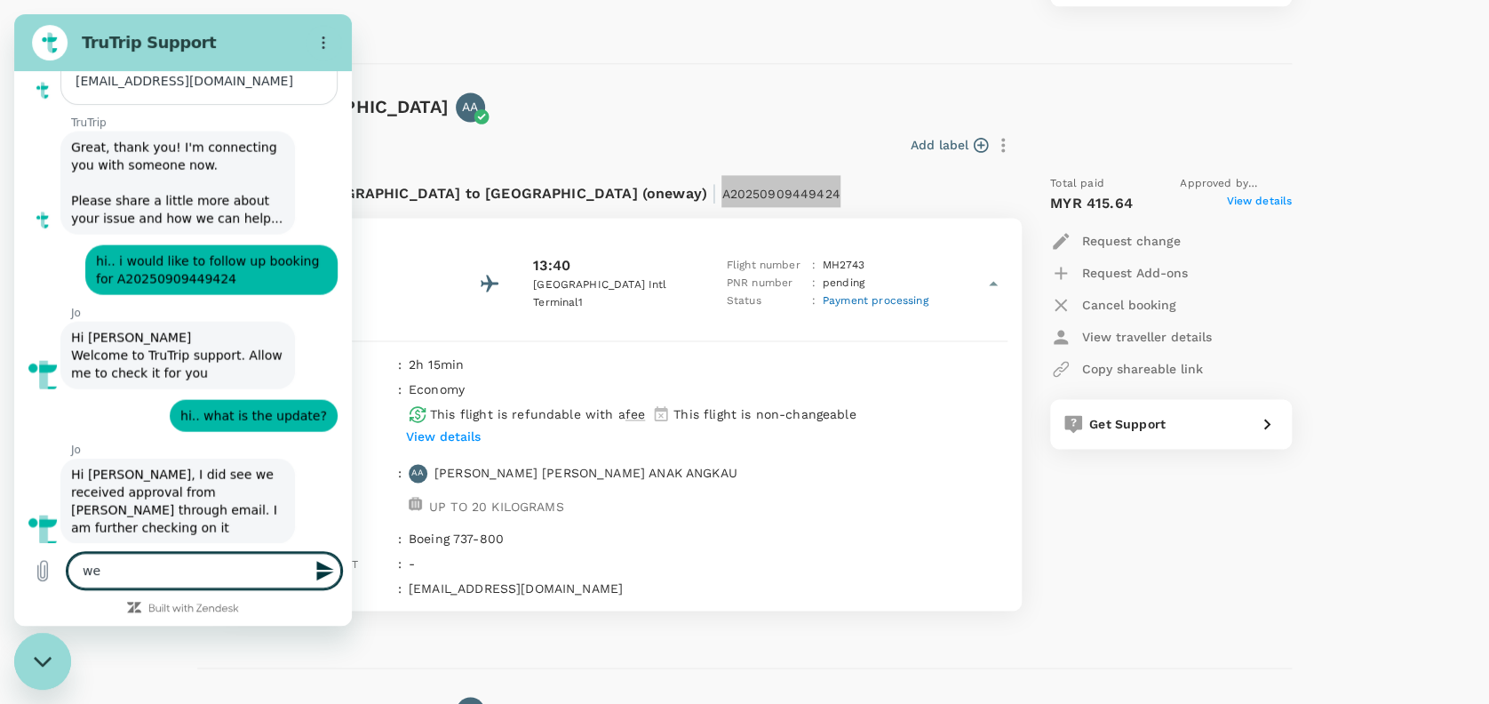
type textarea "we"
type textarea "x"
type textarea "we n"
type textarea "x"
type textarea "we ne"
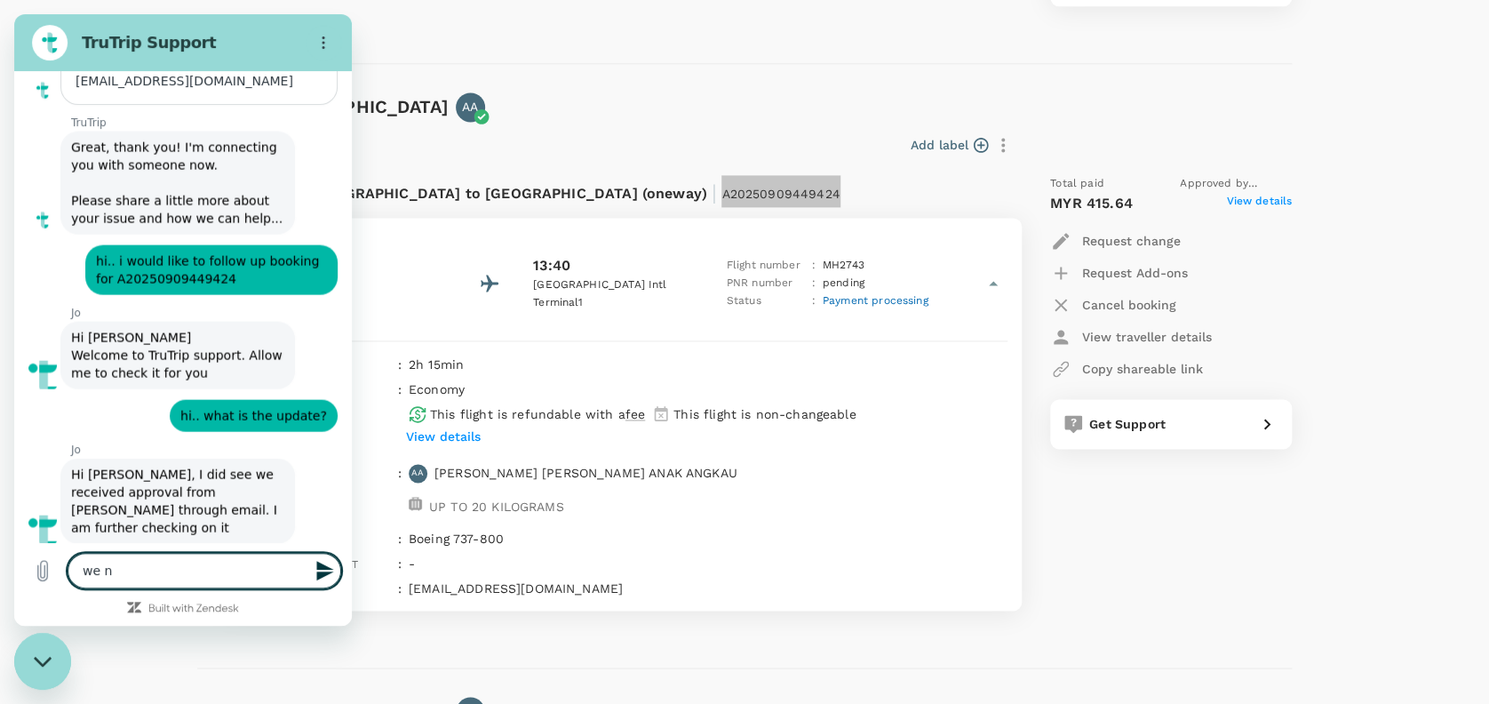
type textarea "x"
type textarea "we nee"
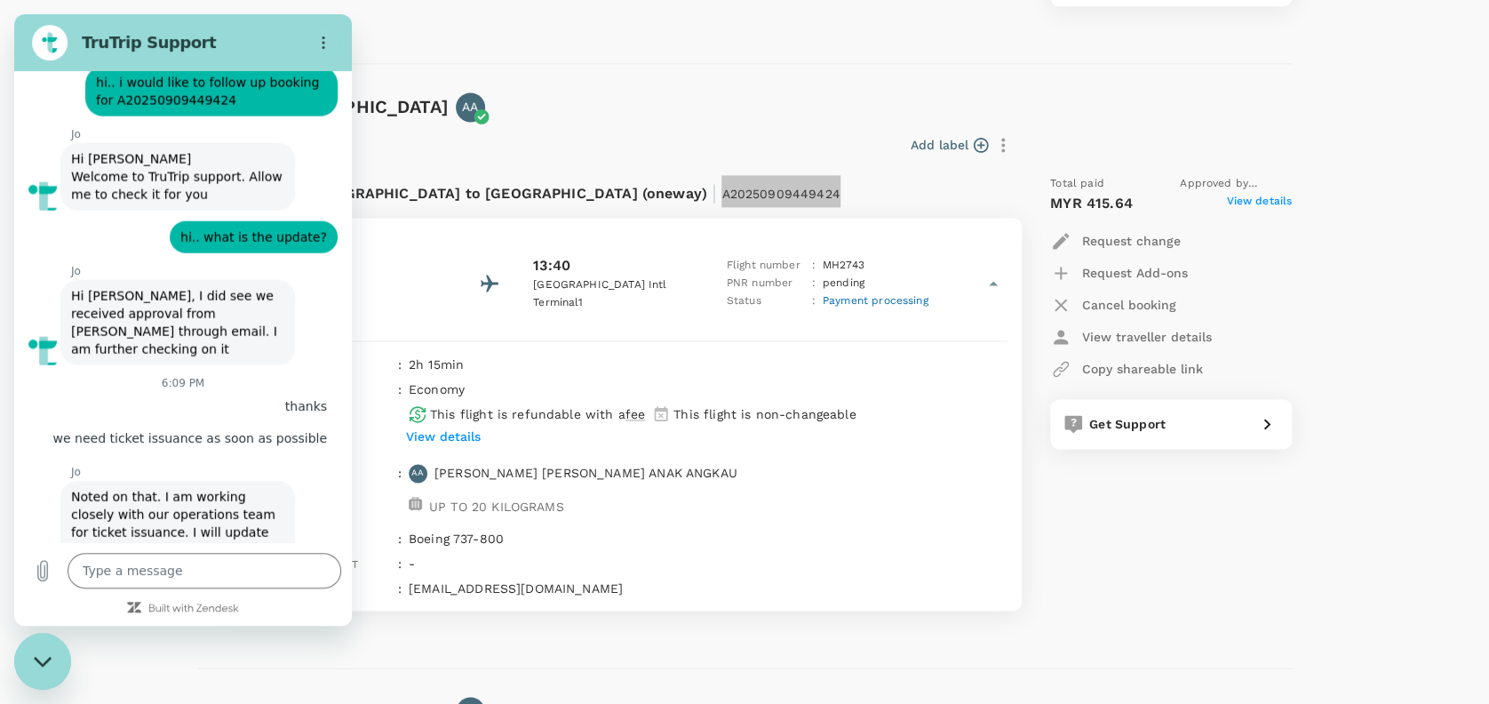
scroll to position [2020, 0]
